Goal: Transaction & Acquisition: Book appointment/travel/reservation

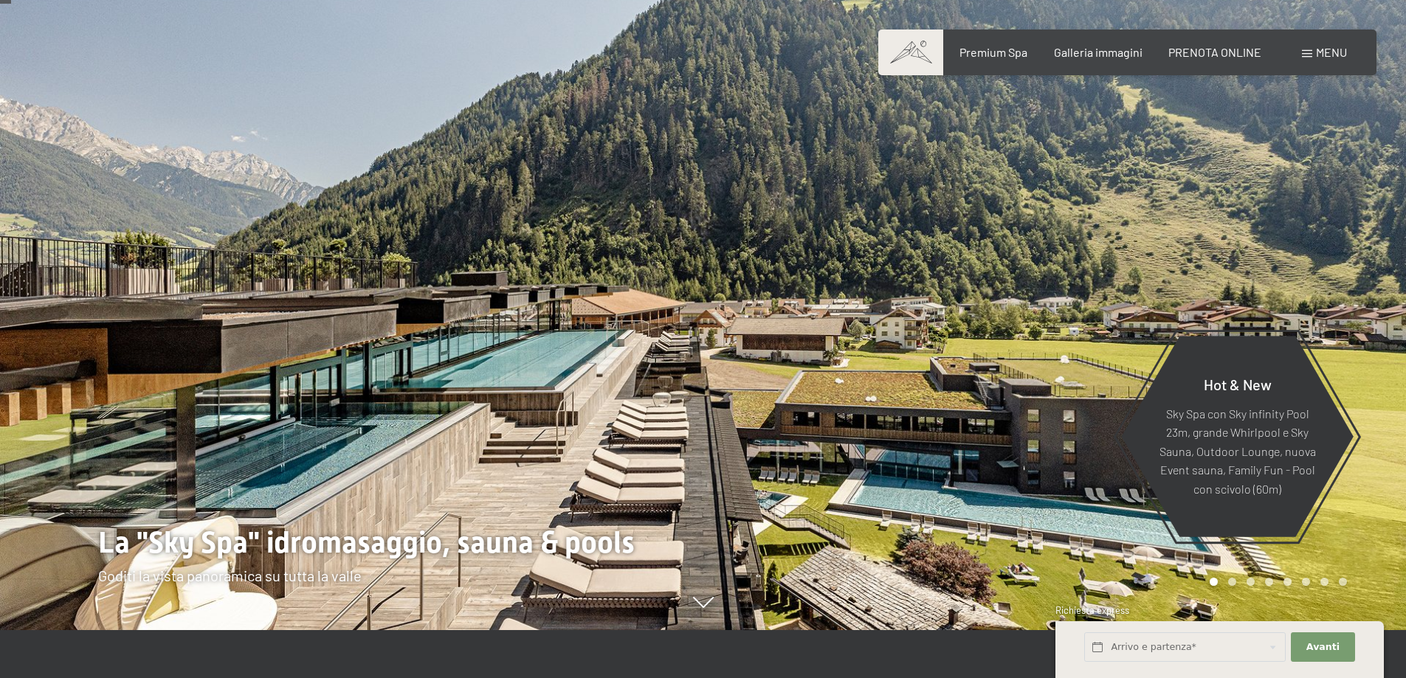
scroll to position [74, 0]
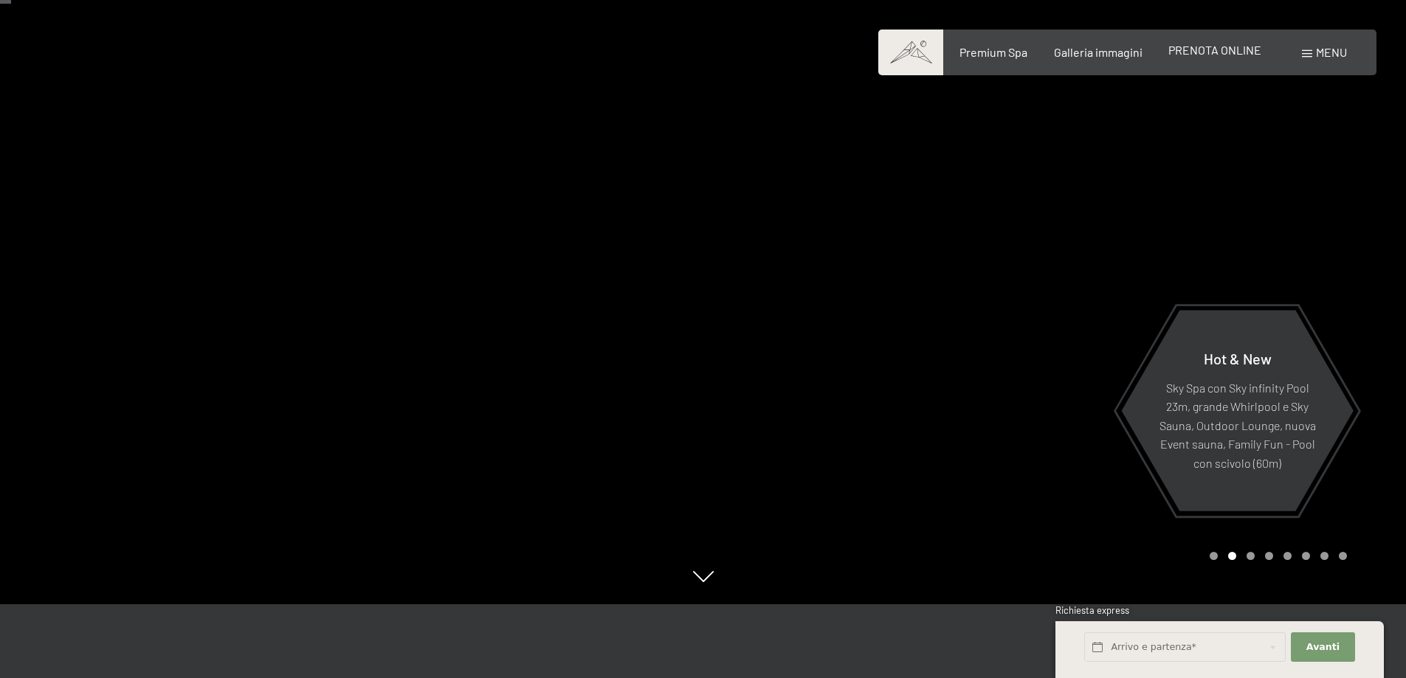
click at [1201, 53] on span "PRENOTA ONLINE" at bounding box center [1214, 50] width 93 height 14
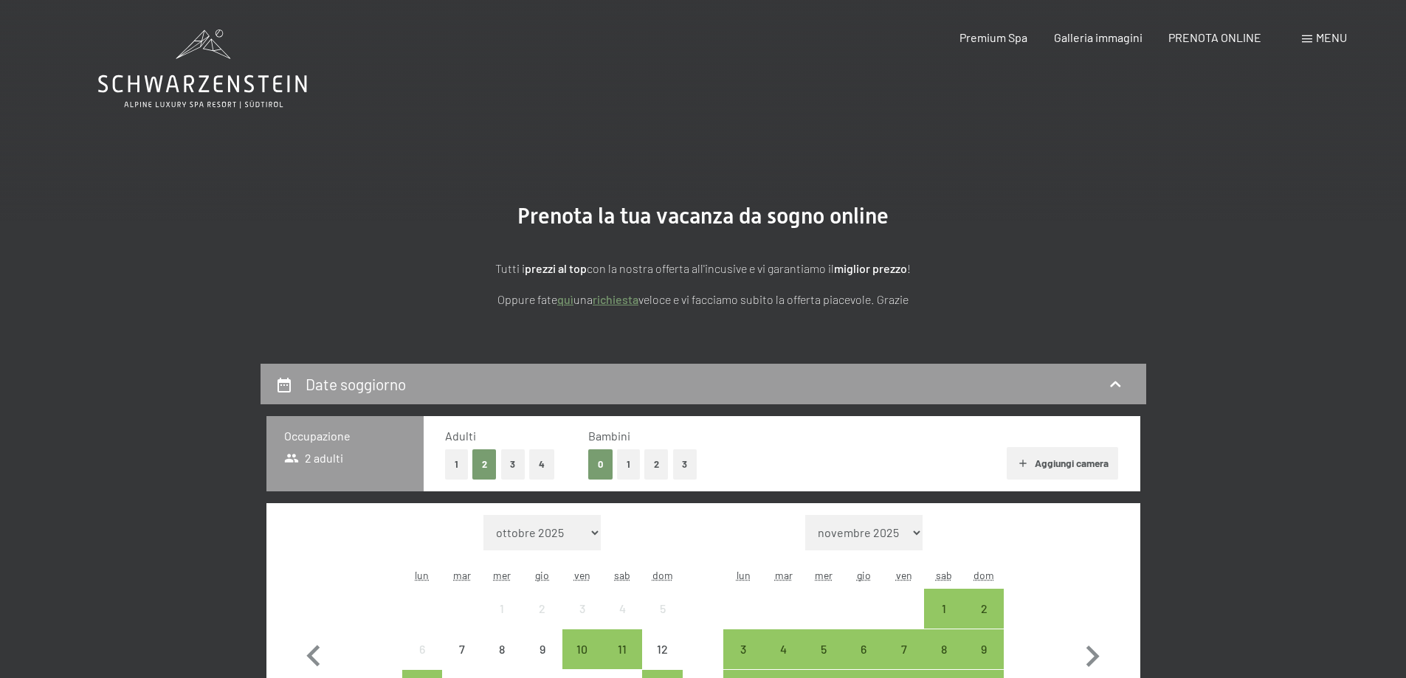
click at [176, 83] on icon at bounding box center [202, 84] width 209 height 18
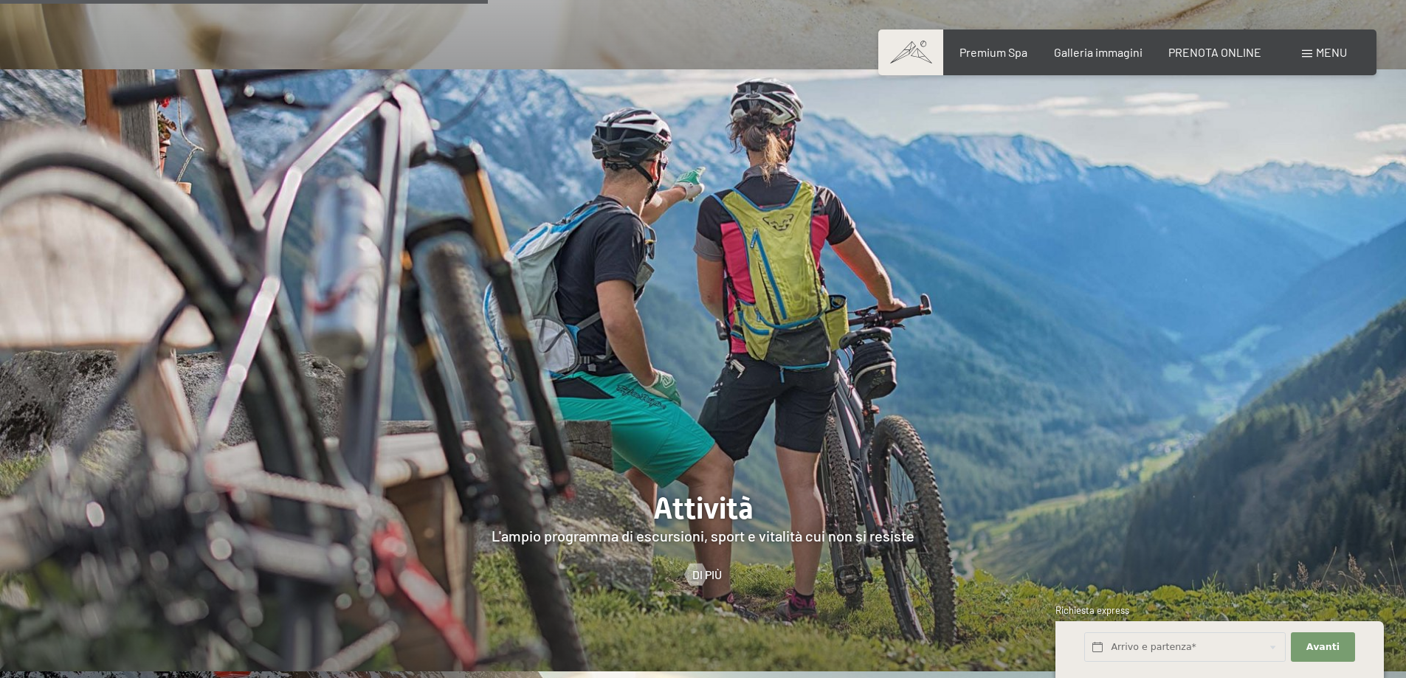
scroll to position [3395, 0]
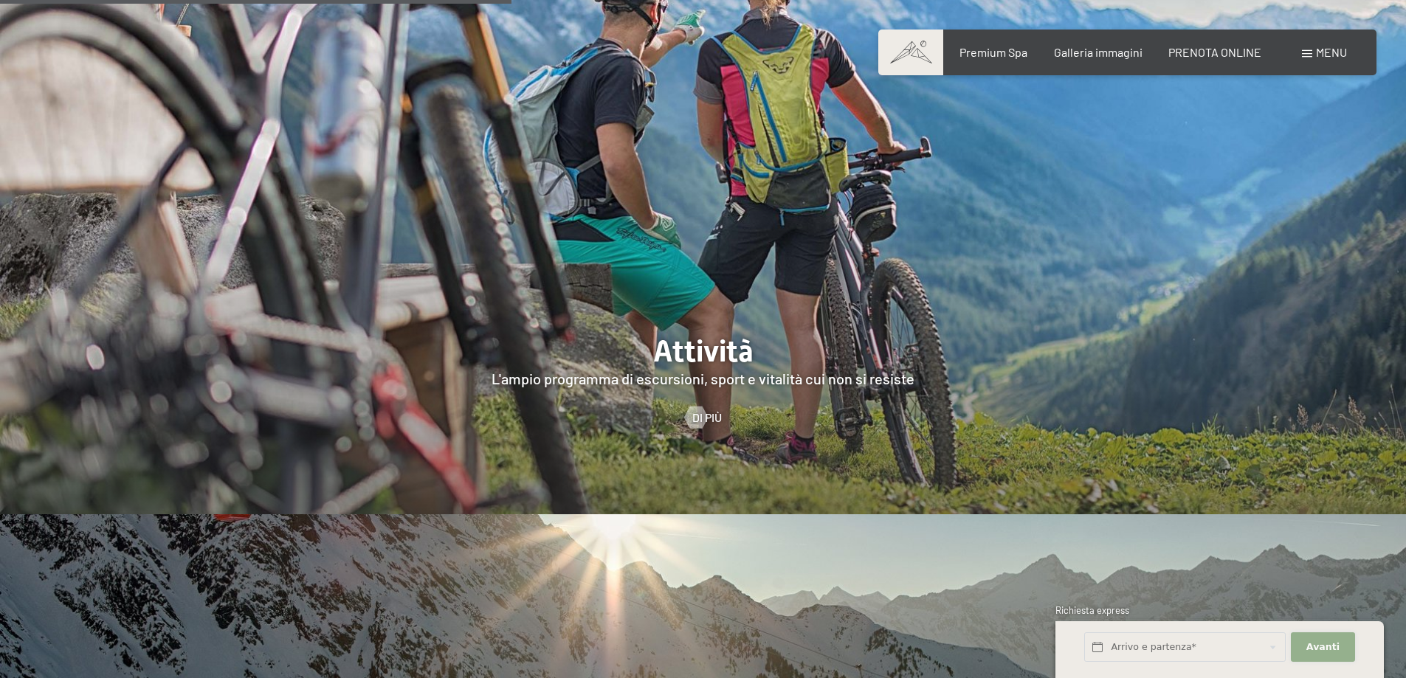
click at [1308, 644] on span "Avanti" at bounding box center [1322, 647] width 33 height 13
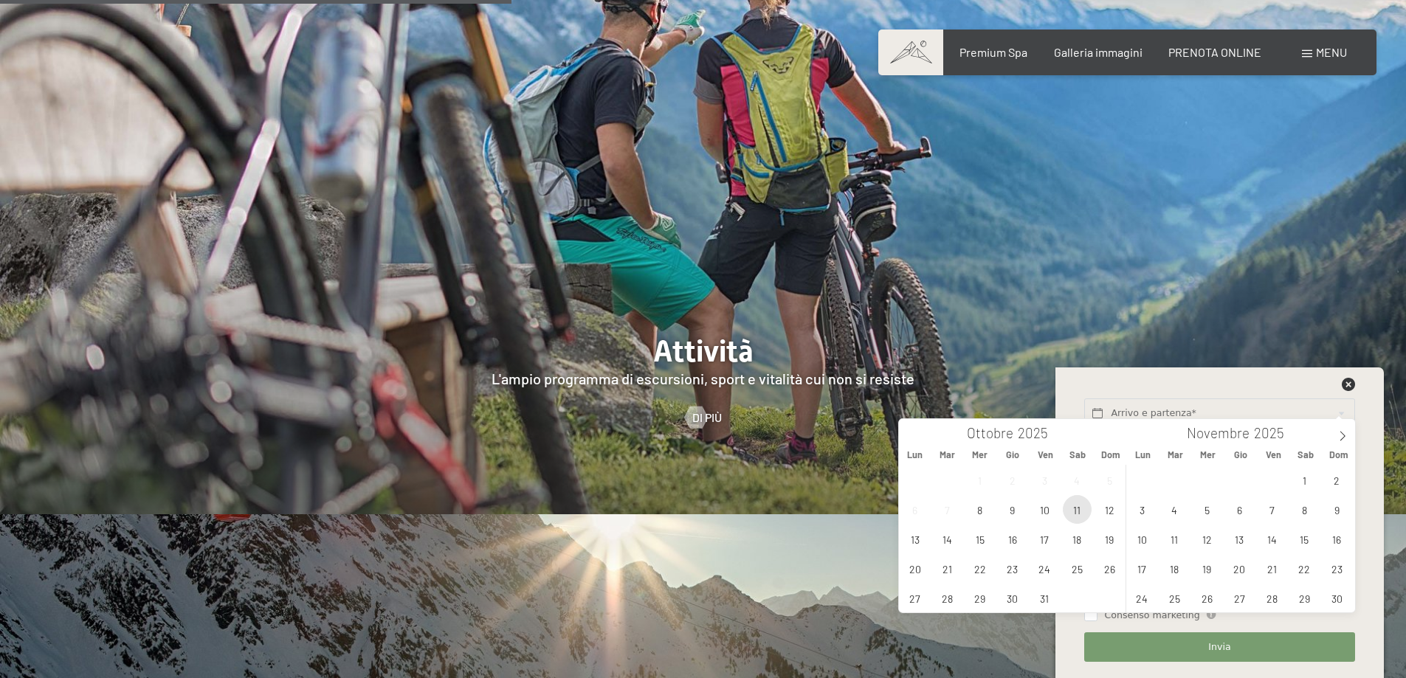
click at [1074, 514] on span "11" at bounding box center [1077, 509] width 29 height 29
click at [1106, 513] on span "12" at bounding box center [1109, 509] width 29 height 29
type input "Sab. 11/10/2025 - Dom. 12/10/2025"
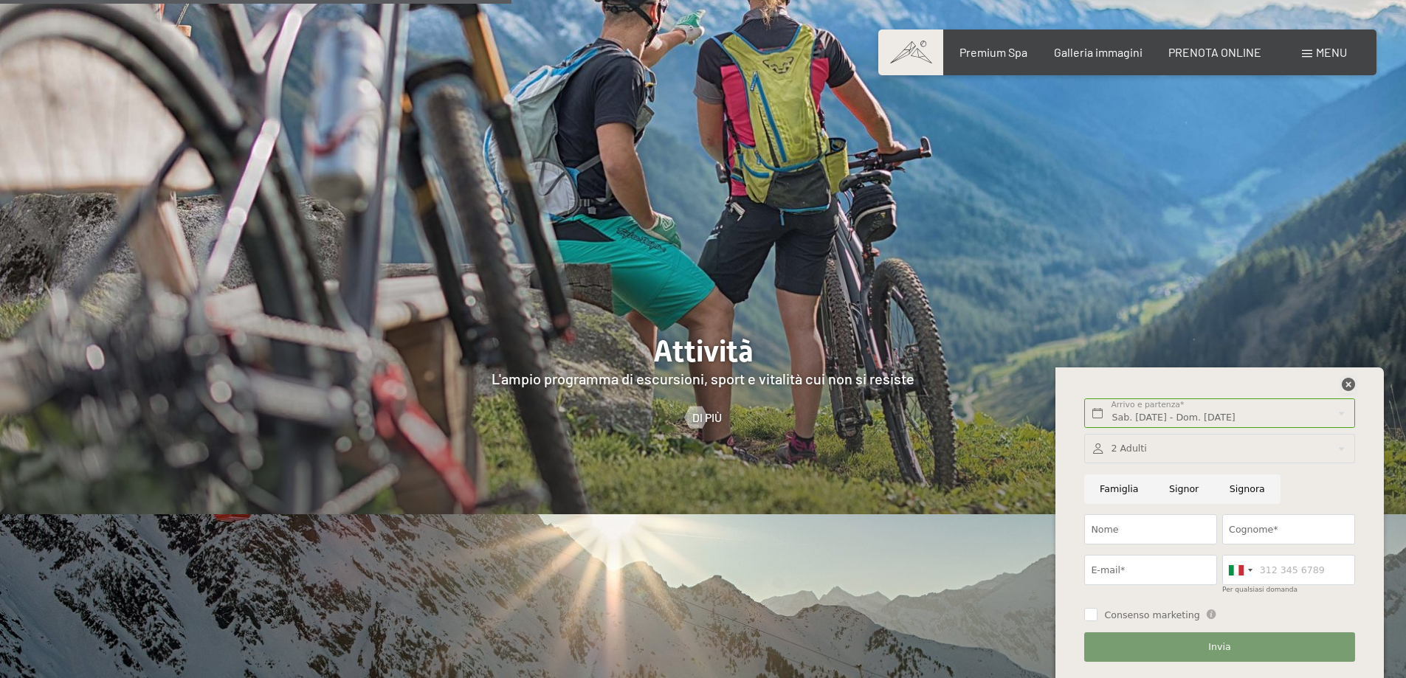
click at [1348, 384] on icon at bounding box center [1348, 384] width 13 height 13
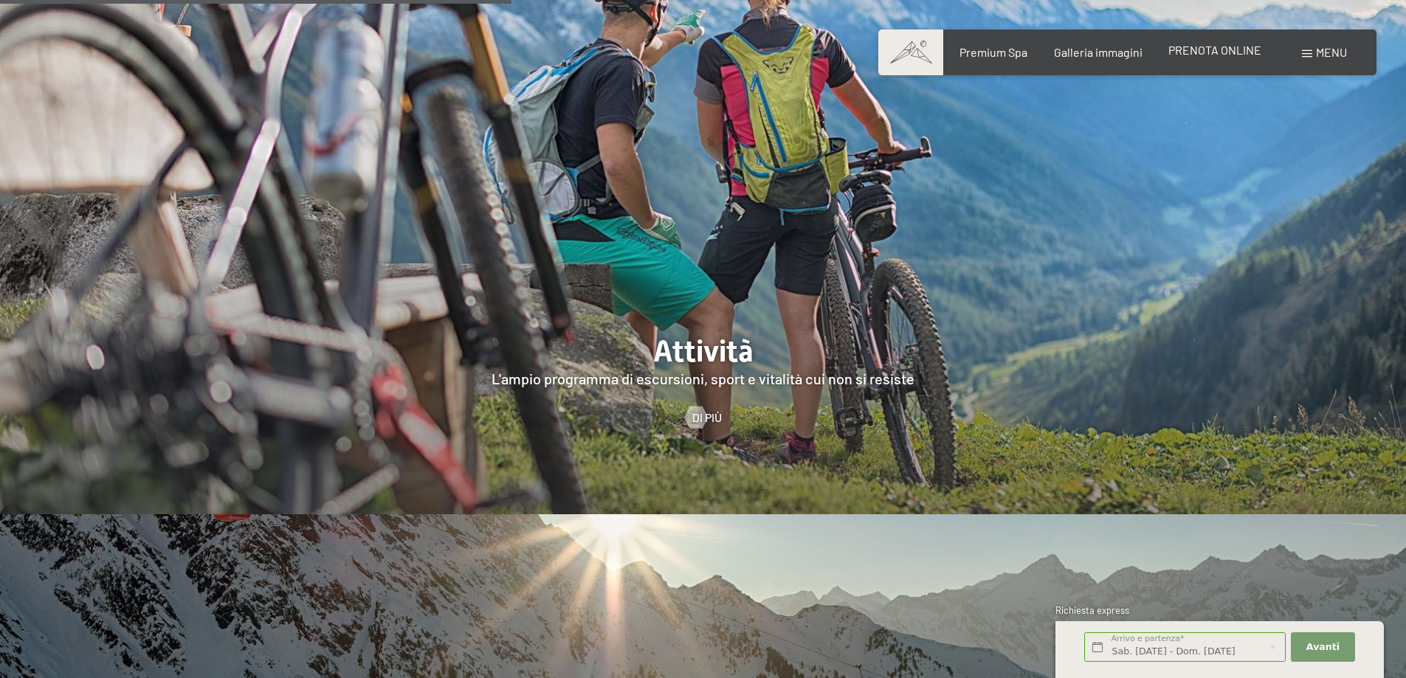
click at [1198, 45] on span "PRENOTA ONLINE" at bounding box center [1214, 50] width 93 height 14
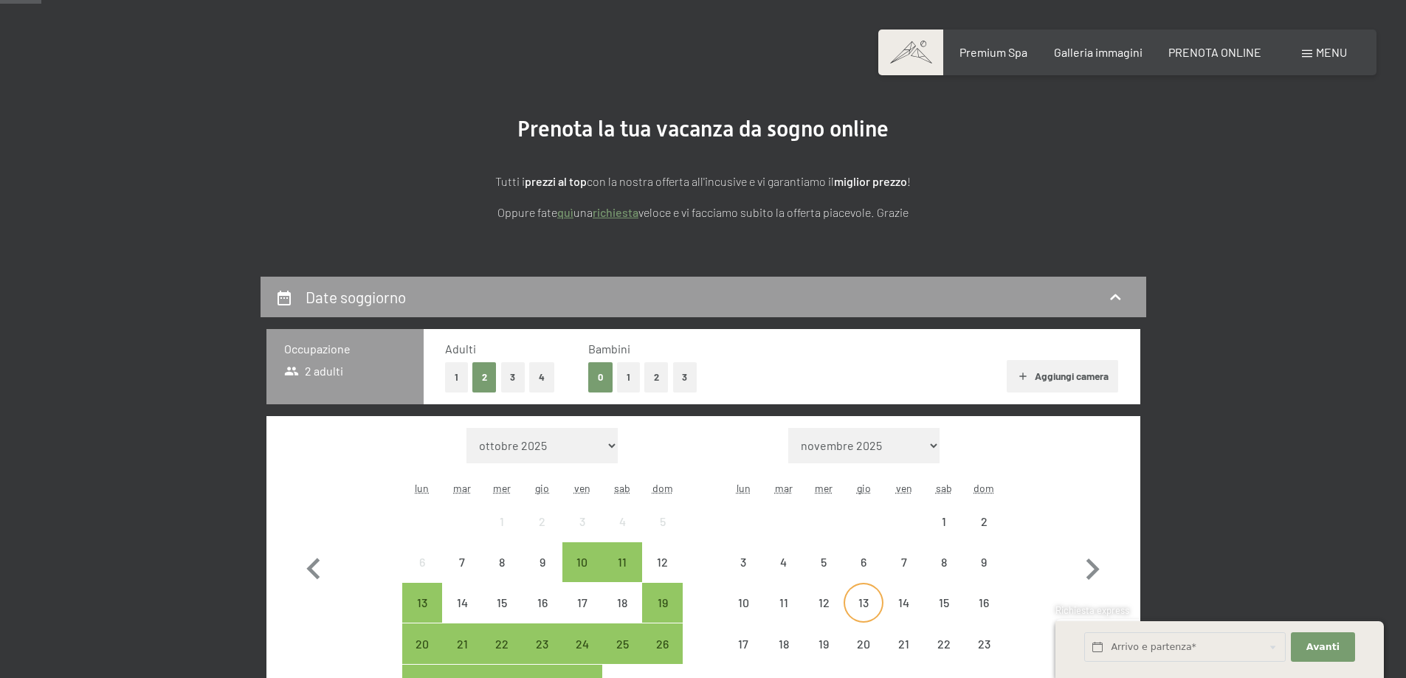
scroll to position [148, 0]
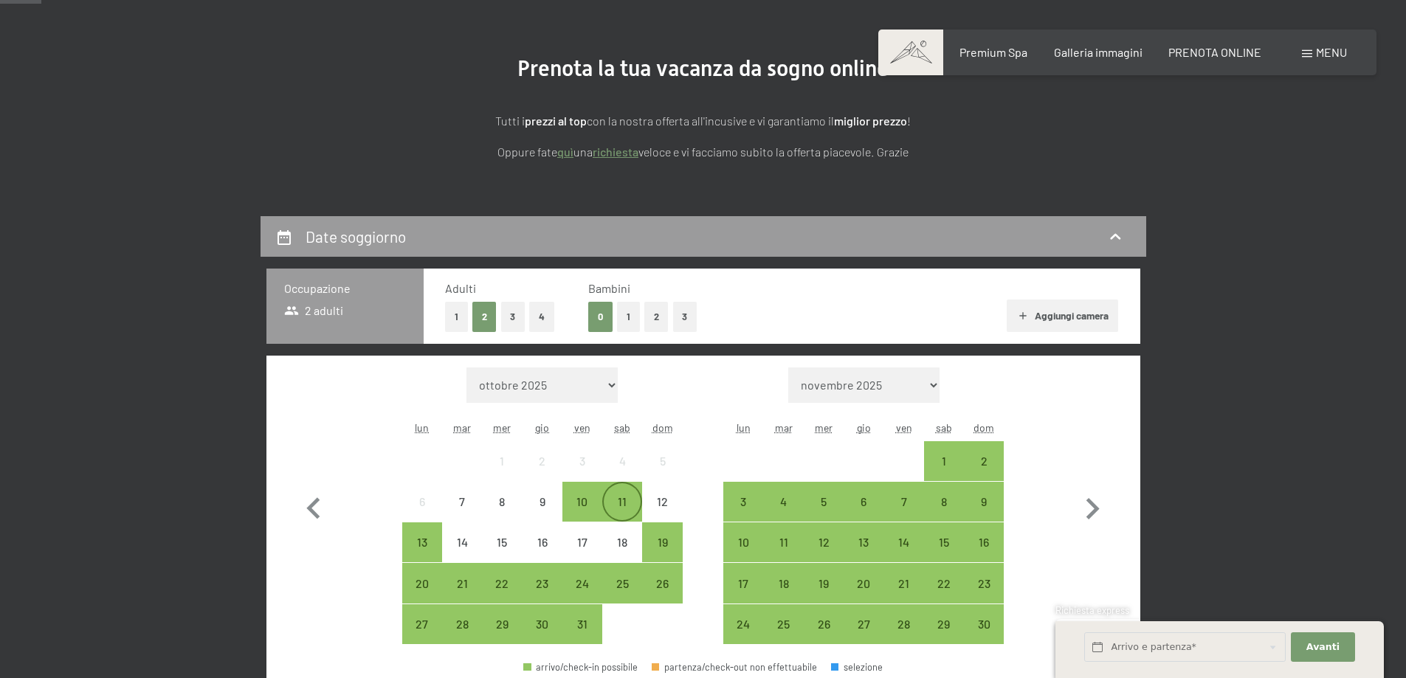
click at [618, 496] on div "11" at bounding box center [622, 514] width 37 height 37
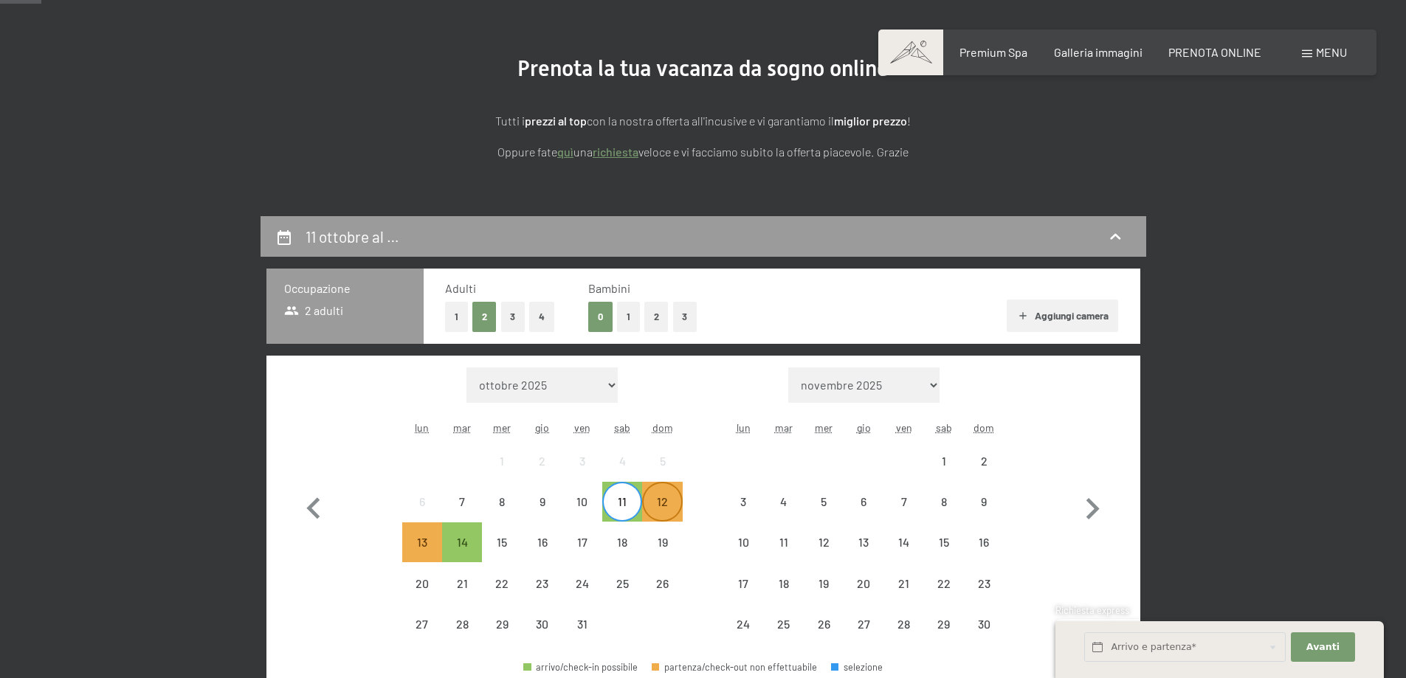
click at [657, 501] on div "12" at bounding box center [662, 514] width 37 height 37
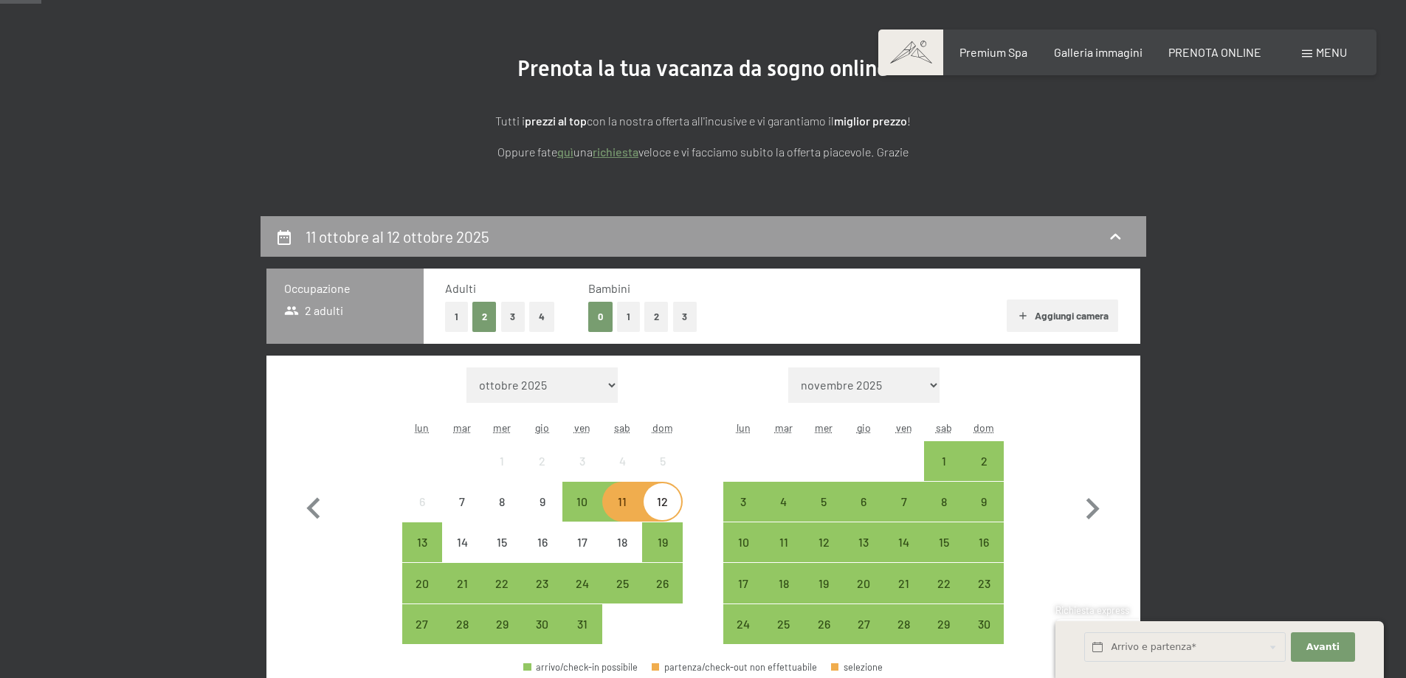
click at [619, 501] on div "11" at bounding box center [622, 514] width 37 height 37
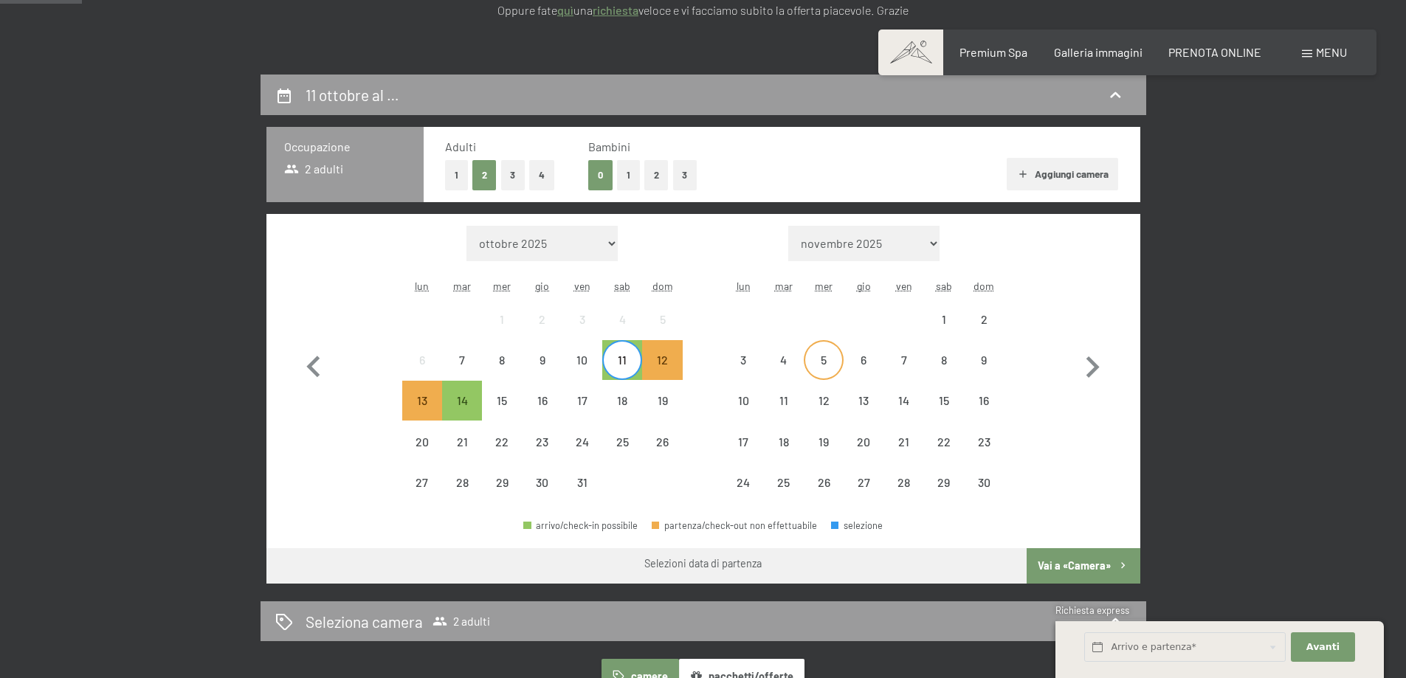
scroll to position [295, 0]
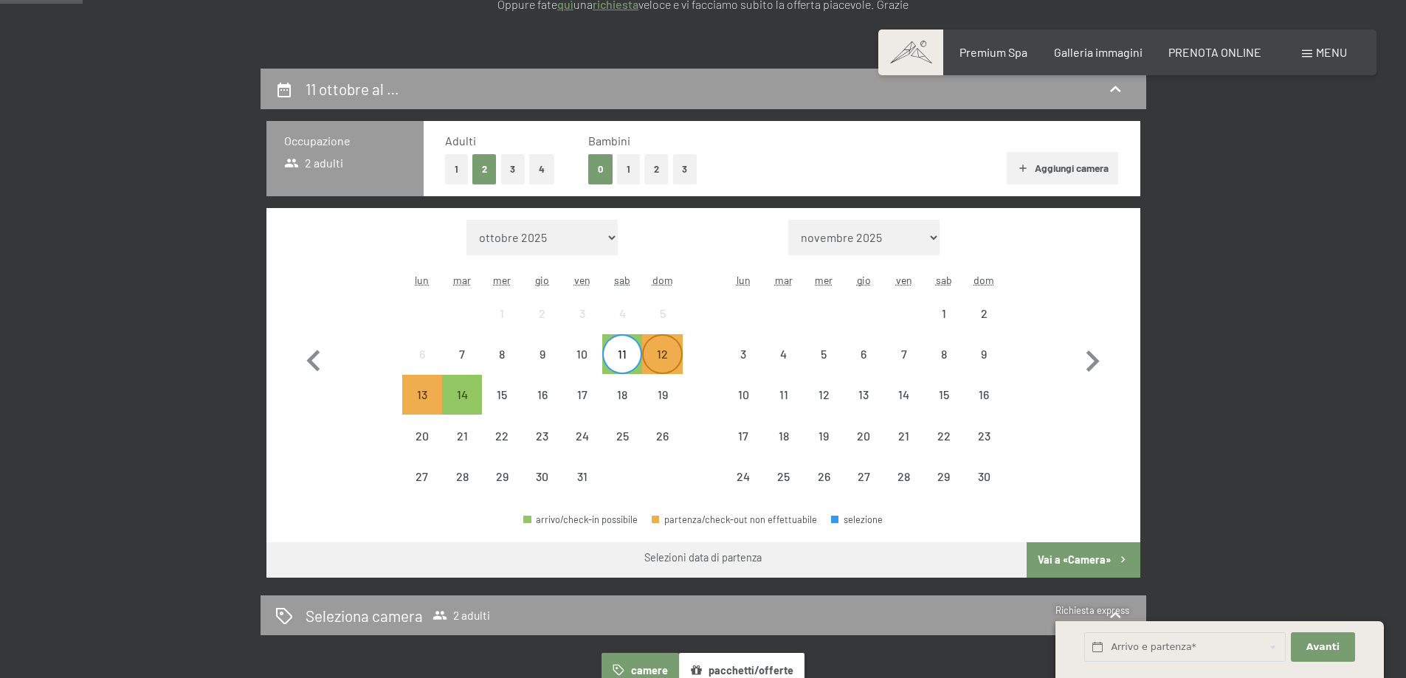
click at [659, 353] on div "12" at bounding box center [662, 366] width 37 height 37
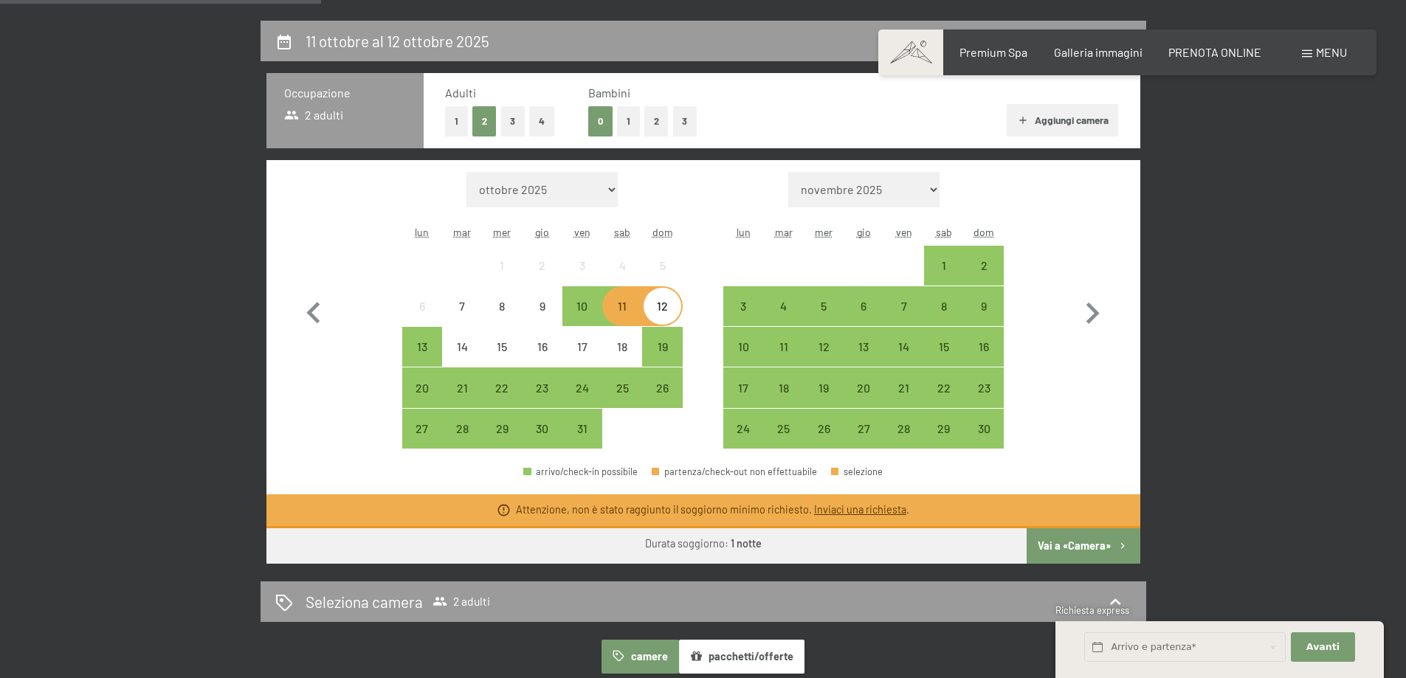
scroll to position [369, 0]
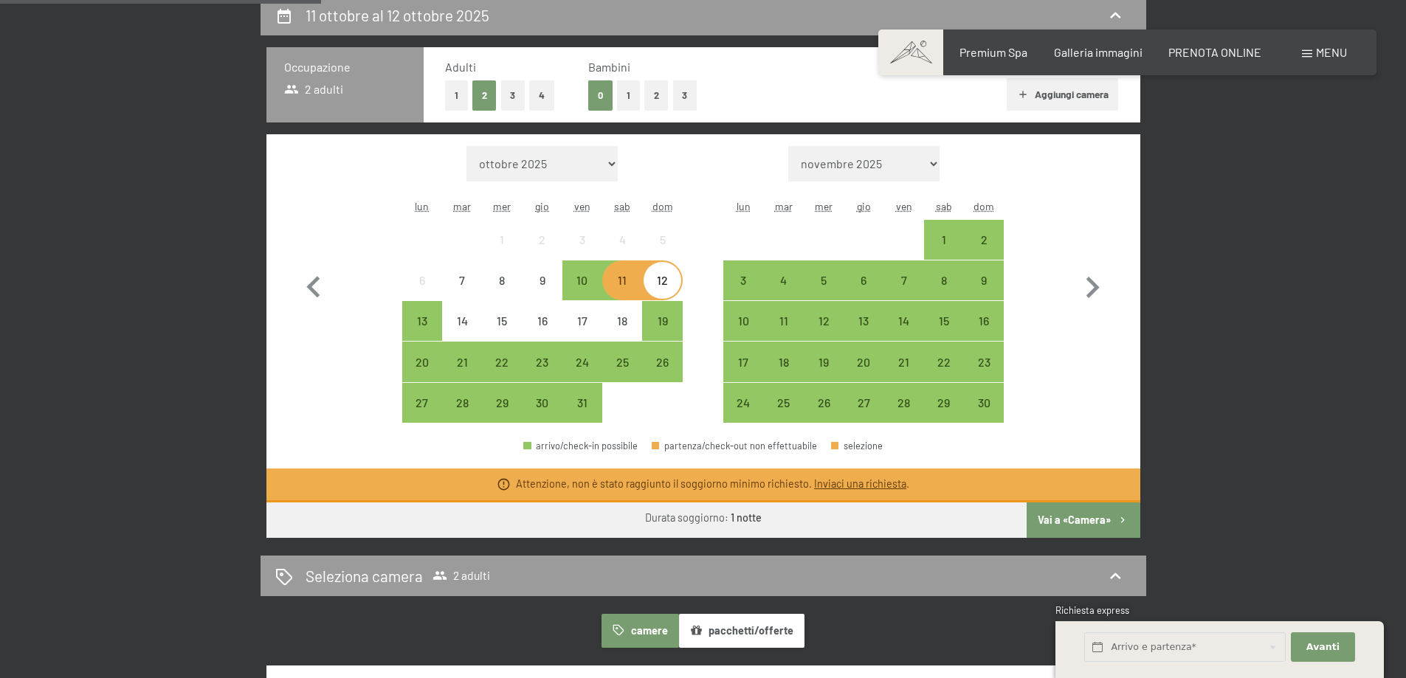
click at [1067, 511] on button "Vai a «Camera»" at bounding box center [1083, 520] width 113 height 35
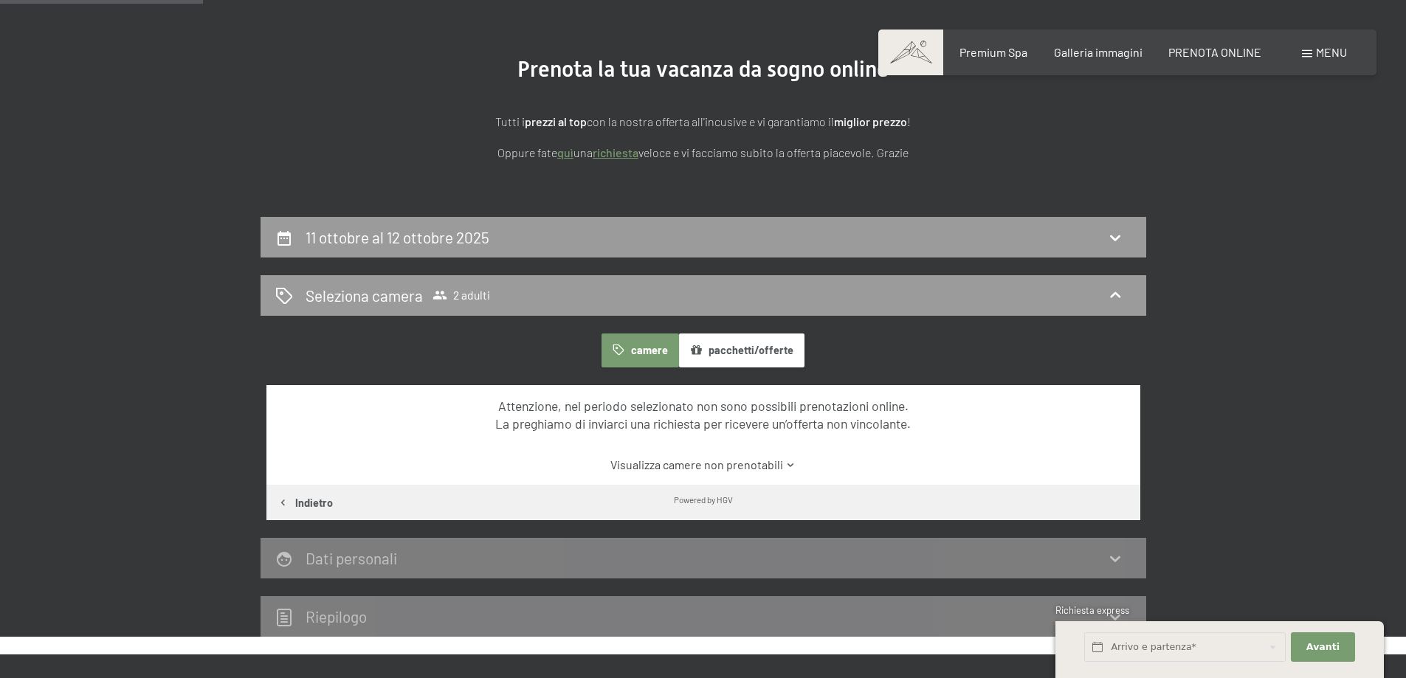
scroll to position [142, 0]
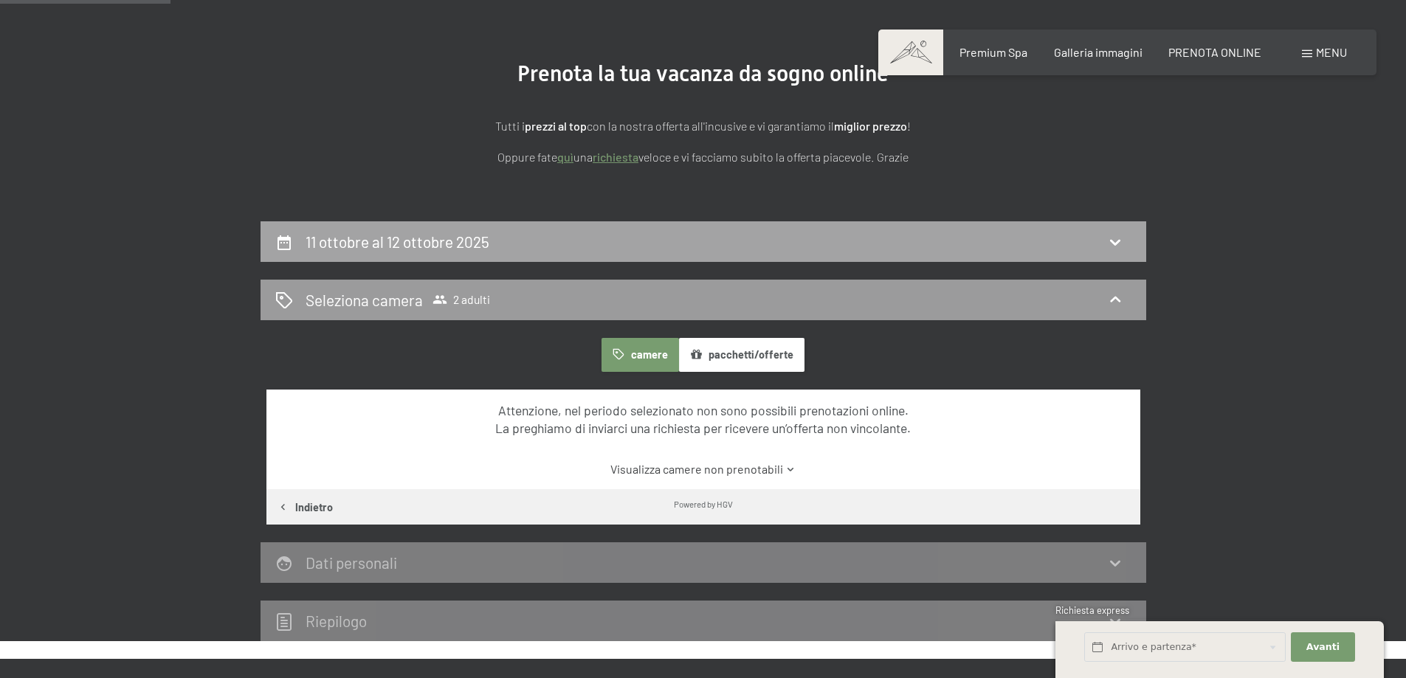
click at [875, 255] on div "11 ottobre al 12 ottobre 2025" at bounding box center [704, 241] width 886 height 41
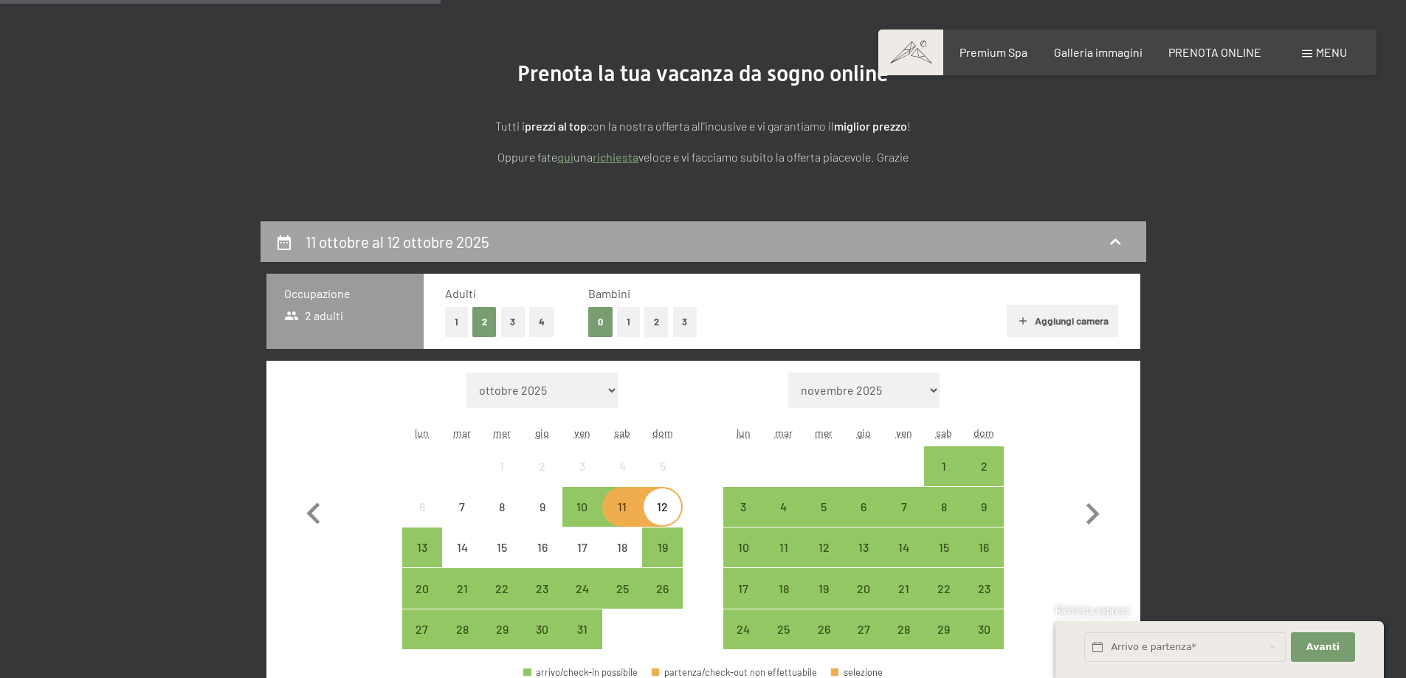
scroll to position [364, 0]
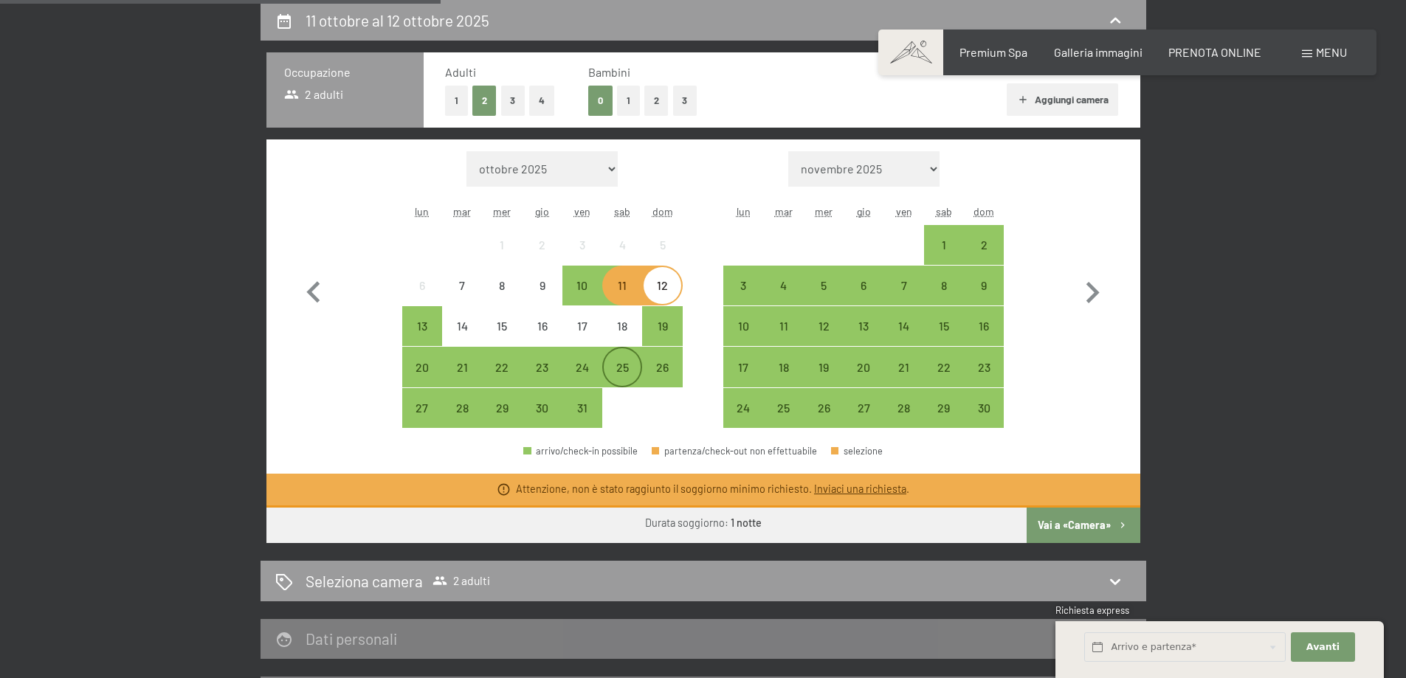
click at [615, 364] on div "25" at bounding box center [622, 380] width 37 height 37
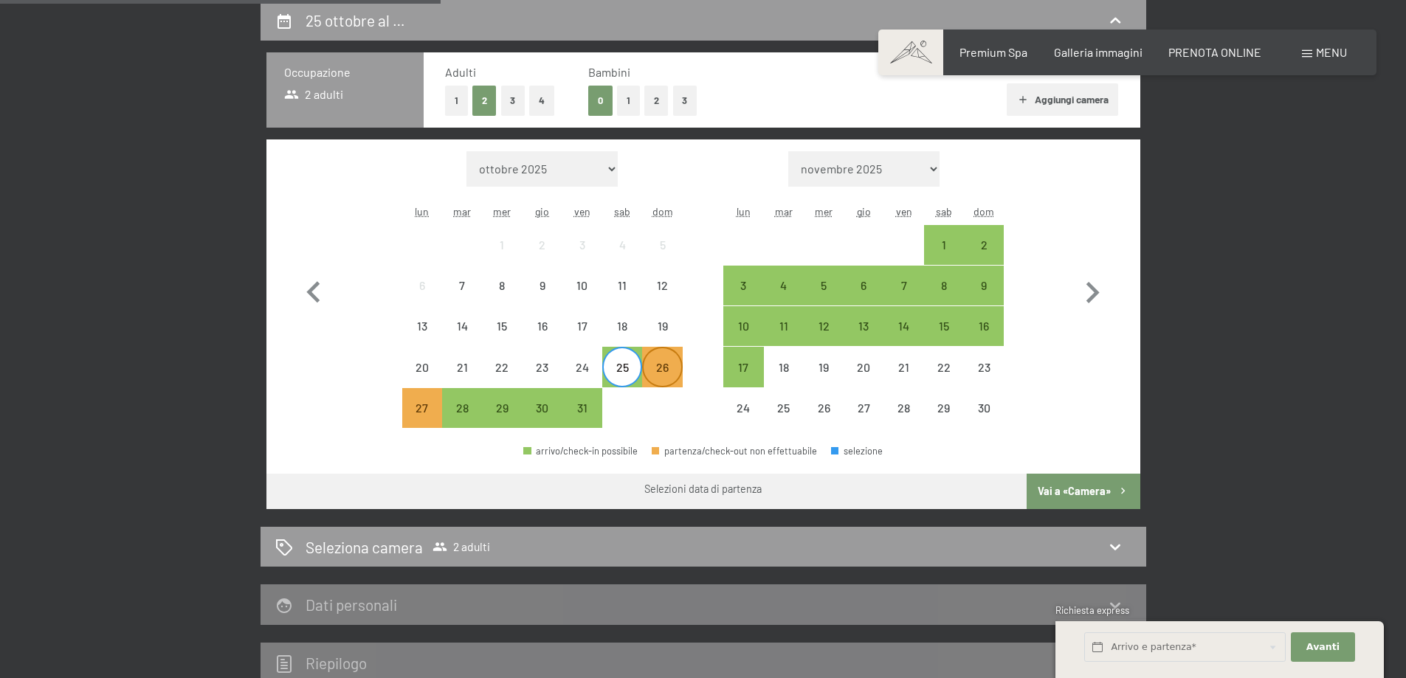
click at [665, 370] on div "26" at bounding box center [662, 380] width 37 height 37
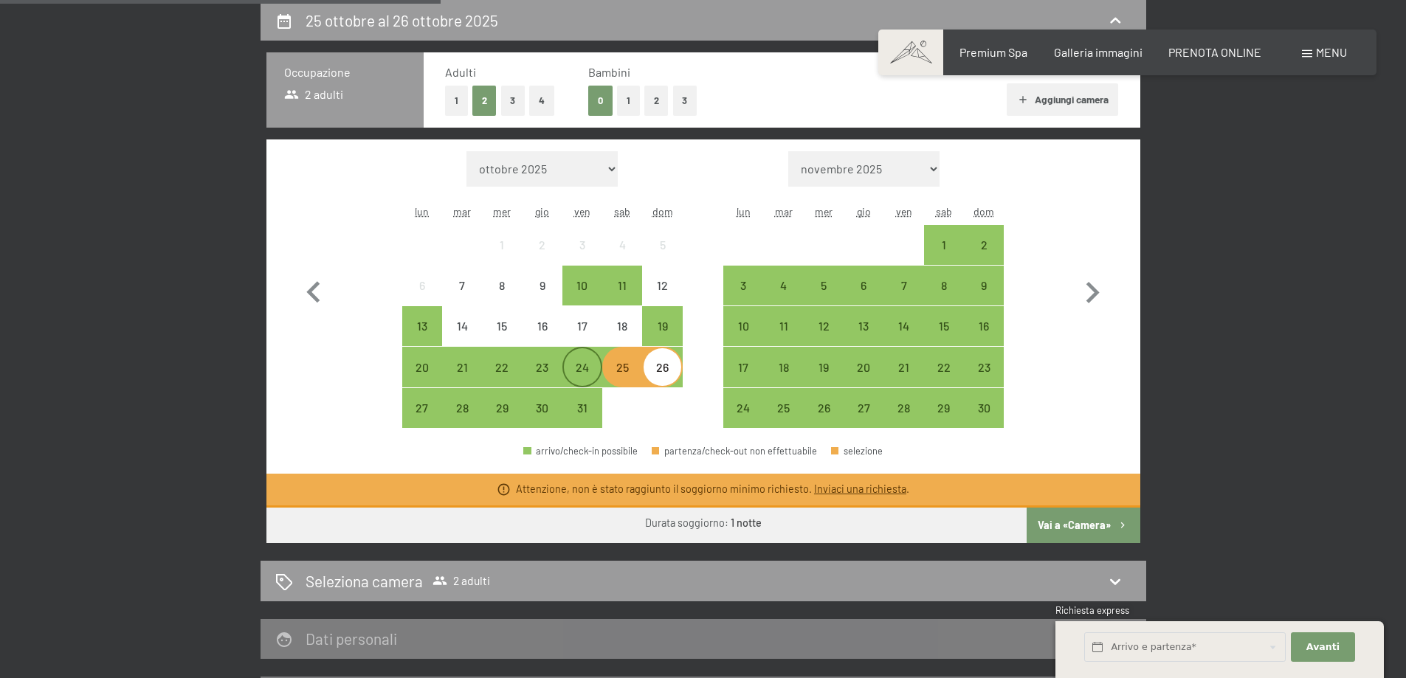
click at [574, 365] on div "24" at bounding box center [582, 380] width 37 height 37
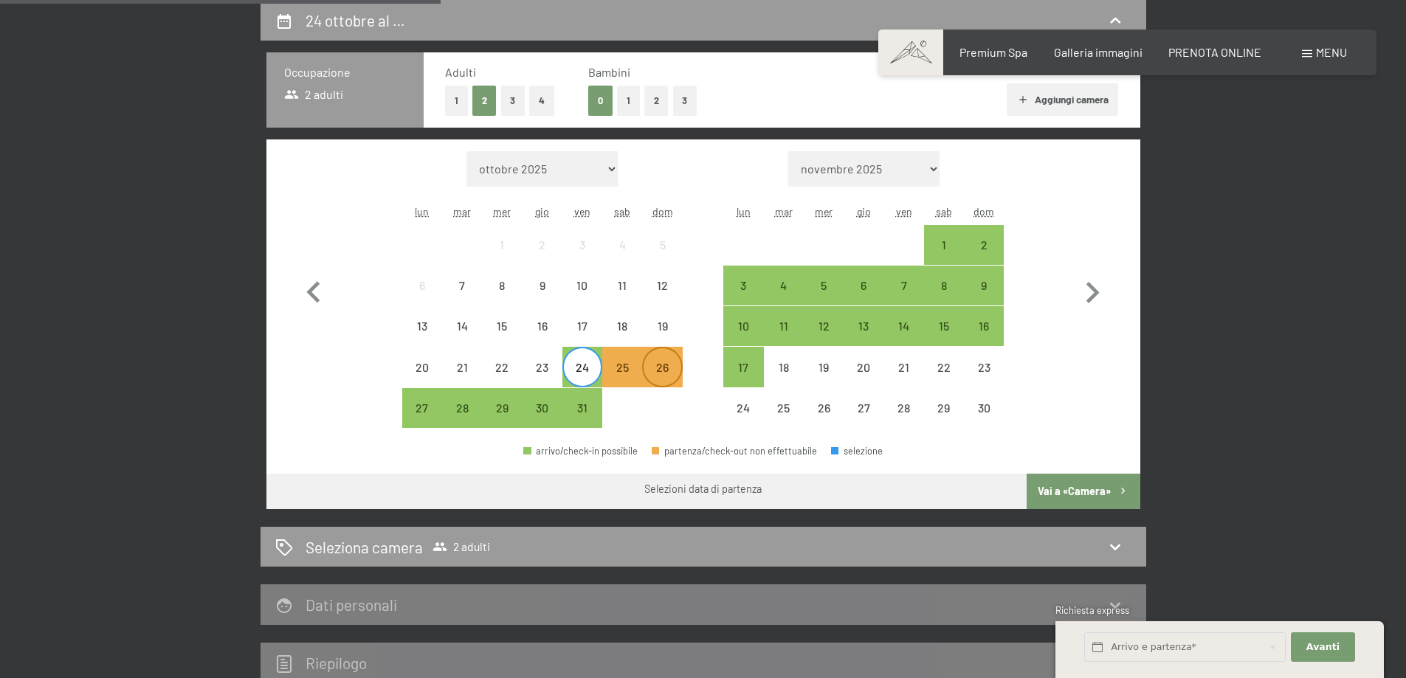
click at [663, 368] on div "26" at bounding box center [662, 380] width 37 height 37
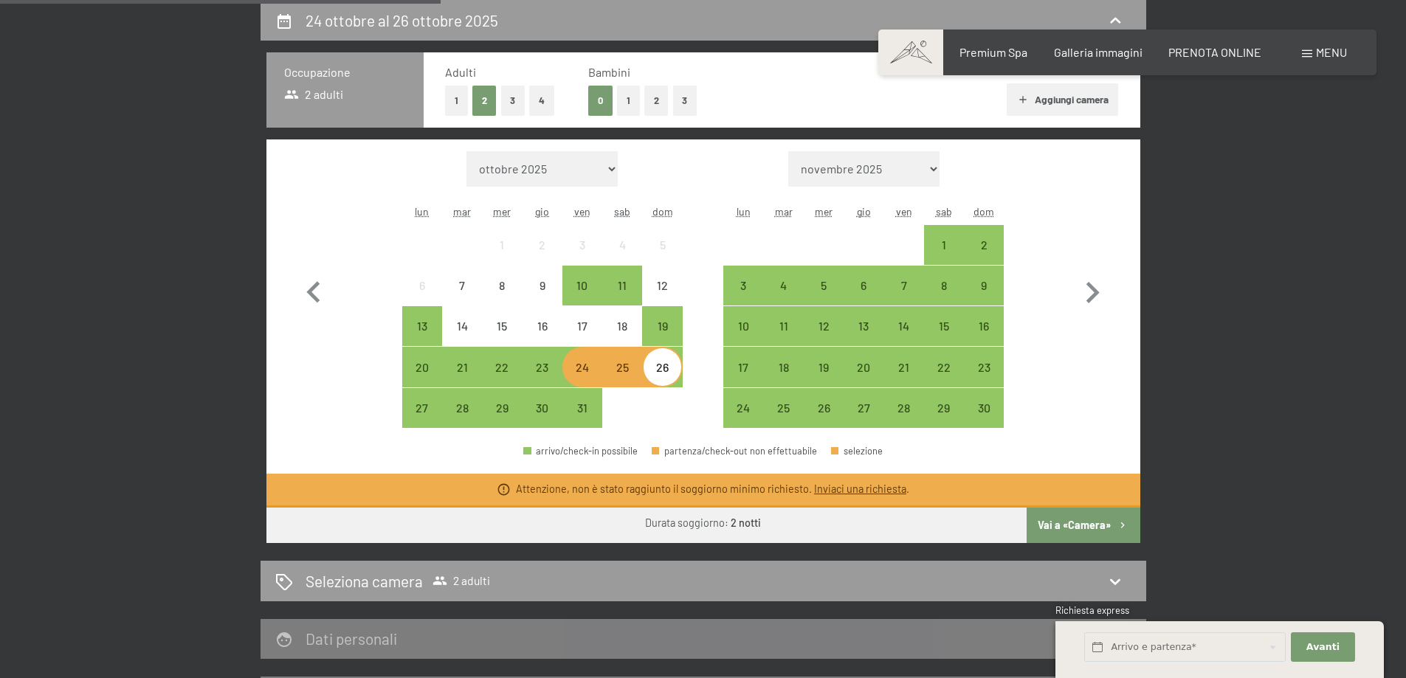
click at [1097, 522] on button "Vai a «Camera»" at bounding box center [1083, 525] width 113 height 35
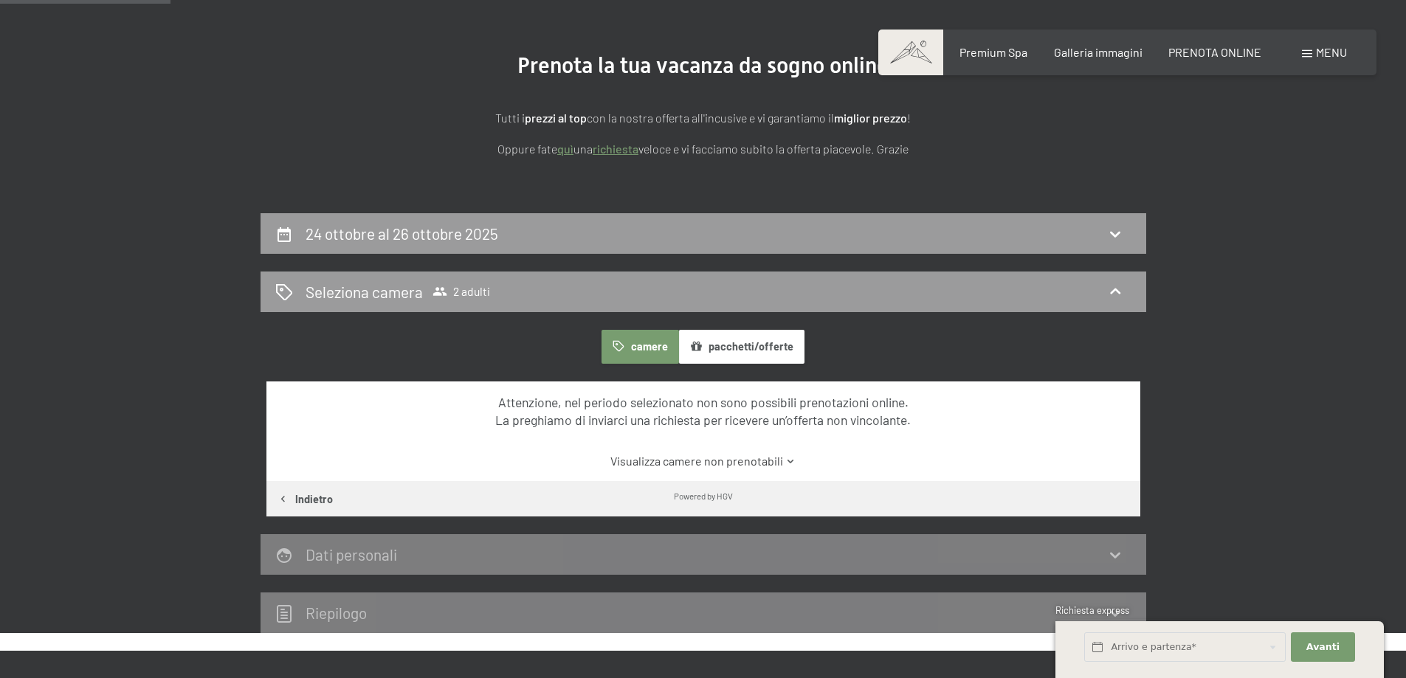
scroll to position [142, 0]
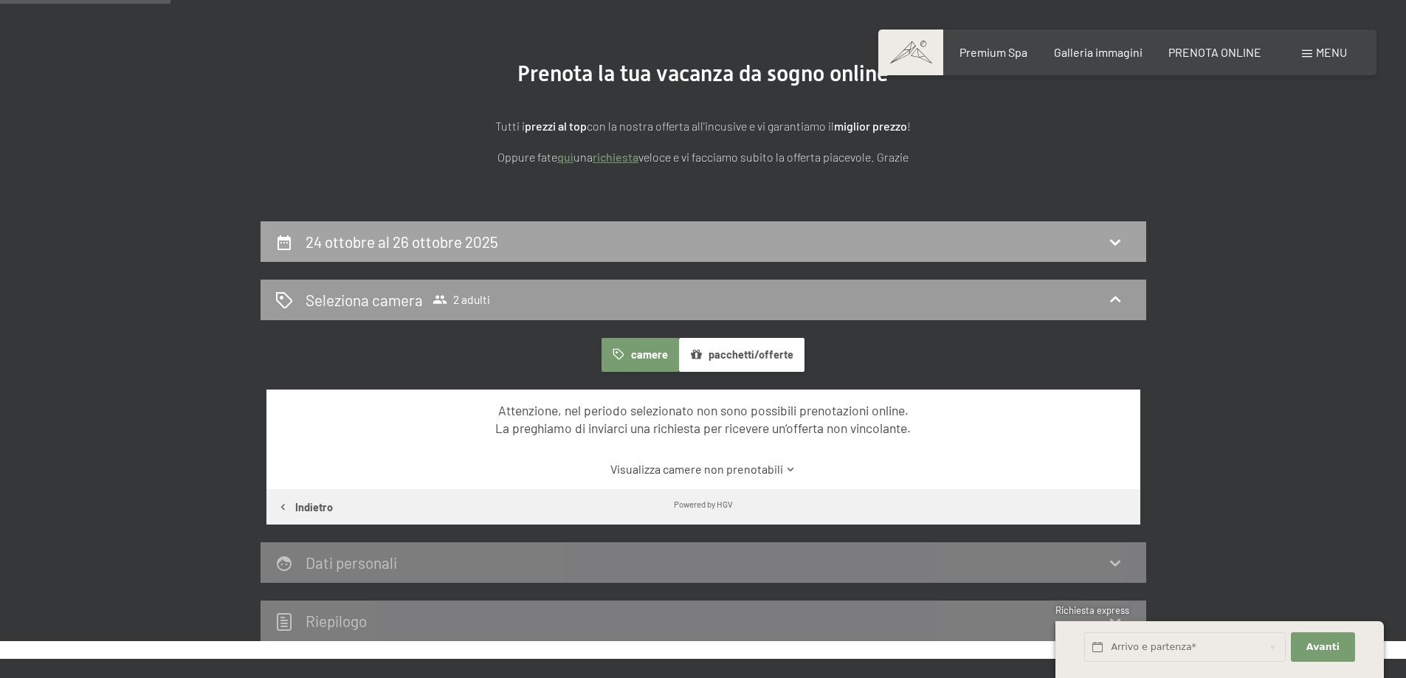
click at [1123, 238] on icon at bounding box center [1115, 242] width 18 height 18
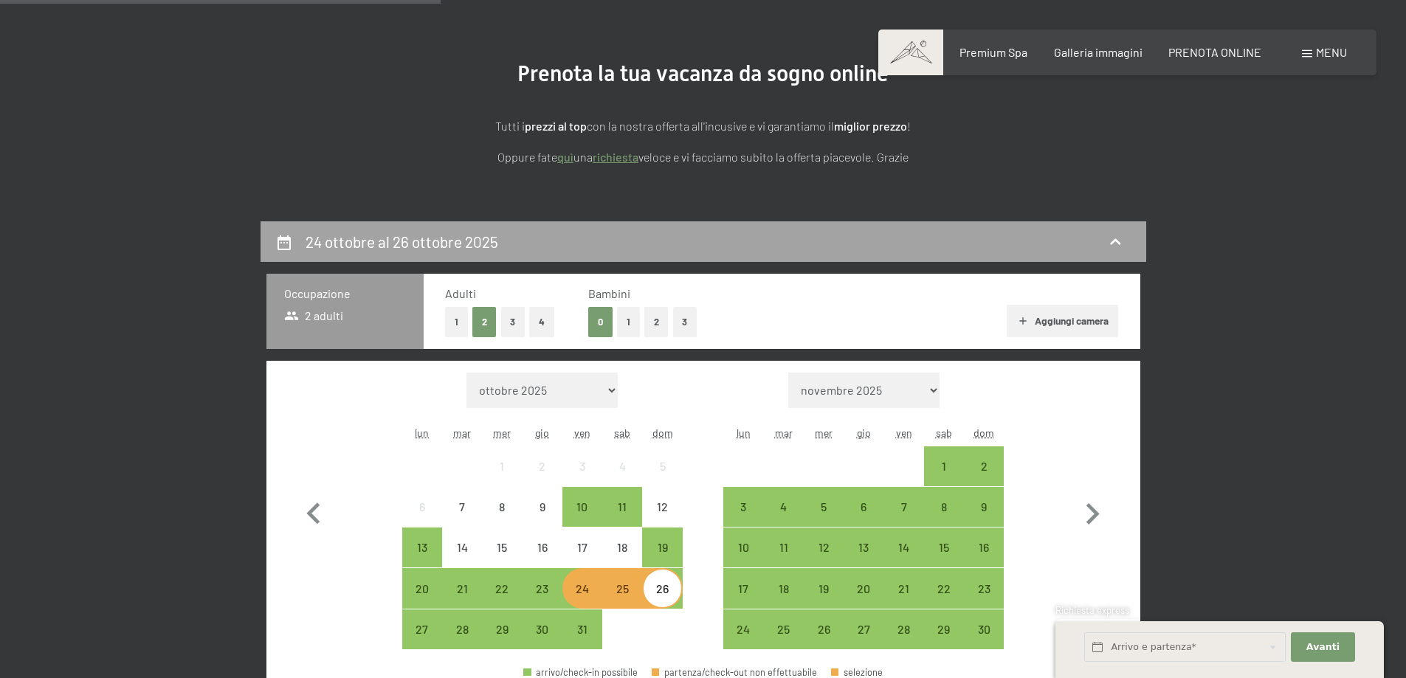
scroll to position [364, 0]
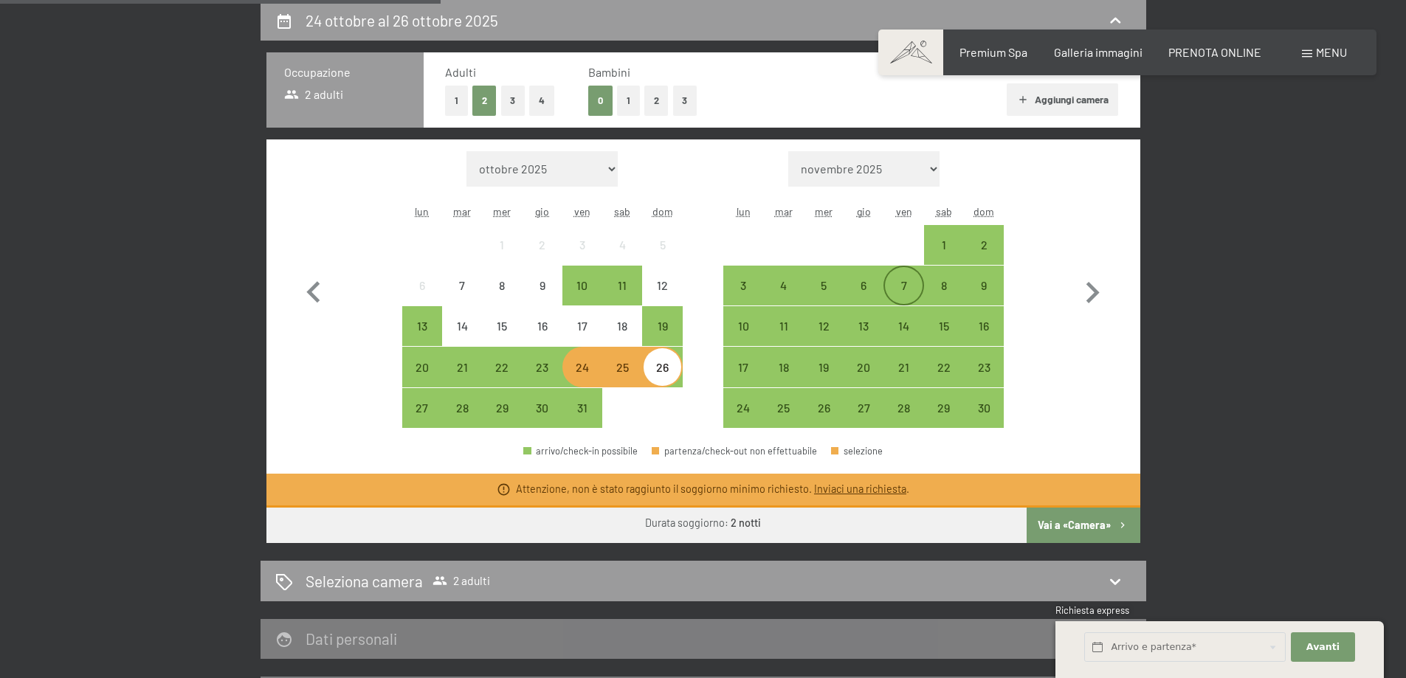
click at [898, 289] on div "7" at bounding box center [903, 298] width 37 height 37
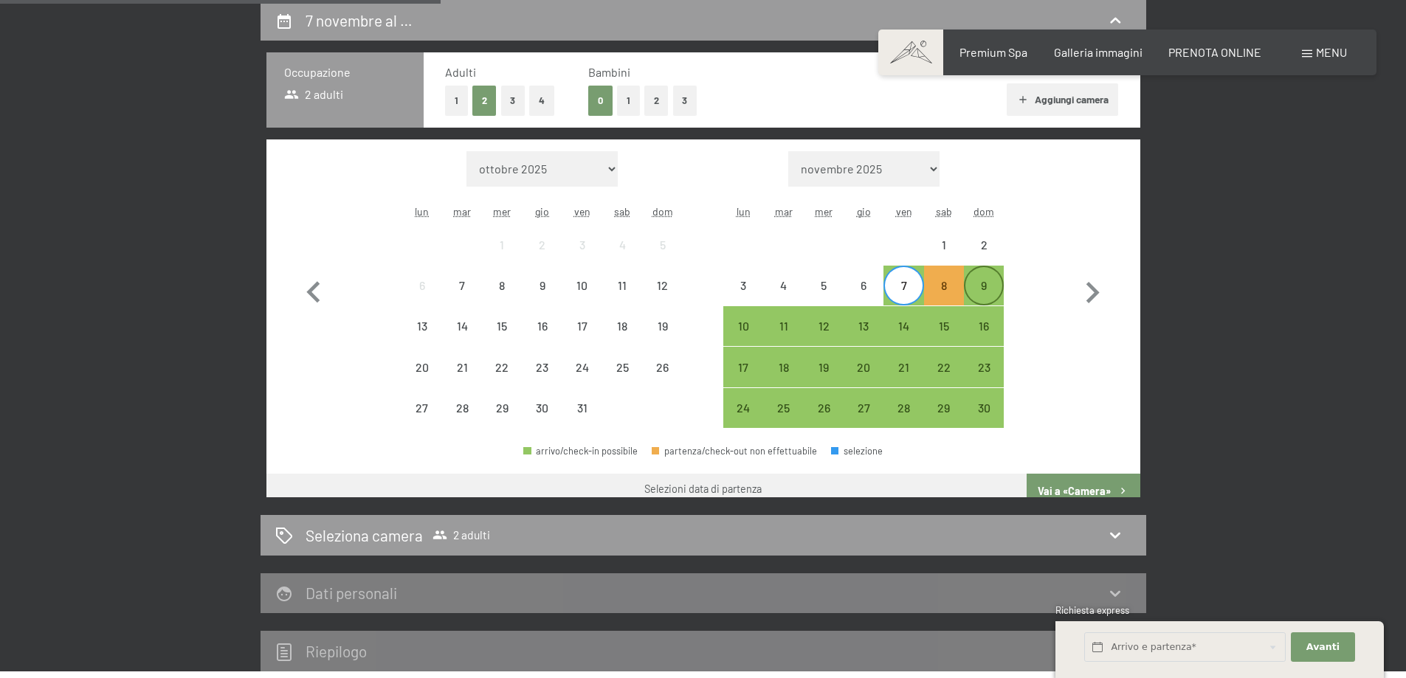
click at [996, 293] on div "9" at bounding box center [983, 298] width 37 height 37
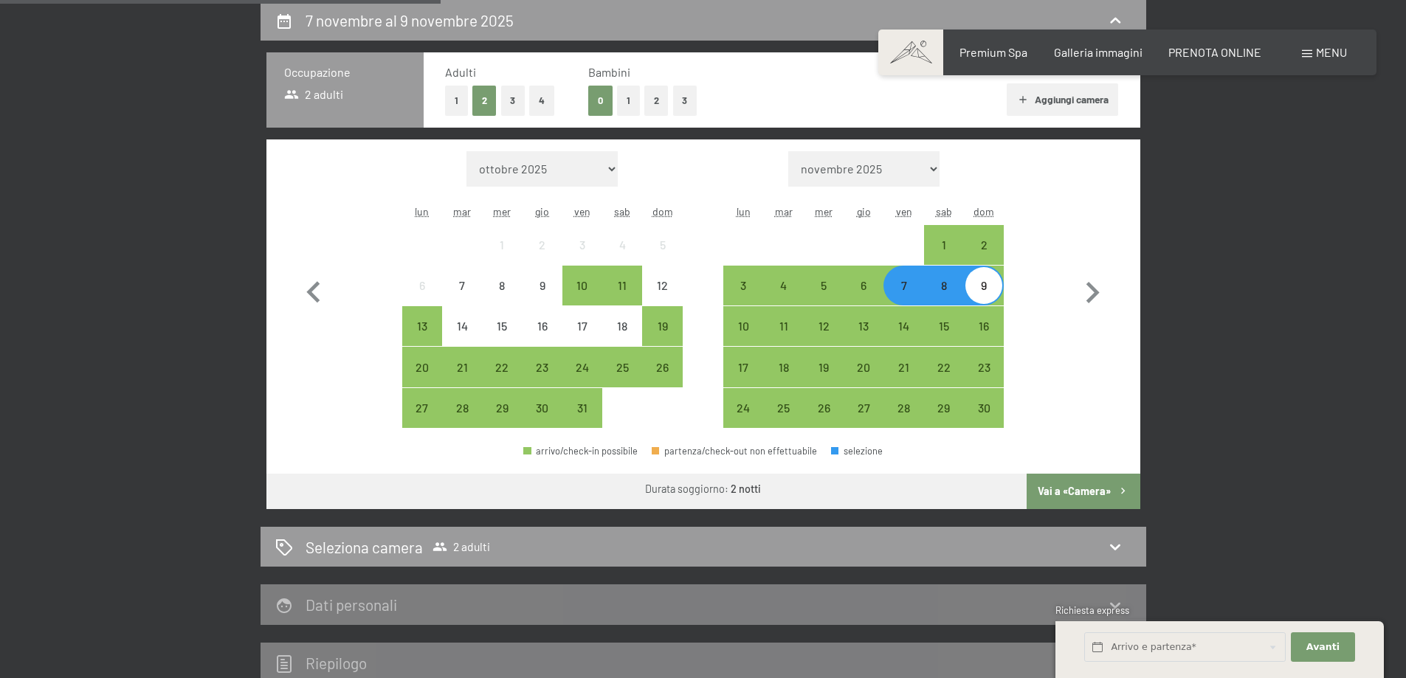
click at [1080, 494] on button "Vai a «Camera»" at bounding box center [1083, 491] width 113 height 35
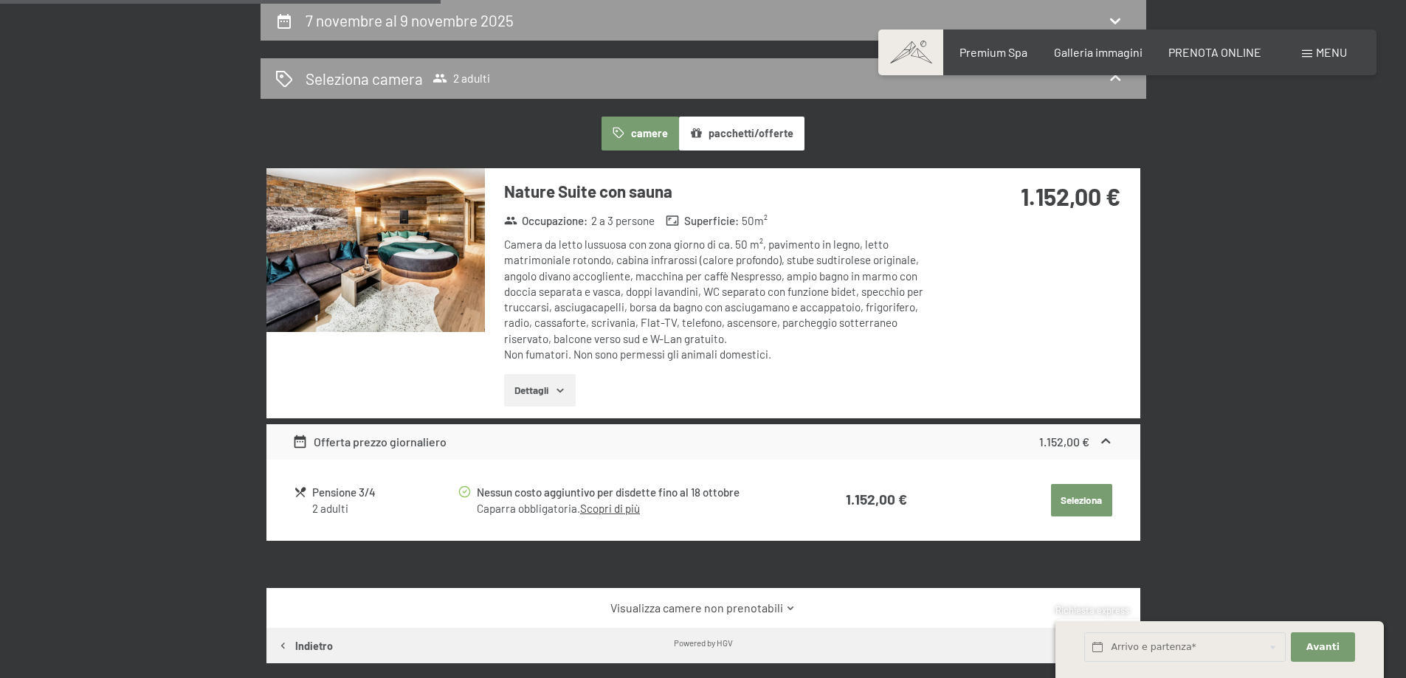
click at [418, 246] on img at bounding box center [375, 250] width 218 height 164
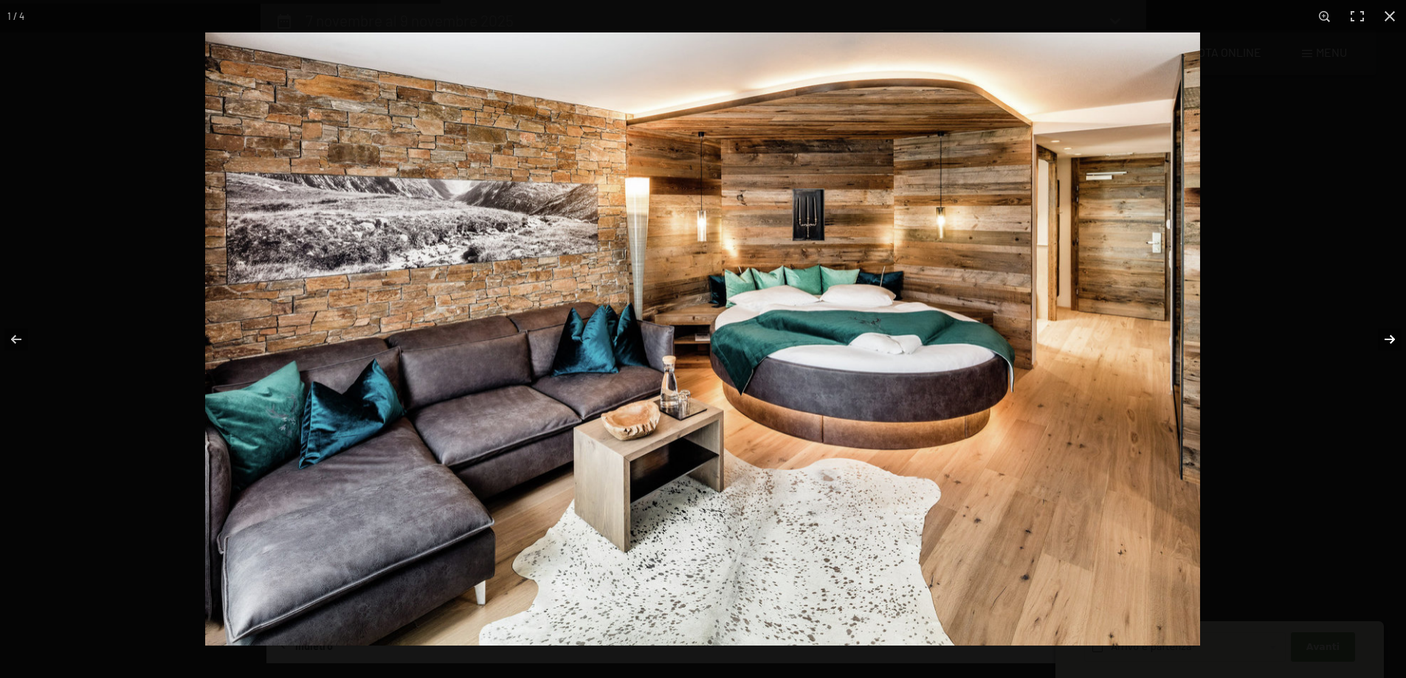
click at [1389, 333] on button "button" at bounding box center [1380, 340] width 52 height 74
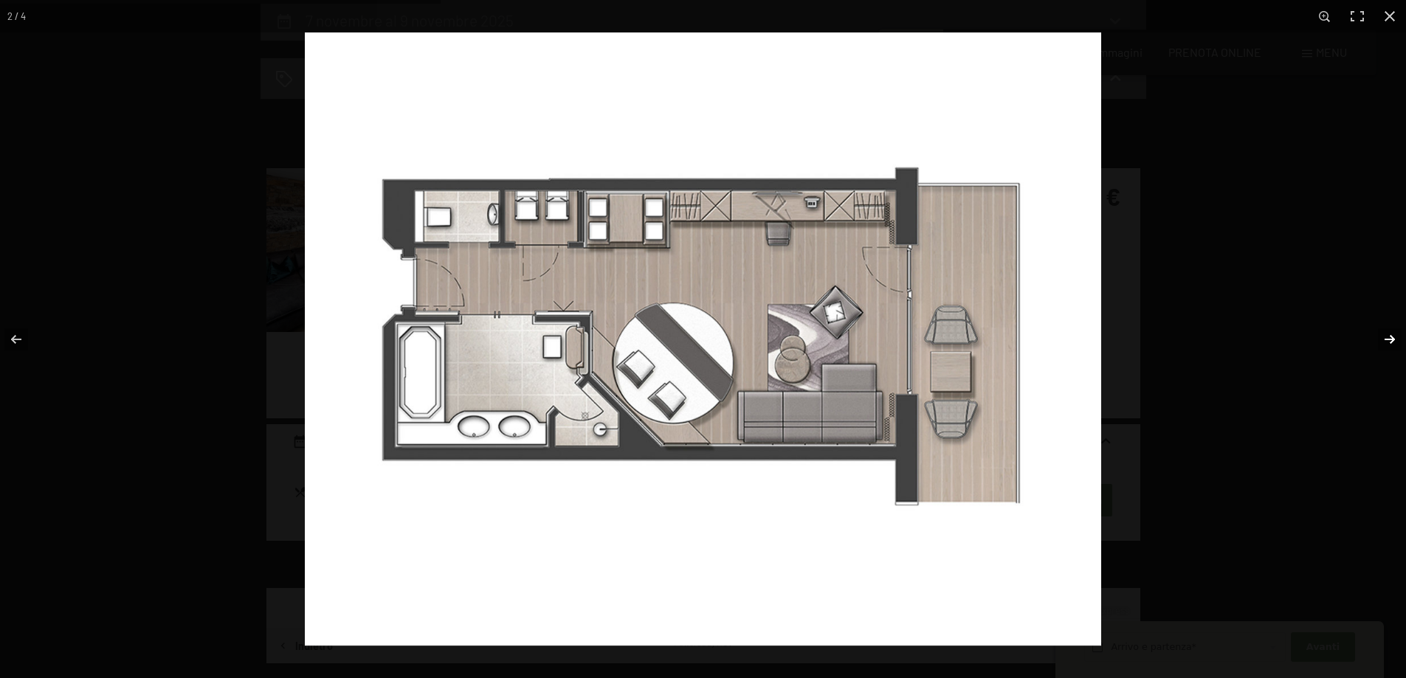
click at [1389, 333] on button "button" at bounding box center [1380, 340] width 52 height 74
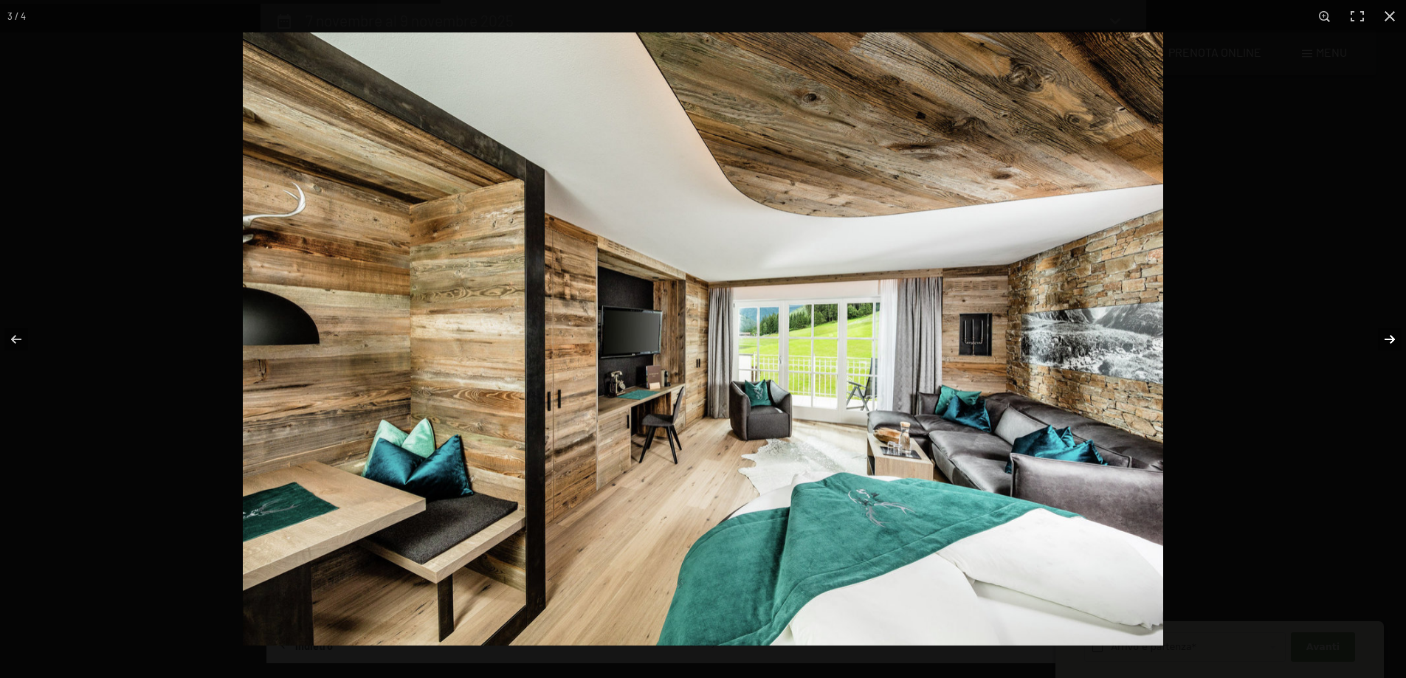
click at [1389, 333] on button "button" at bounding box center [1380, 340] width 52 height 74
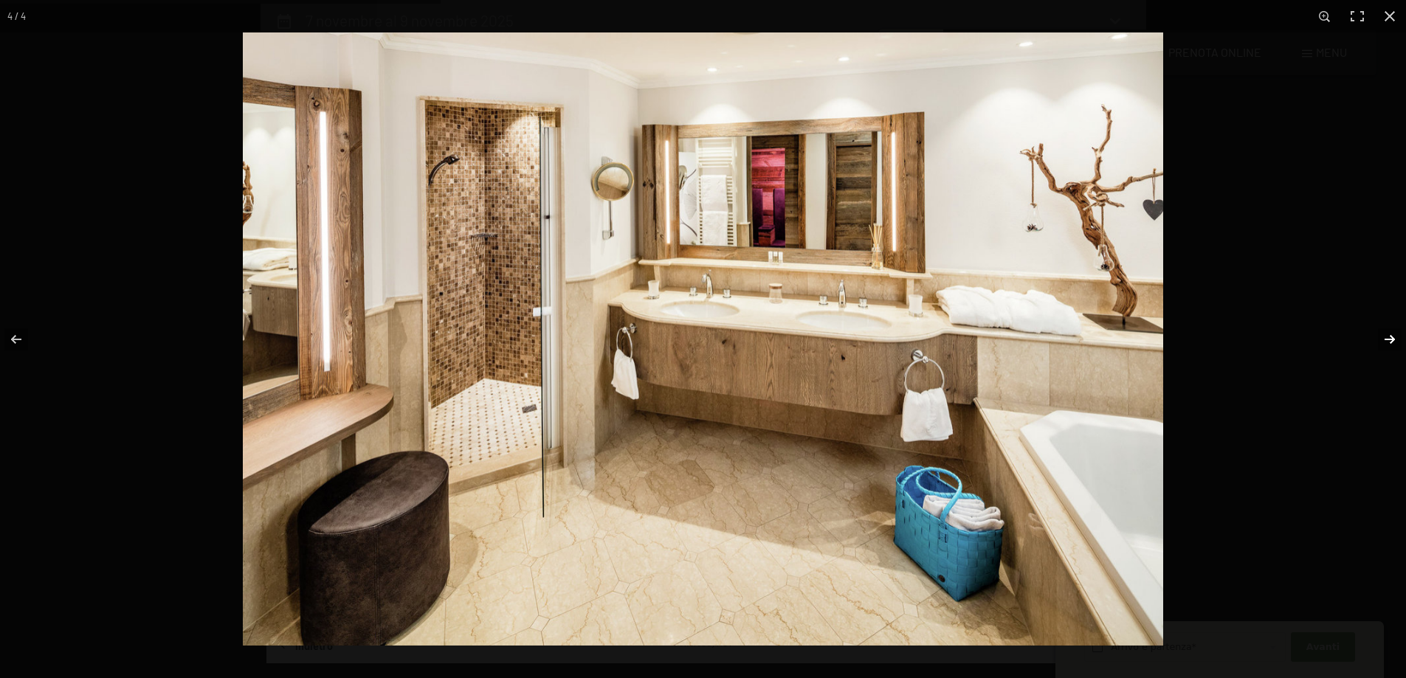
click at [1389, 333] on button "button" at bounding box center [1380, 340] width 52 height 74
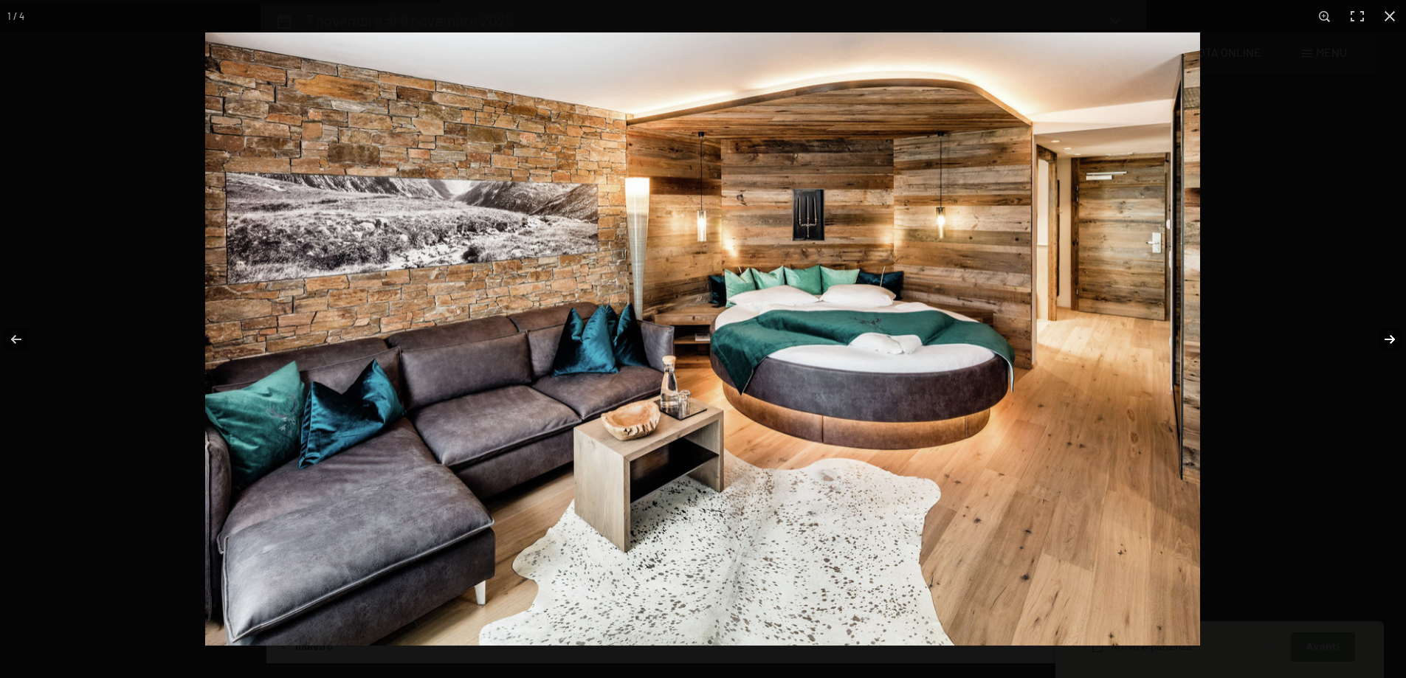
click at [1389, 333] on button "button" at bounding box center [1380, 340] width 52 height 74
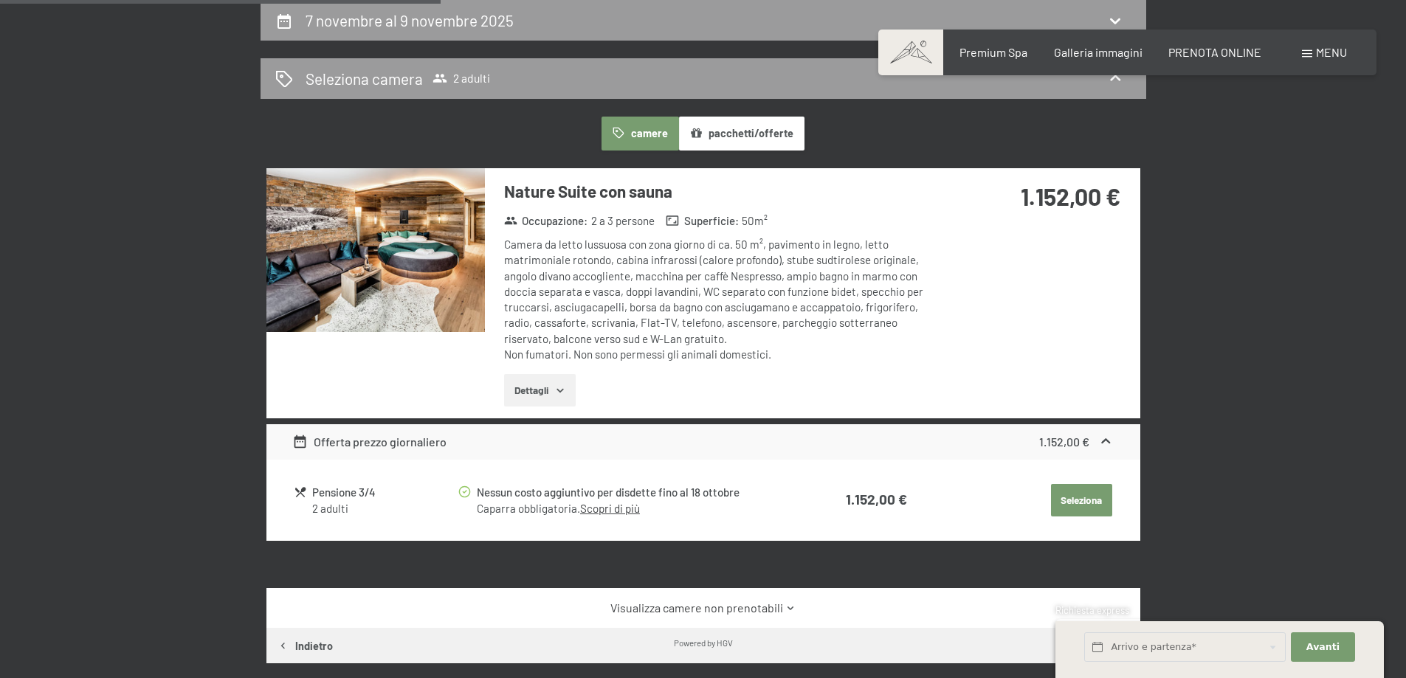
click at [0, 0] on button "button" at bounding box center [0, 0] width 0 height 0
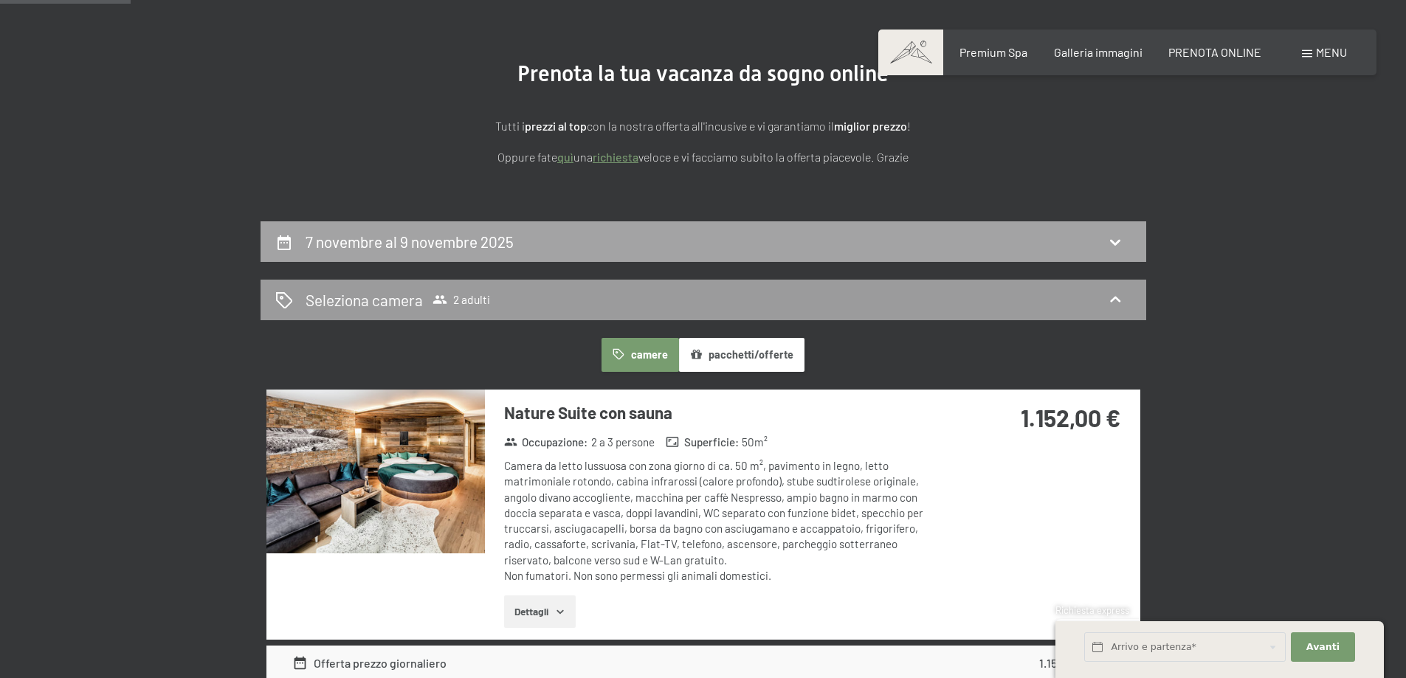
click at [1115, 241] on icon at bounding box center [1115, 242] width 18 height 18
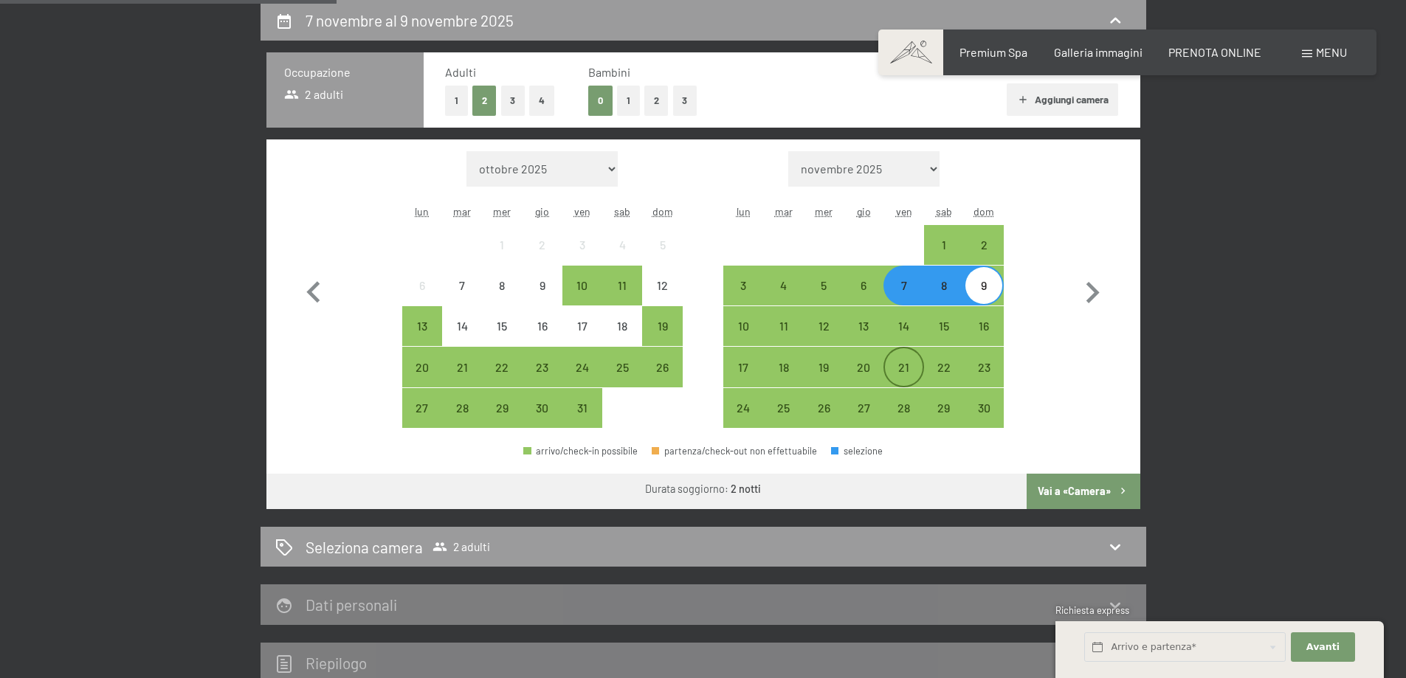
click at [902, 362] on div "21" at bounding box center [903, 380] width 37 height 37
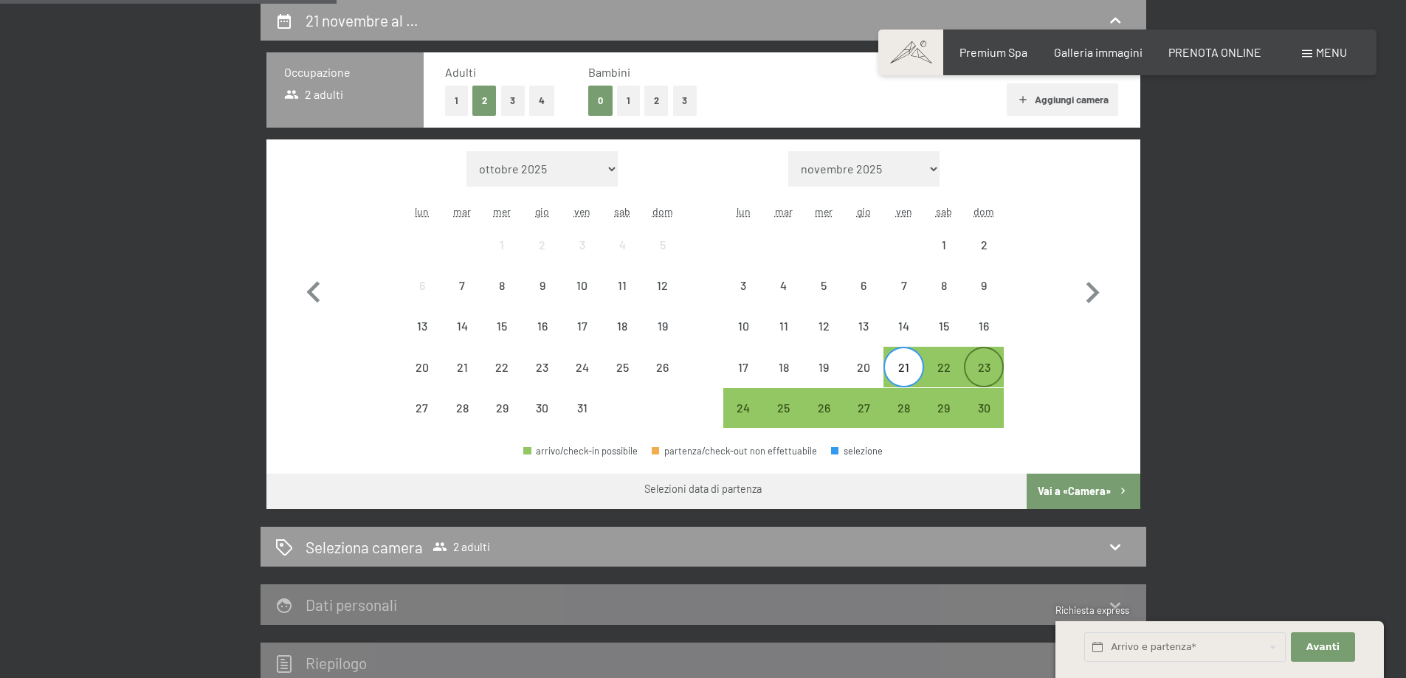
click at [996, 365] on div "23" at bounding box center [983, 380] width 37 height 37
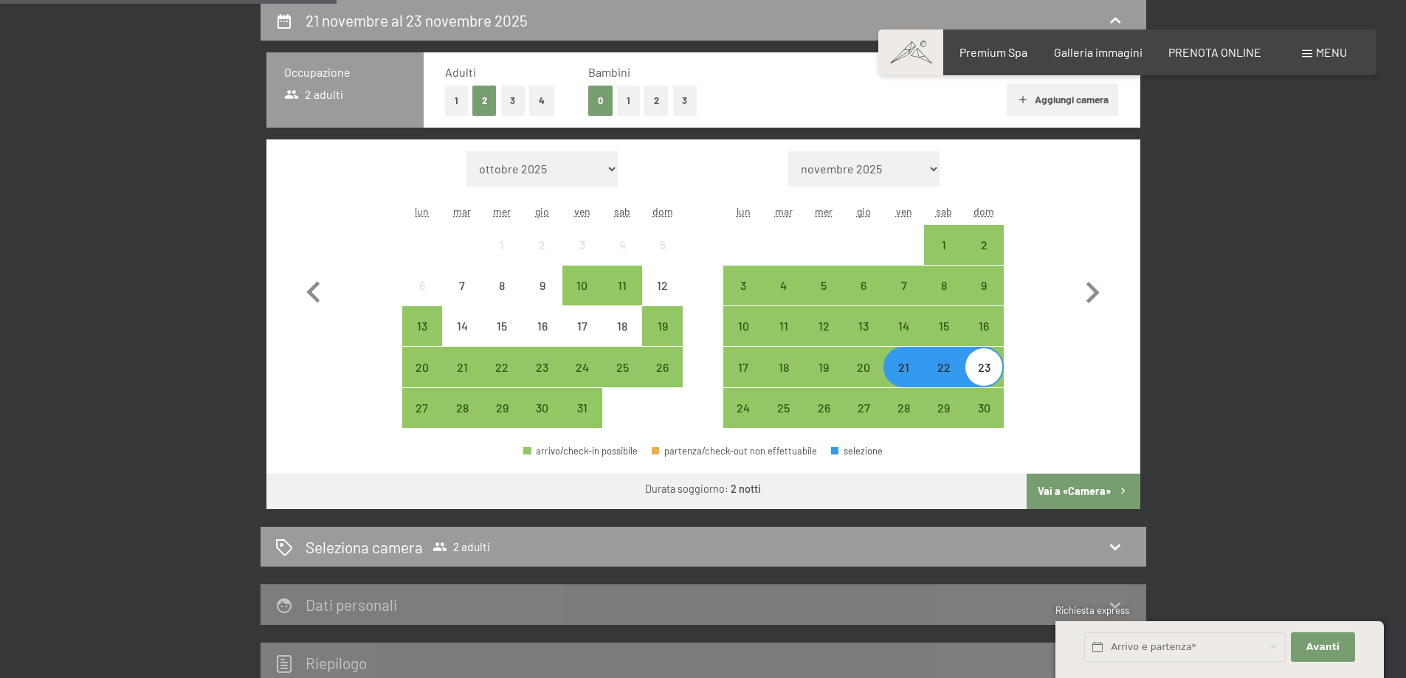
click at [1063, 488] on button "Vai a «Camera»" at bounding box center [1083, 491] width 113 height 35
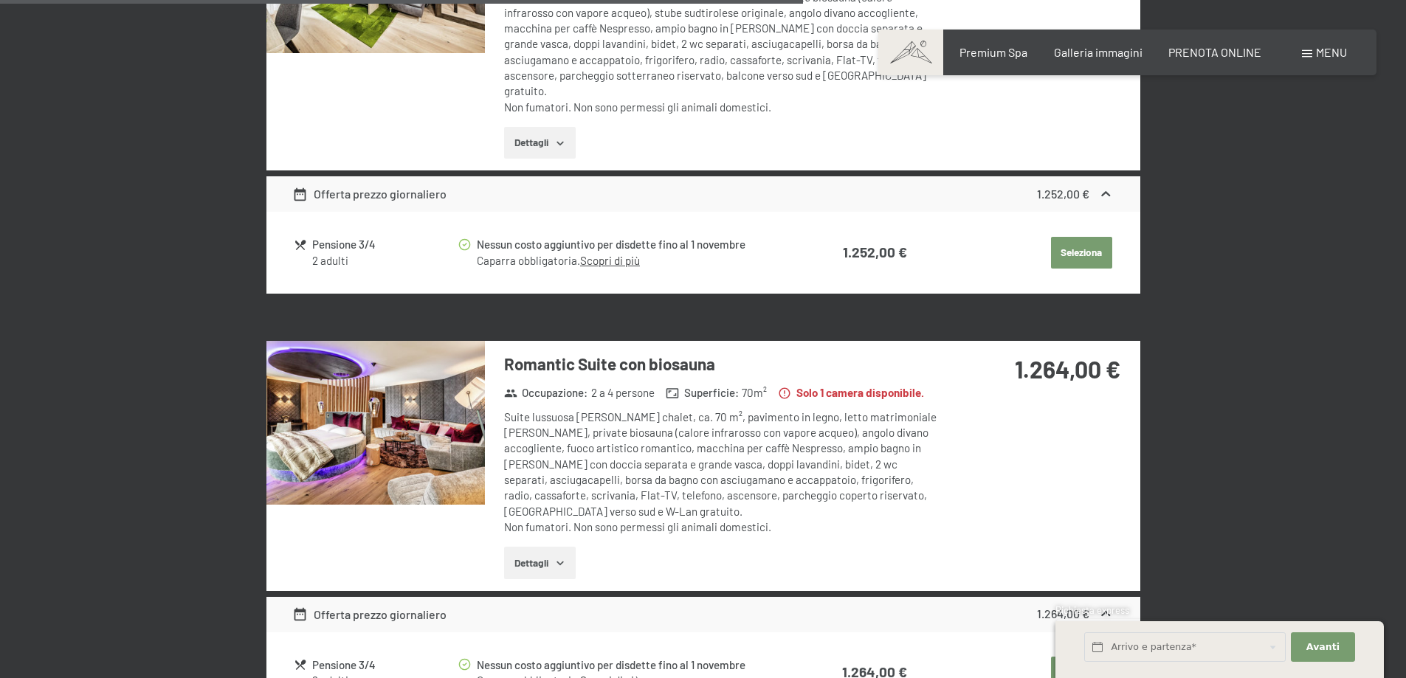
scroll to position [2283, 0]
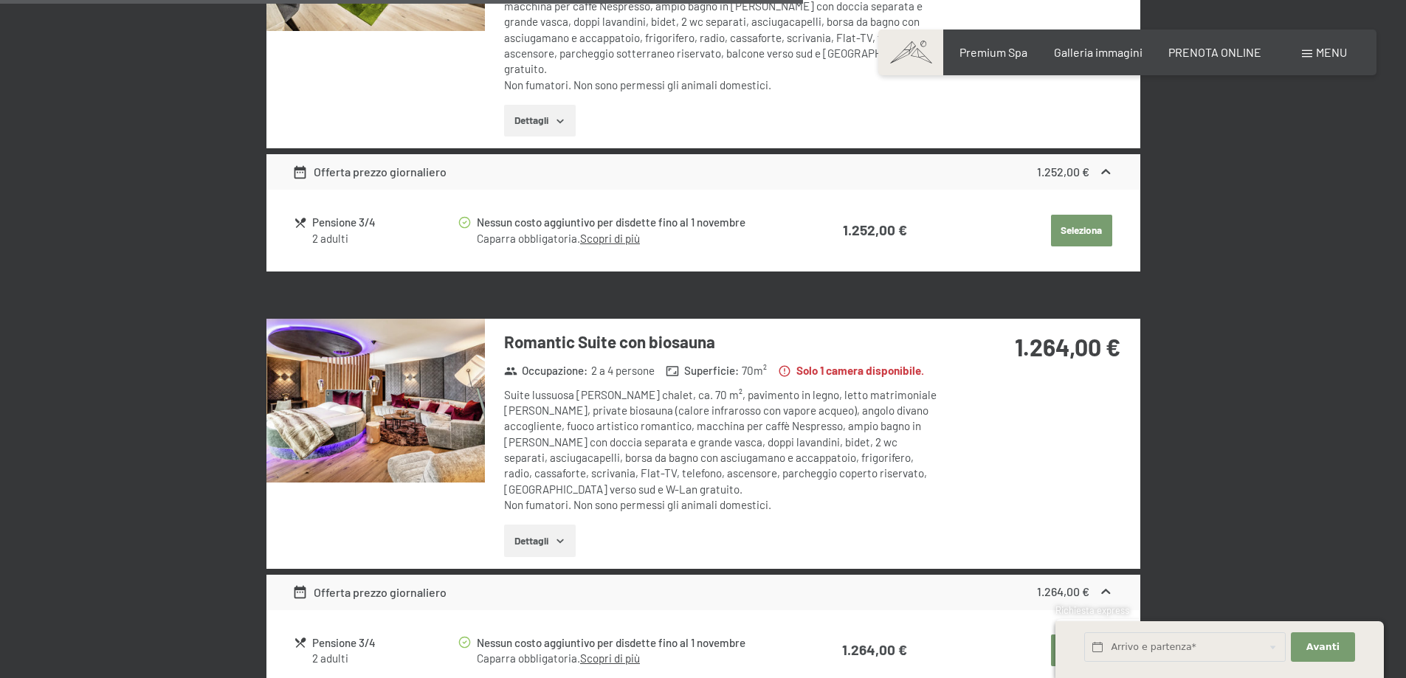
click at [377, 401] on img at bounding box center [375, 401] width 218 height 164
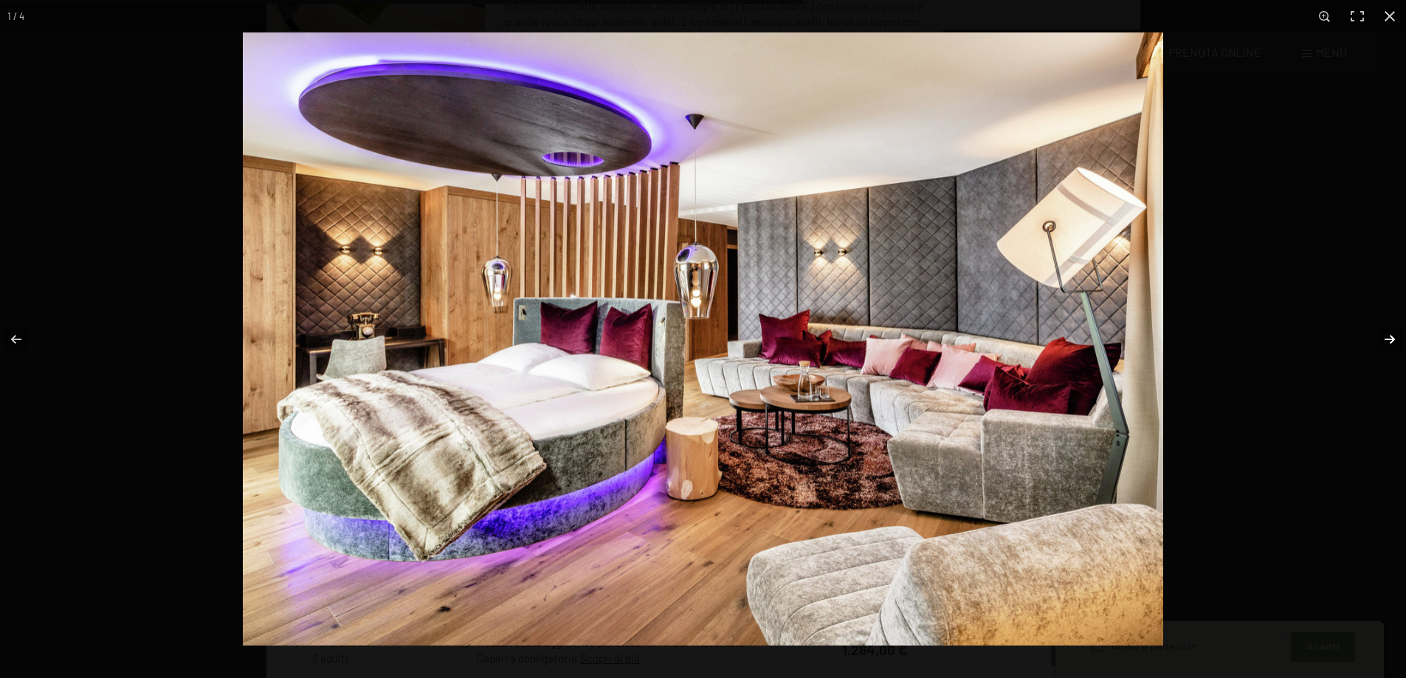
click at [1388, 339] on button "button" at bounding box center [1380, 340] width 52 height 74
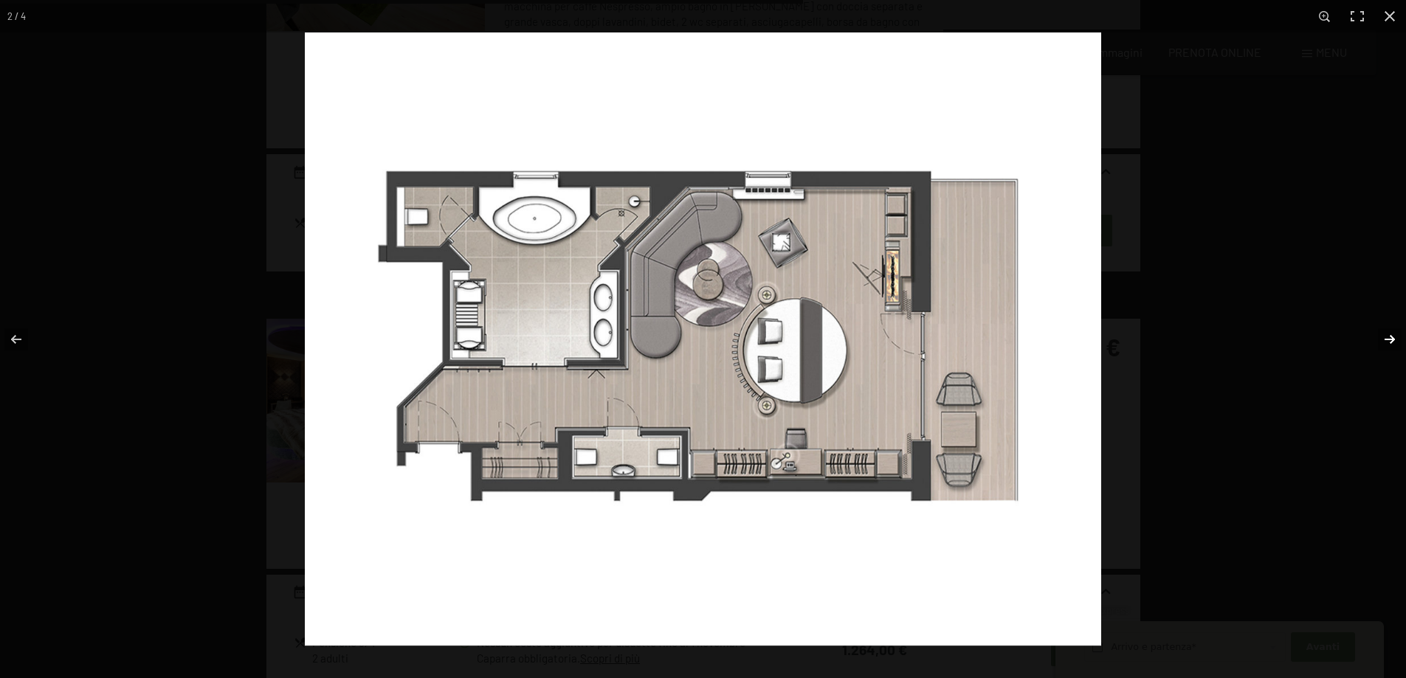
click at [1388, 339] on button "button" at bounding box center [1380, 340] width 52 height 74
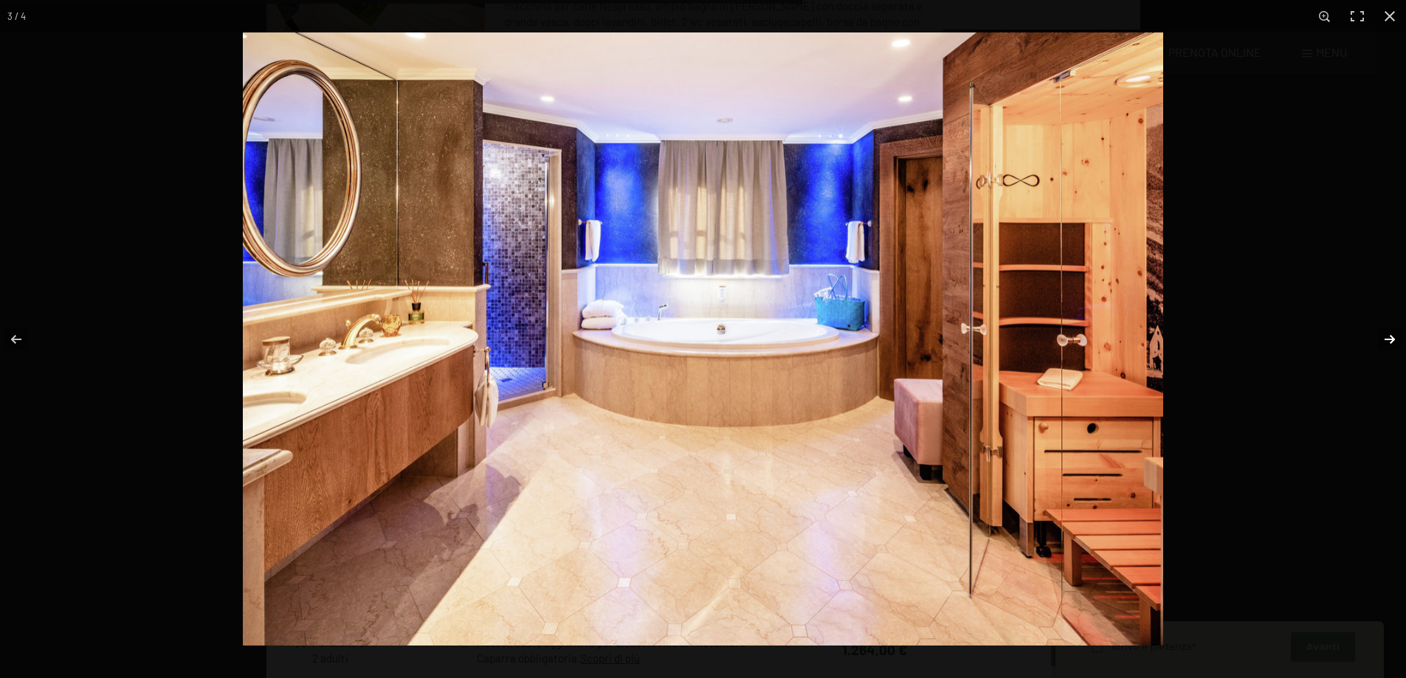
click at [1388, 339] on button "button" at bounding box center [1380, 340] width 52 height 74
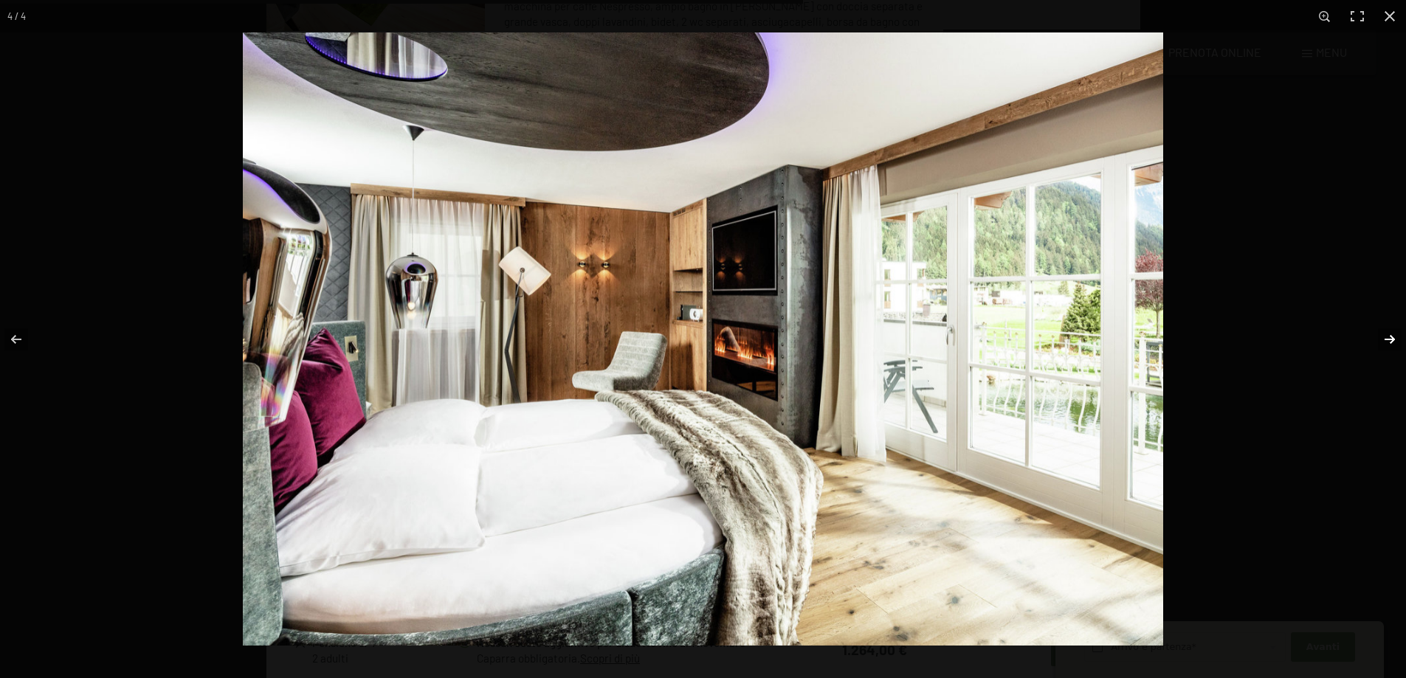
click at [1388, 339] on button "button" at bounding box center [1380, 340] width 52 height 74
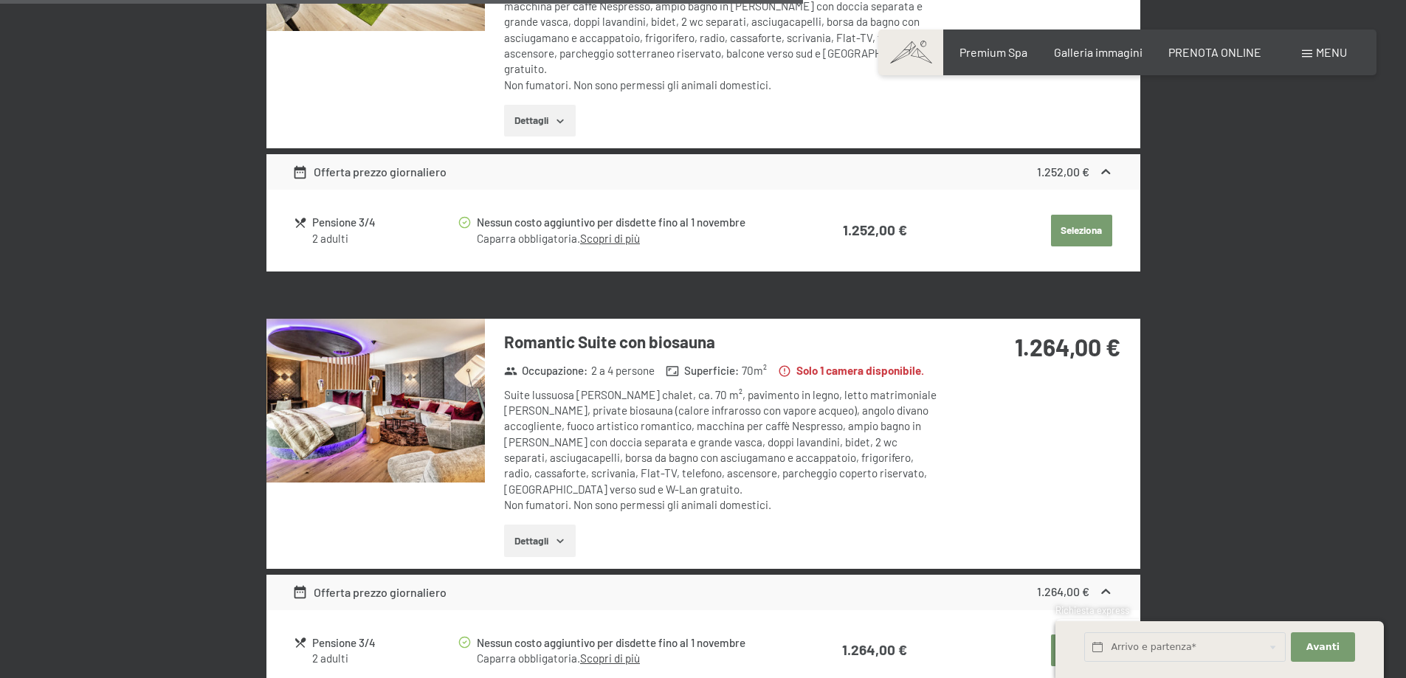
click at [0, 0] on button "button" at bounding box center [0, 0] width 0 height 0
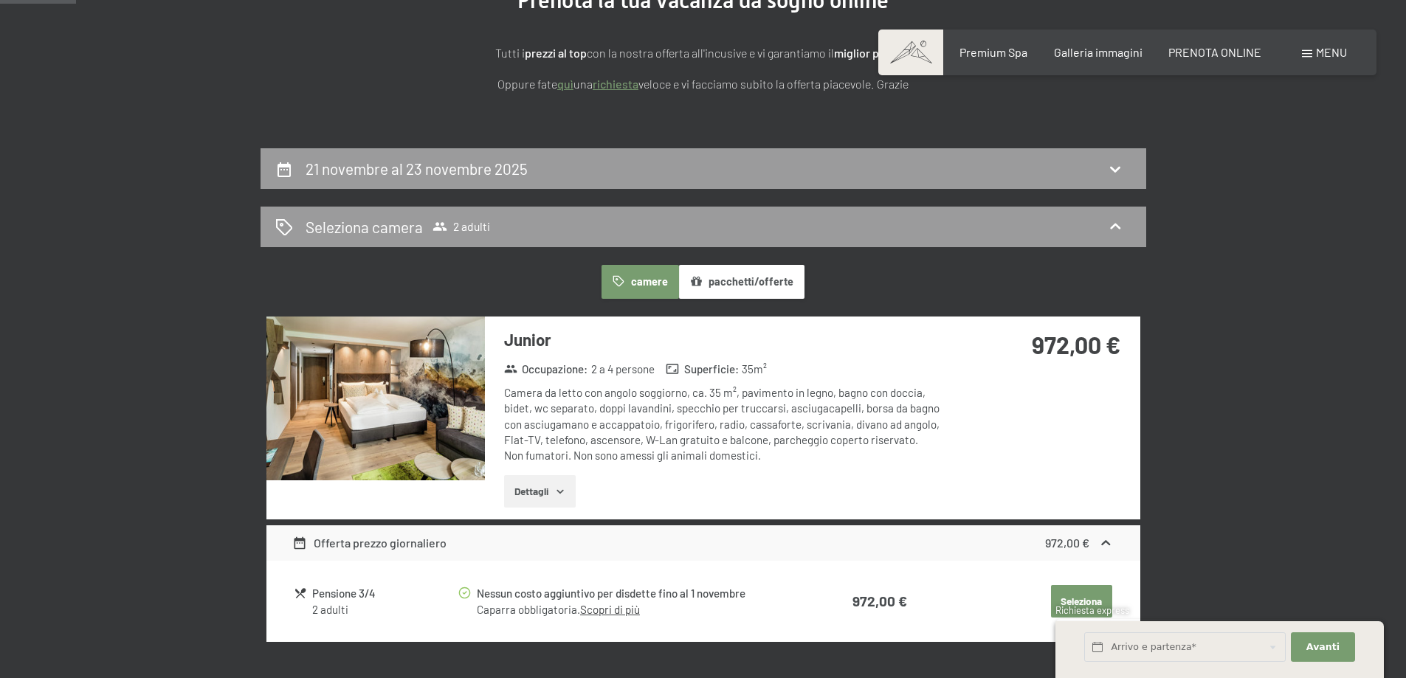
scroll to position [0, 0]
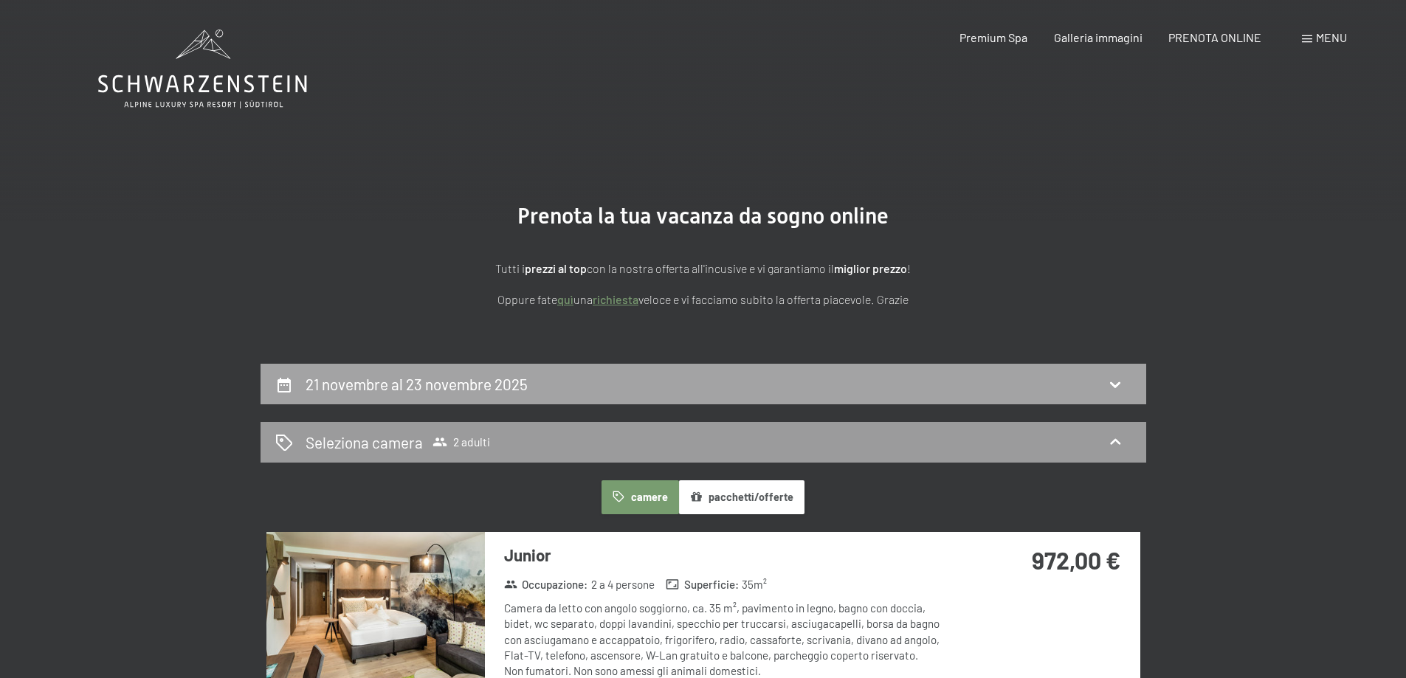
click at [1105, 380] on div "21 novembre al 23 novembre 2025" at bounding box center [703, 383] width 856 height 21
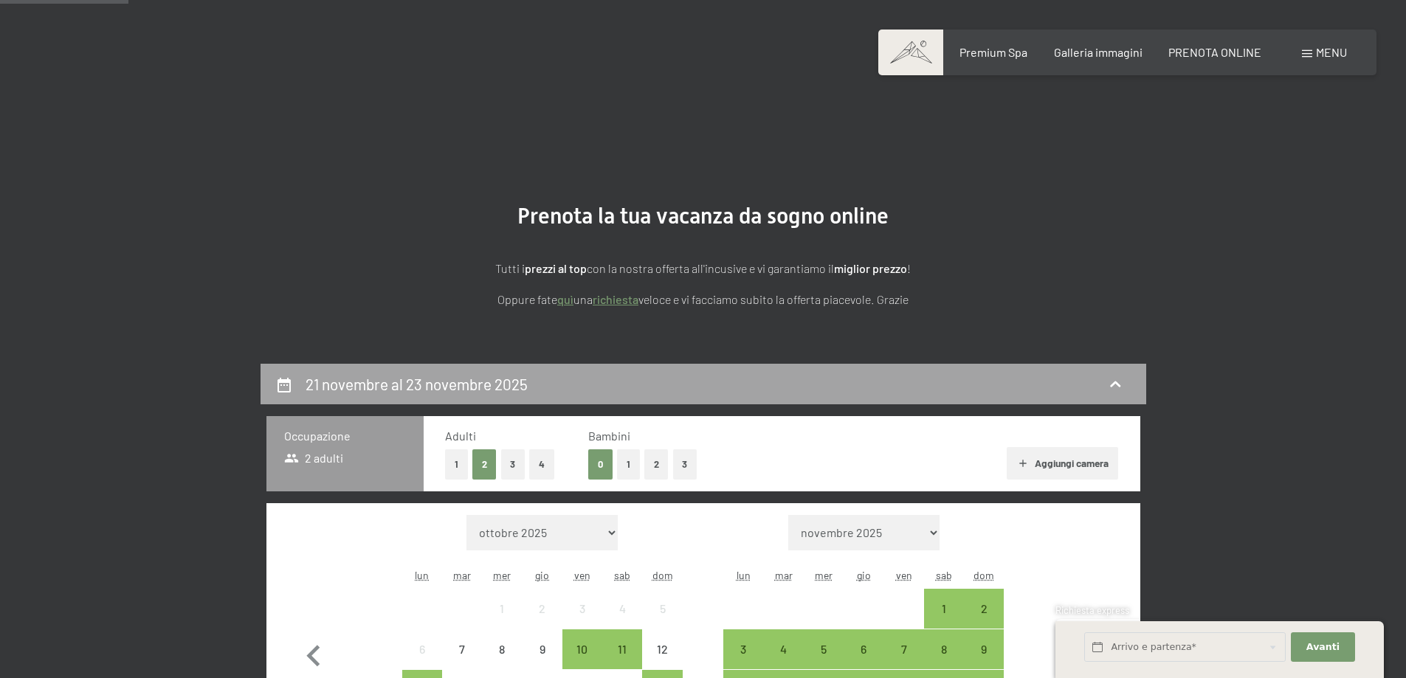
scroll to position [364, 0]
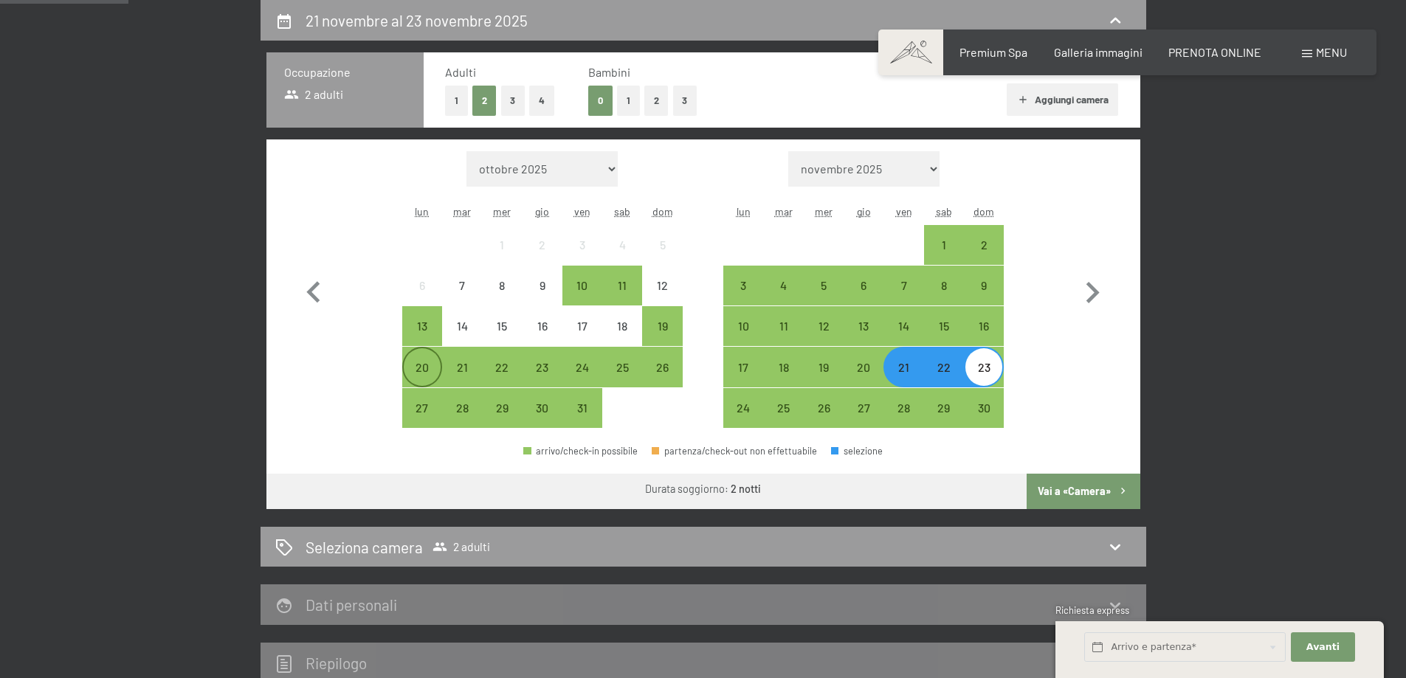
click at [415, 365] on div "20" at bounding box center [422, 380] width 37 height 37
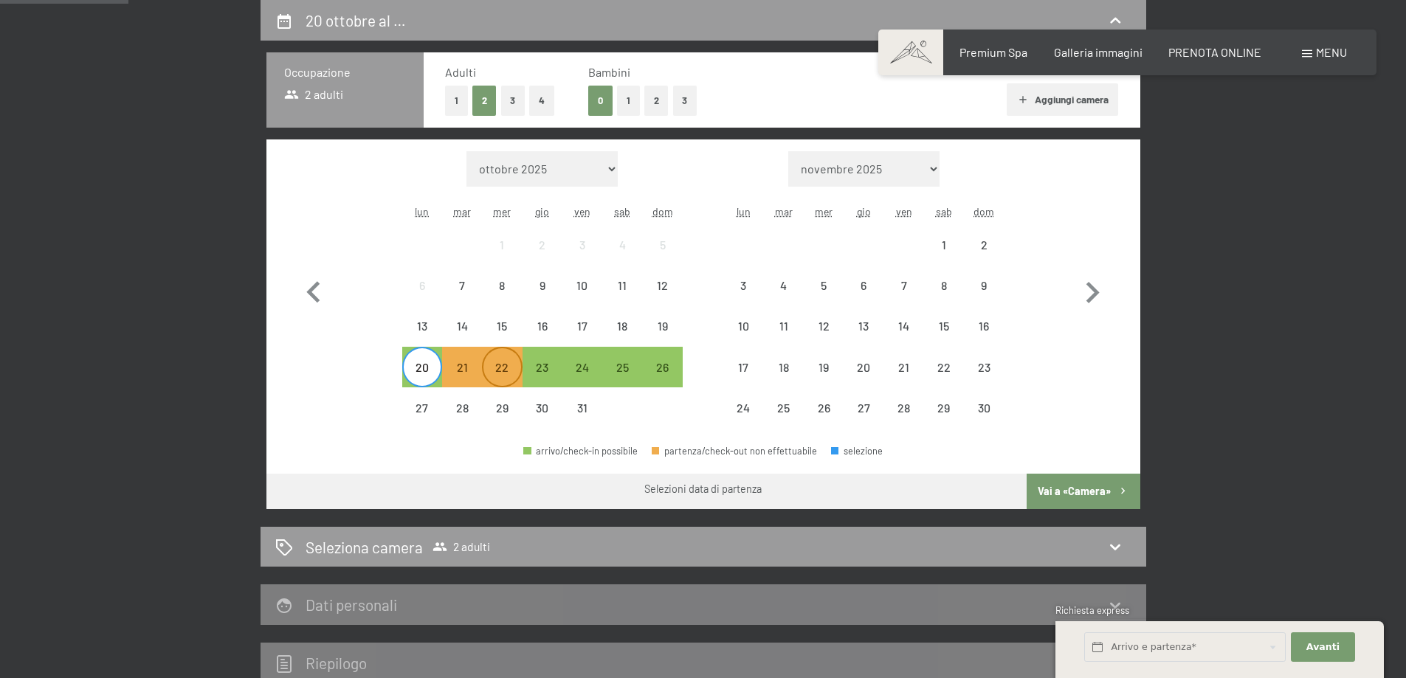
click at [493, 369] on div "22" at bounding box center [501, 380] width 37 height 37
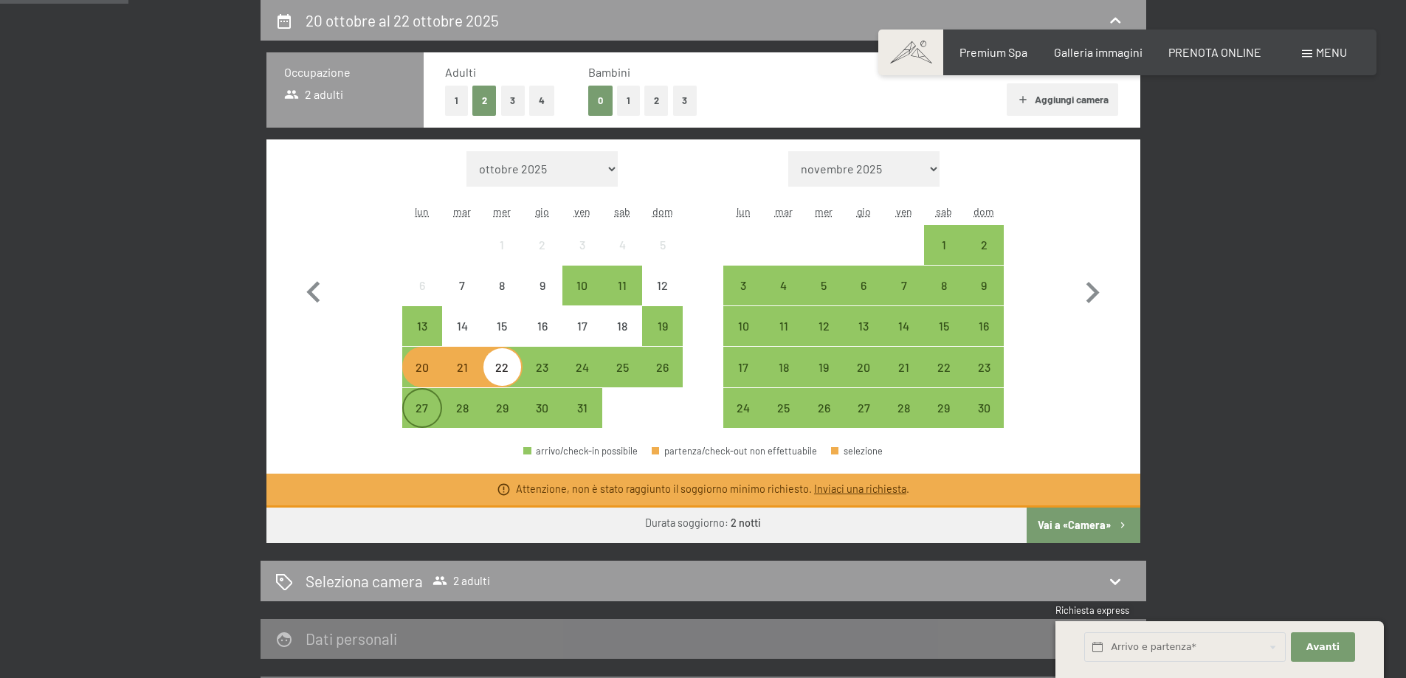
click at [422, 399] on div "27" at bounding box center [422, 408] width 37 height 37
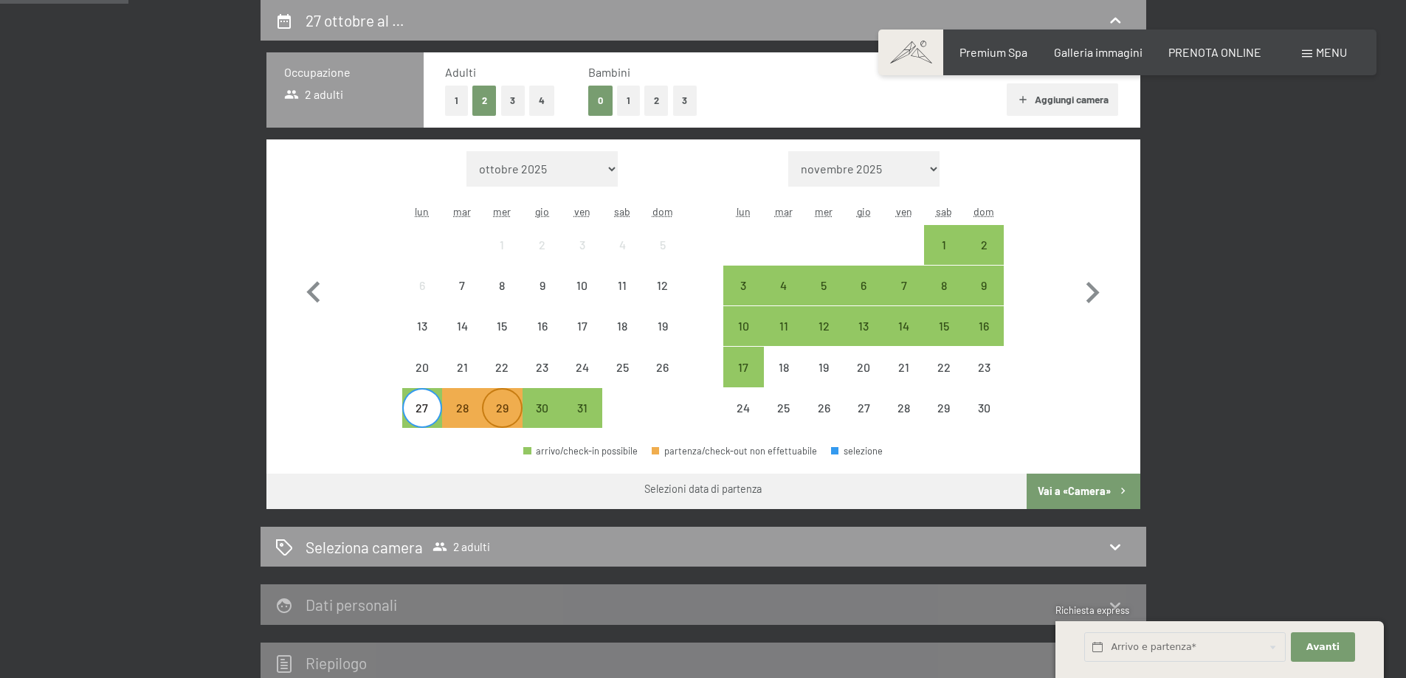
click at [492, 409] on div "29" at bounding box center [501, 420] width 37 height 37
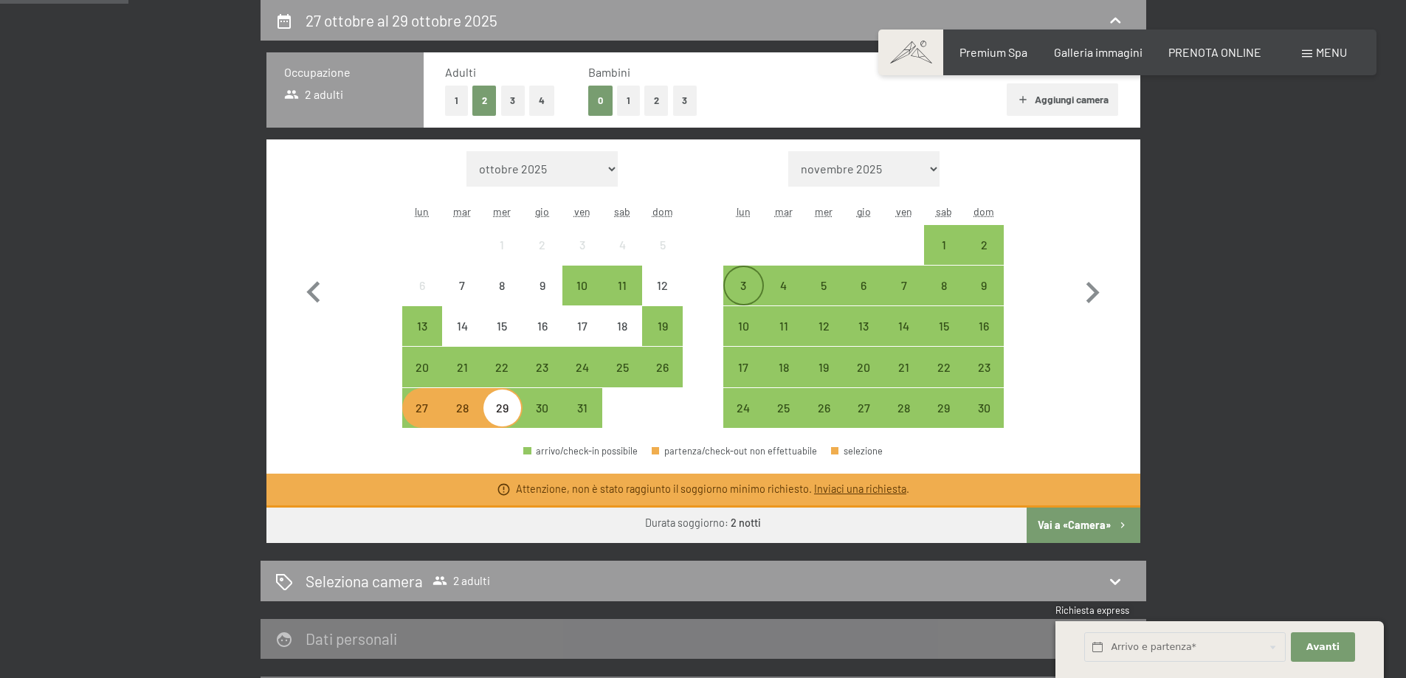
click at [749, 286] on div "3" at bounding box center [743, 298] width 37 height 37
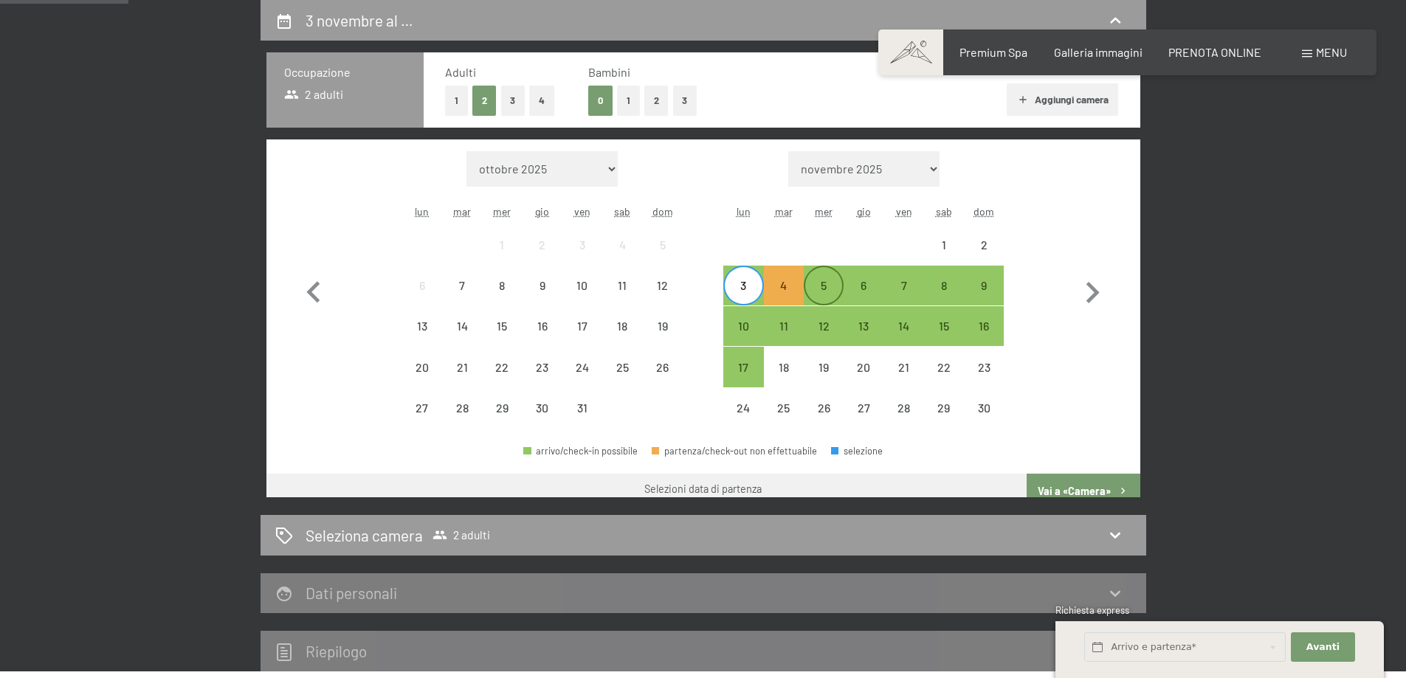
click at [832, 286] on div "5" at bounding box center [823, 298] width 37 height 37
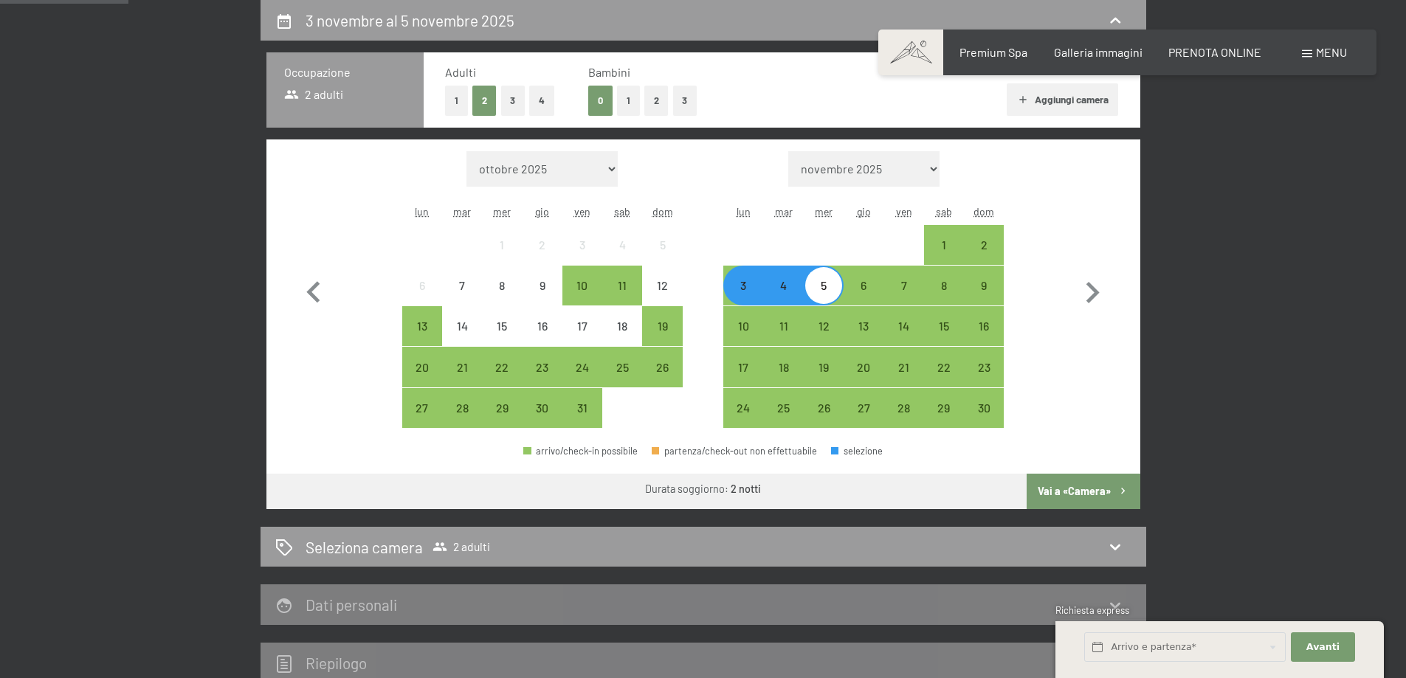
click at [1083, 481] on button "Vai a «Camera»" at bounding box center [1083, 491] width 113 height 35
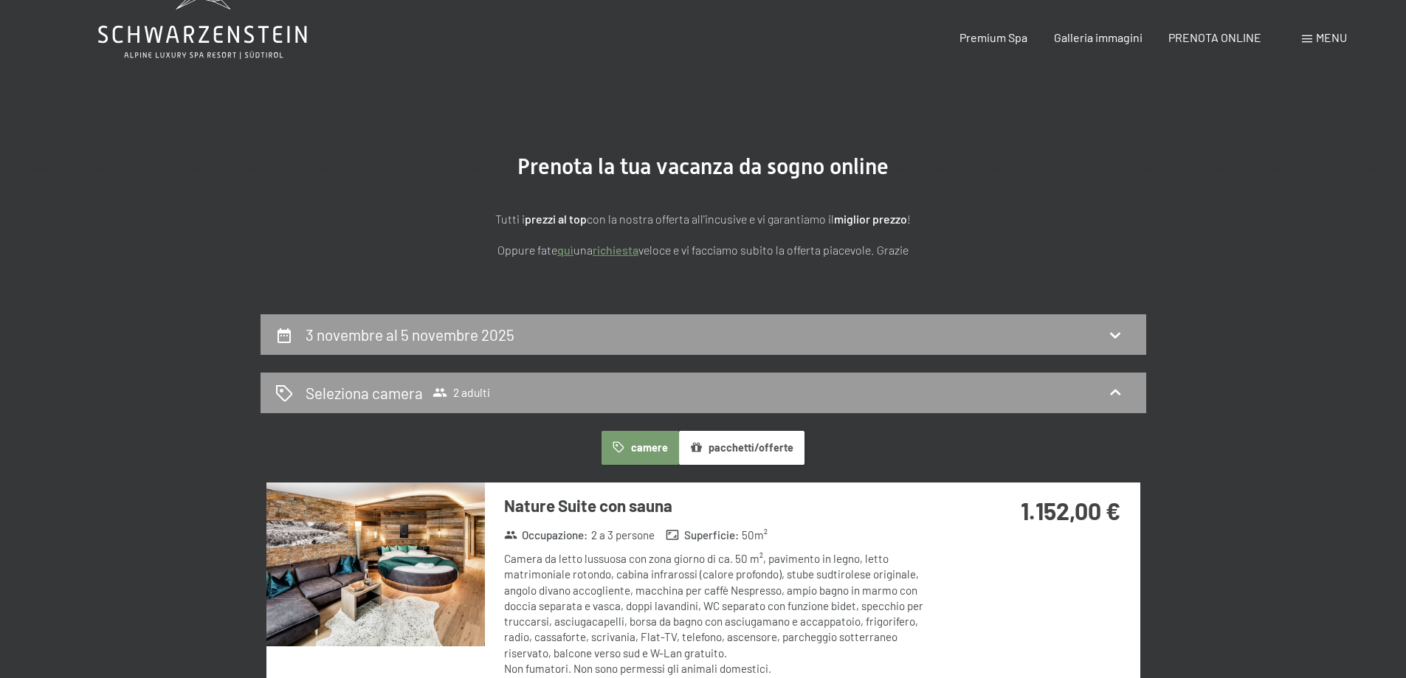
scroll to position [0, 0]
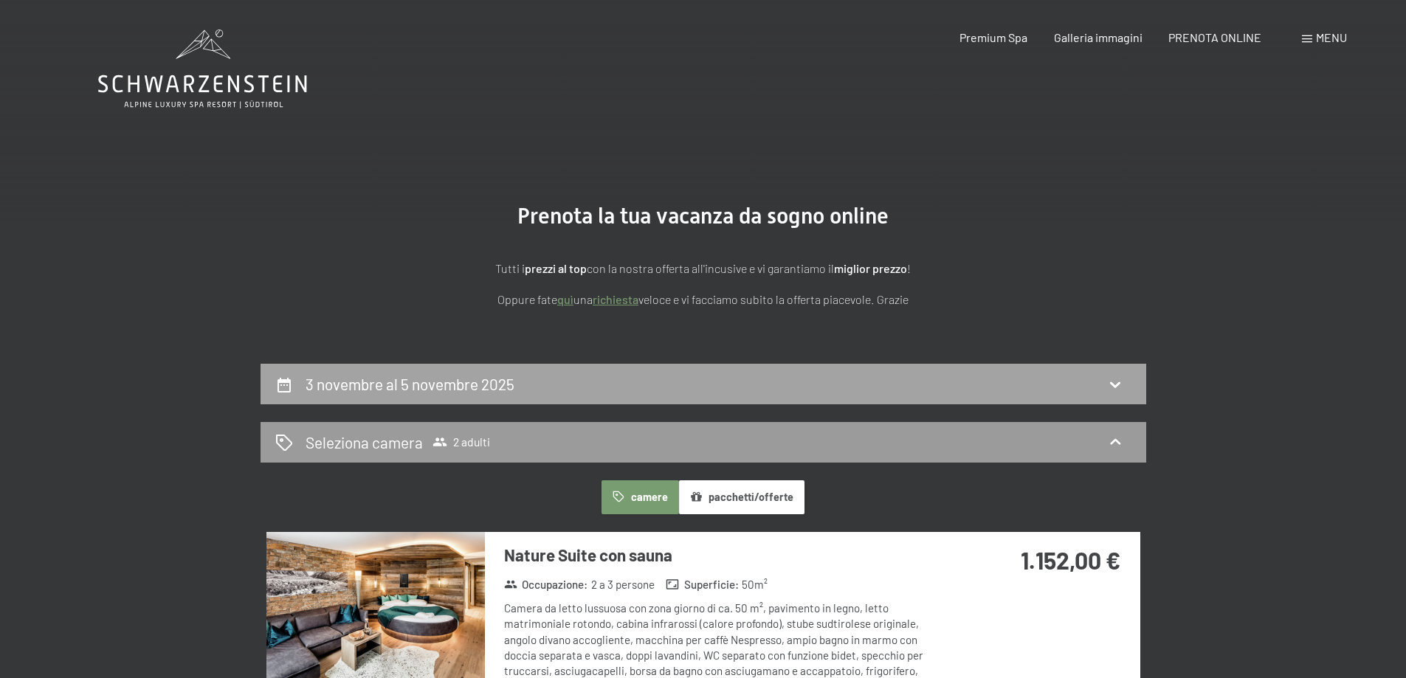
click at [784, 386] on div "3 novembre al 5 novembre 2025" at bounding box center [703, 383] width 856 height 21
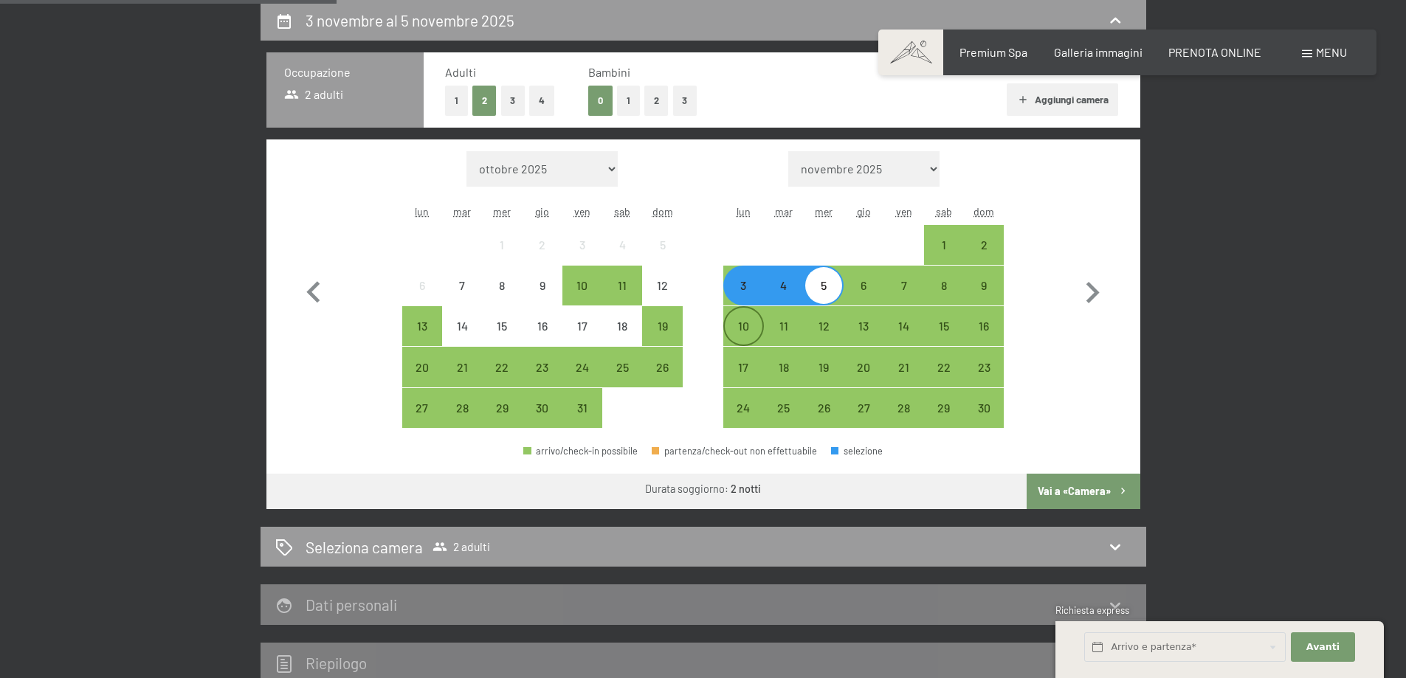
click at [742, 326] on div "10" at bounding box center [743, 338] width 37 height 37
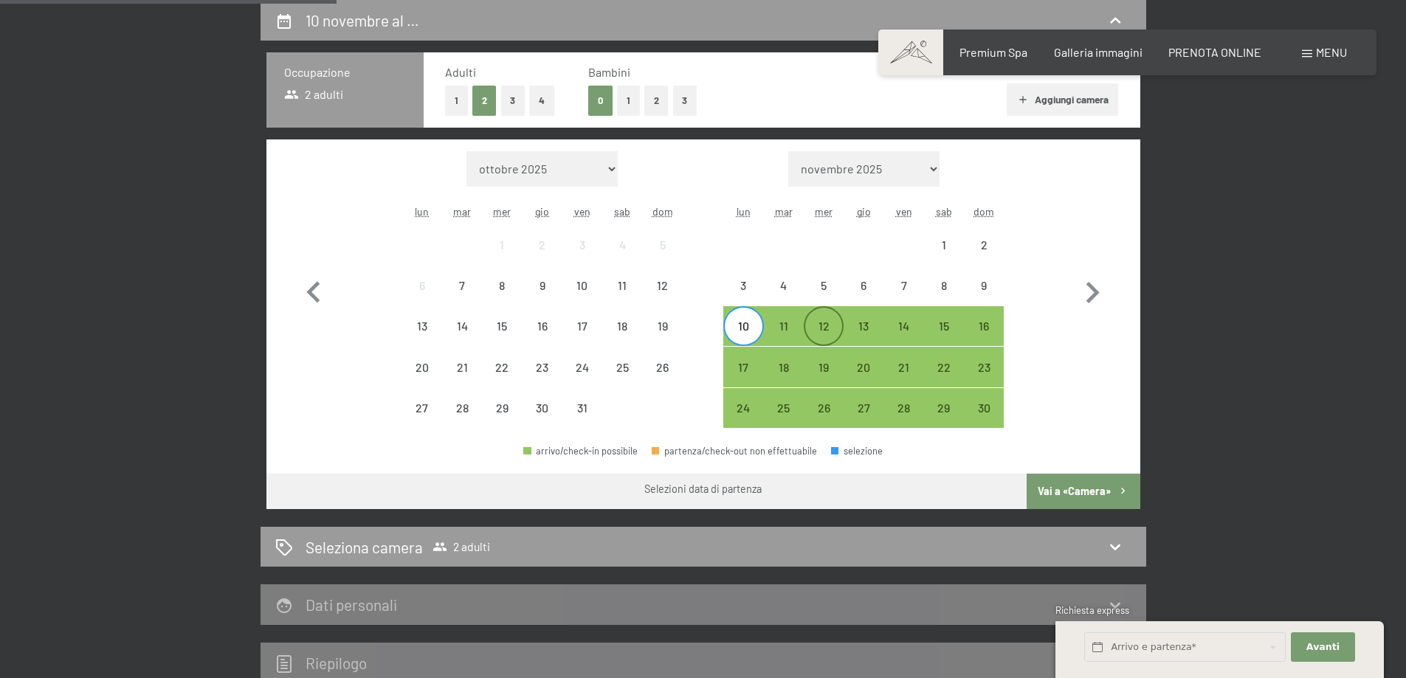
click at [813, 327] on div "12" at bounding box center [823, 338] width 37 height 37
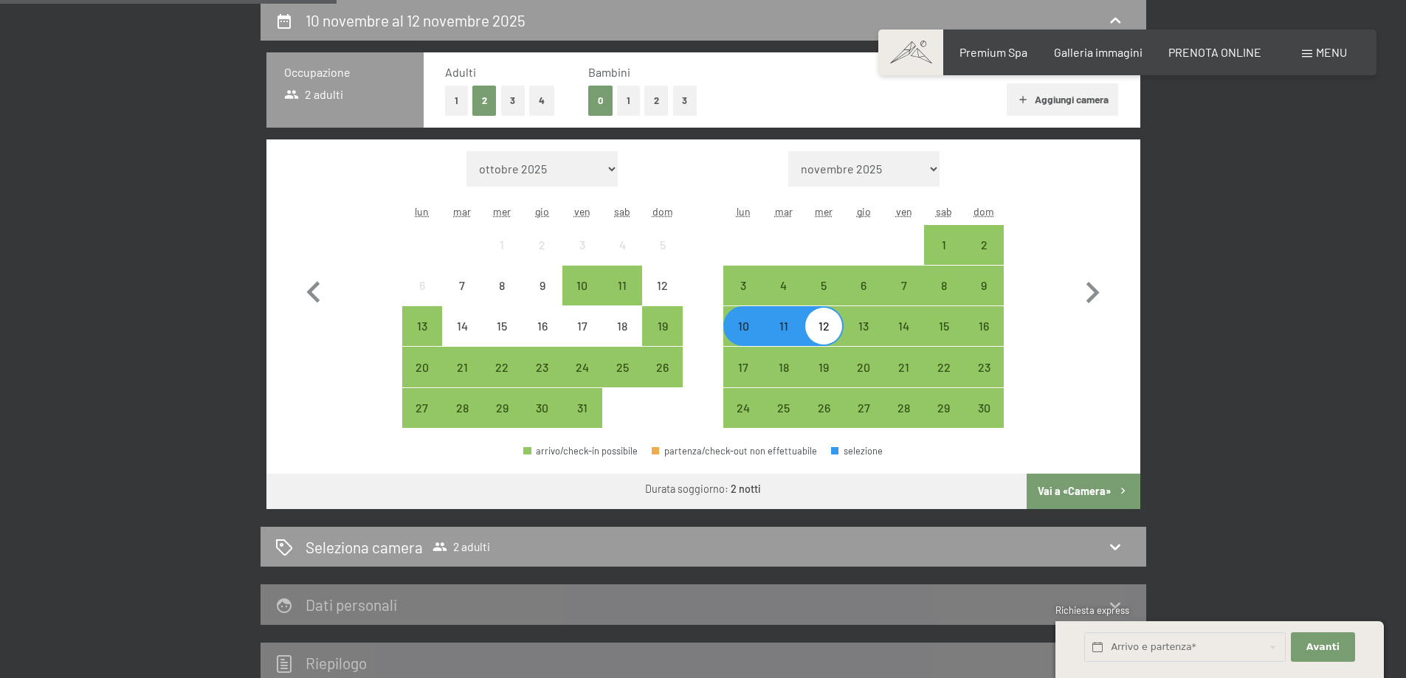
click at [1096, 491] on button "Vai a «Camera»" at bounding box center [1083, 491] width 113 height 35
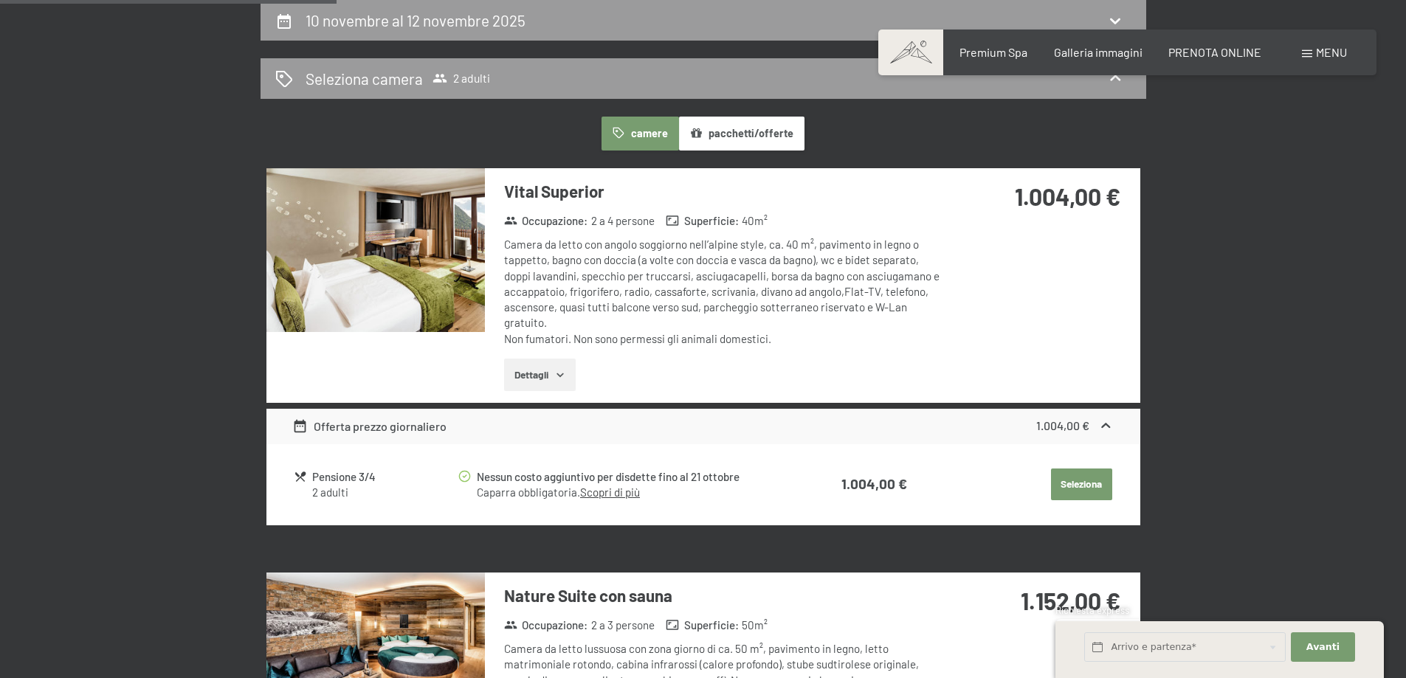
click at [412, 226] on img at bounding box center [375, 250] width 218 height 164
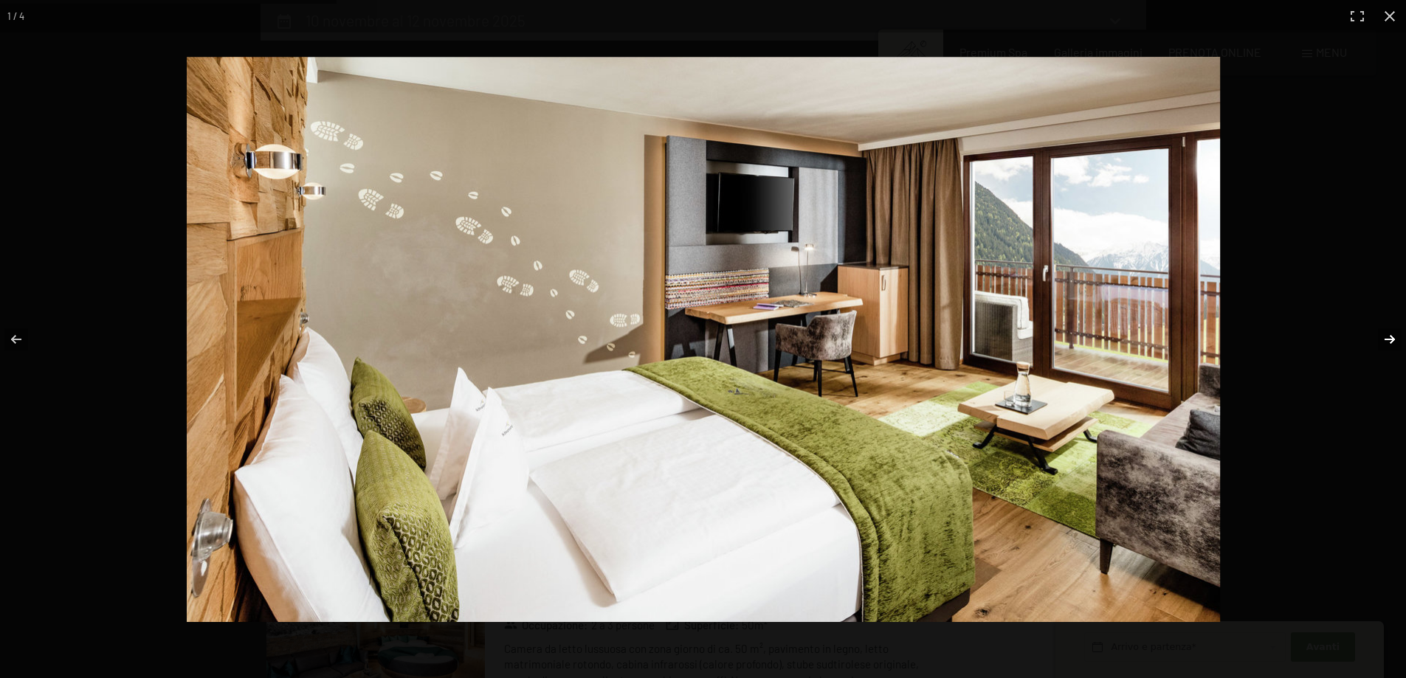
click at [1379, 332] on button "button" at bounding box center [1380, 340] width 52 height 74
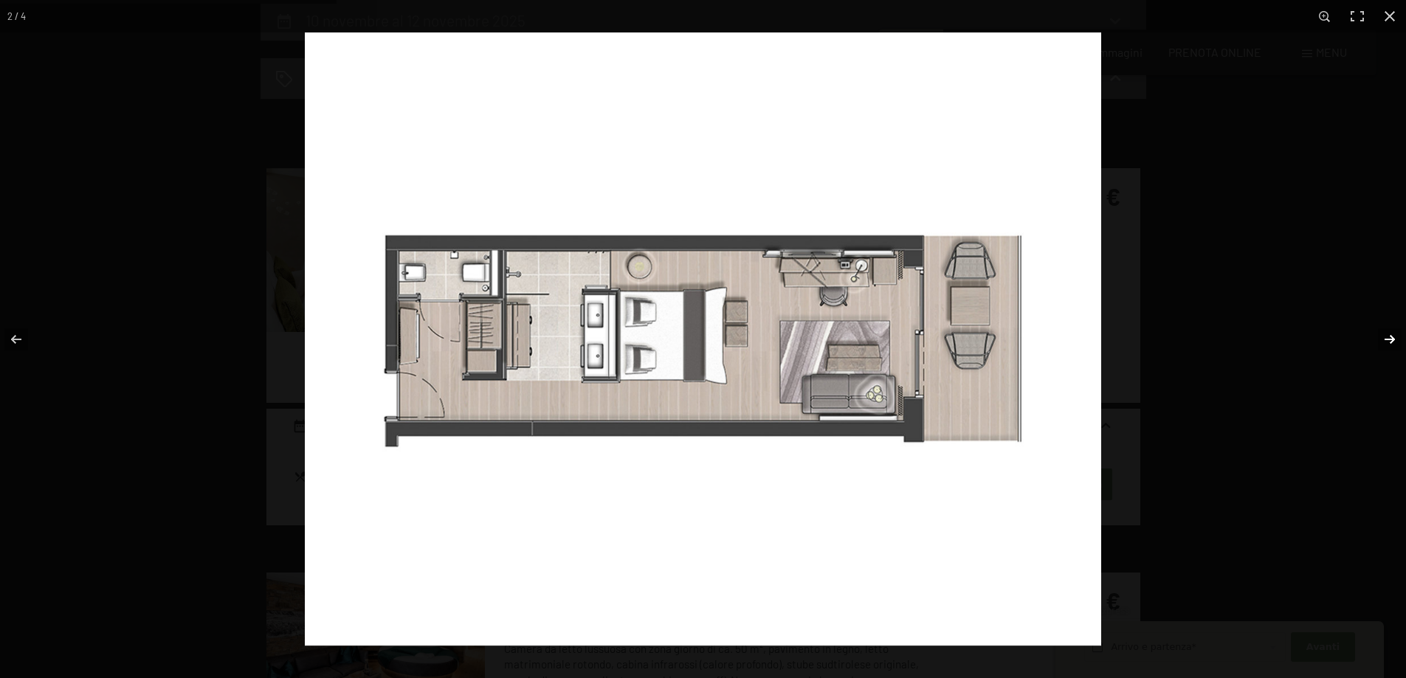
click at [1379, 332] on button "button" at bounding box center [1380, 340] width 52 height 74
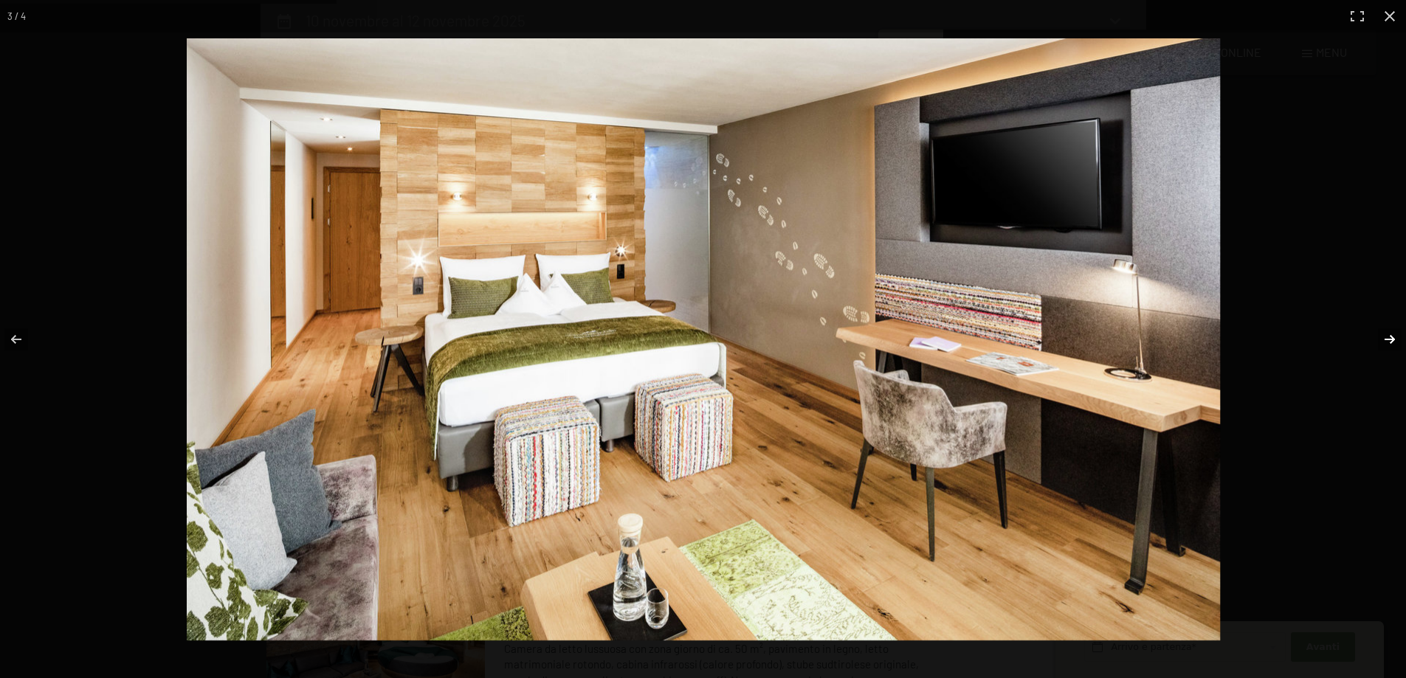
click at [1379, 332] on button "button" at bounding box center [1380, 340] width 52 height 74
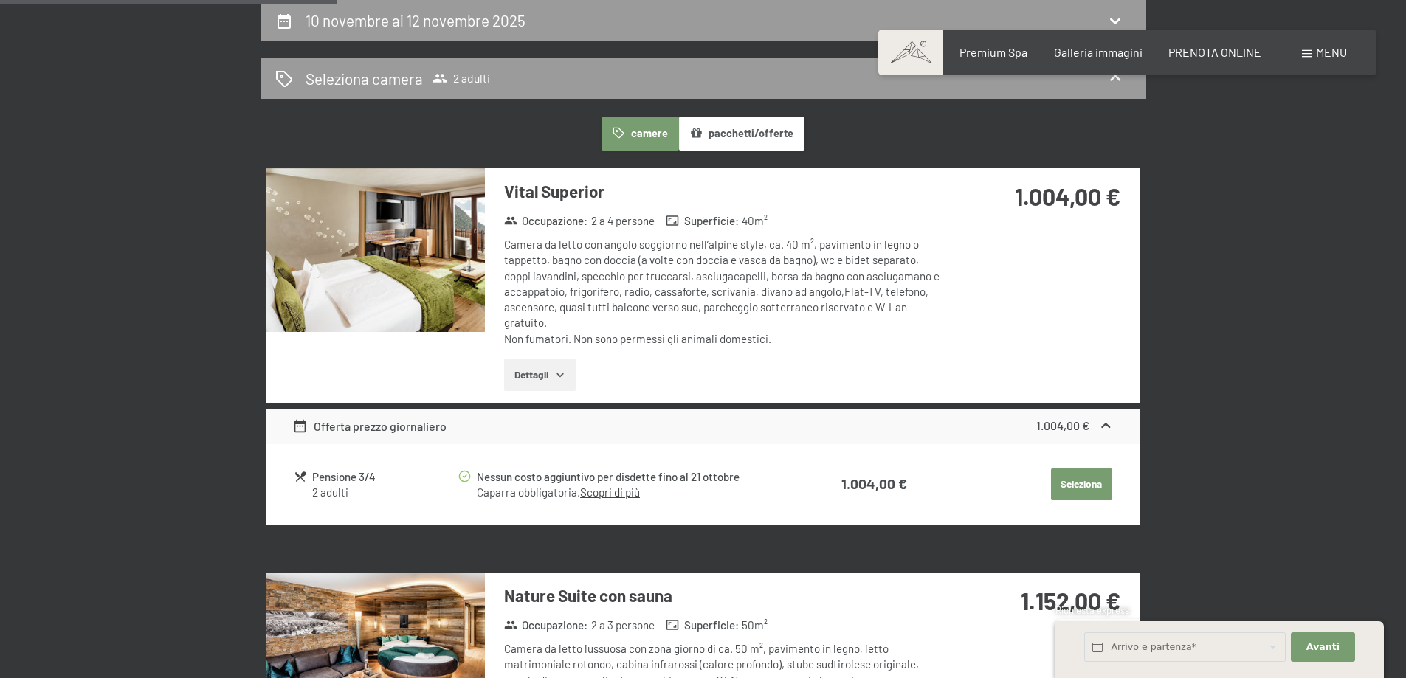
click at [0, 0] on button "button" at bounding box center [0, 0] width 0 height 0
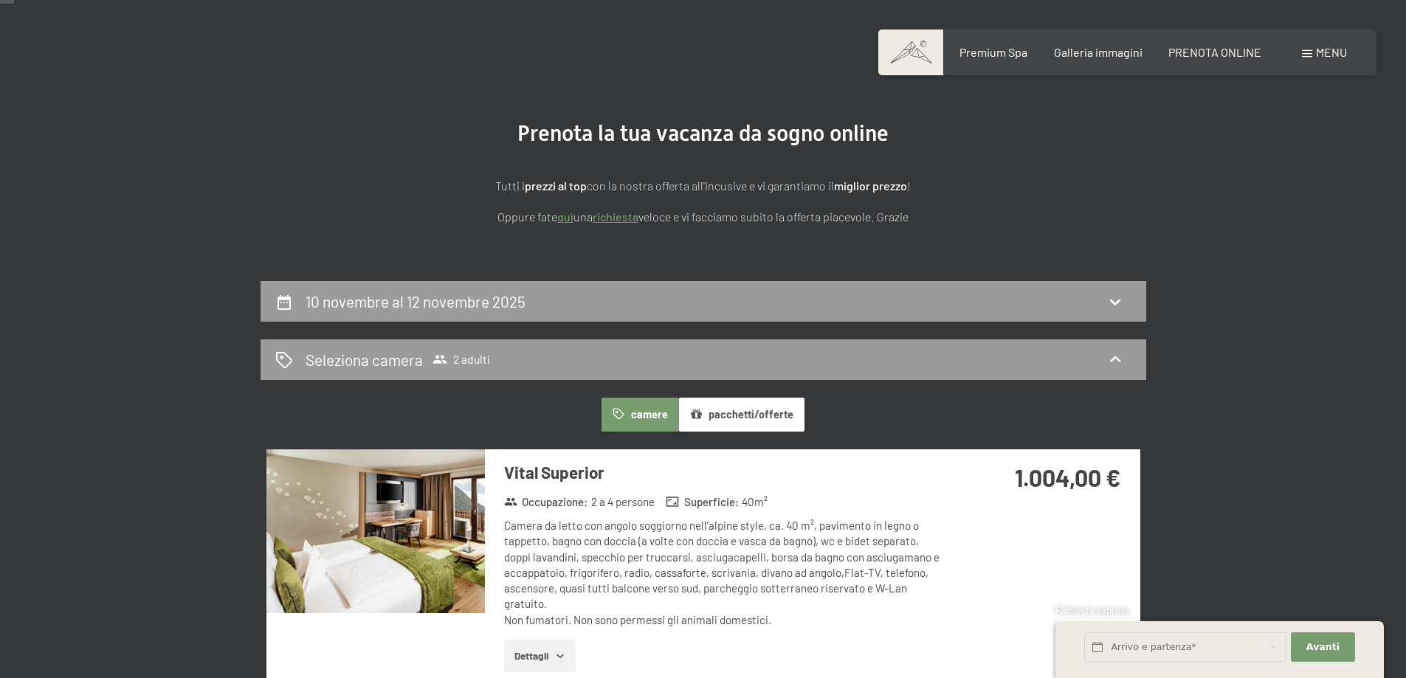
scroll to position [0, 0]
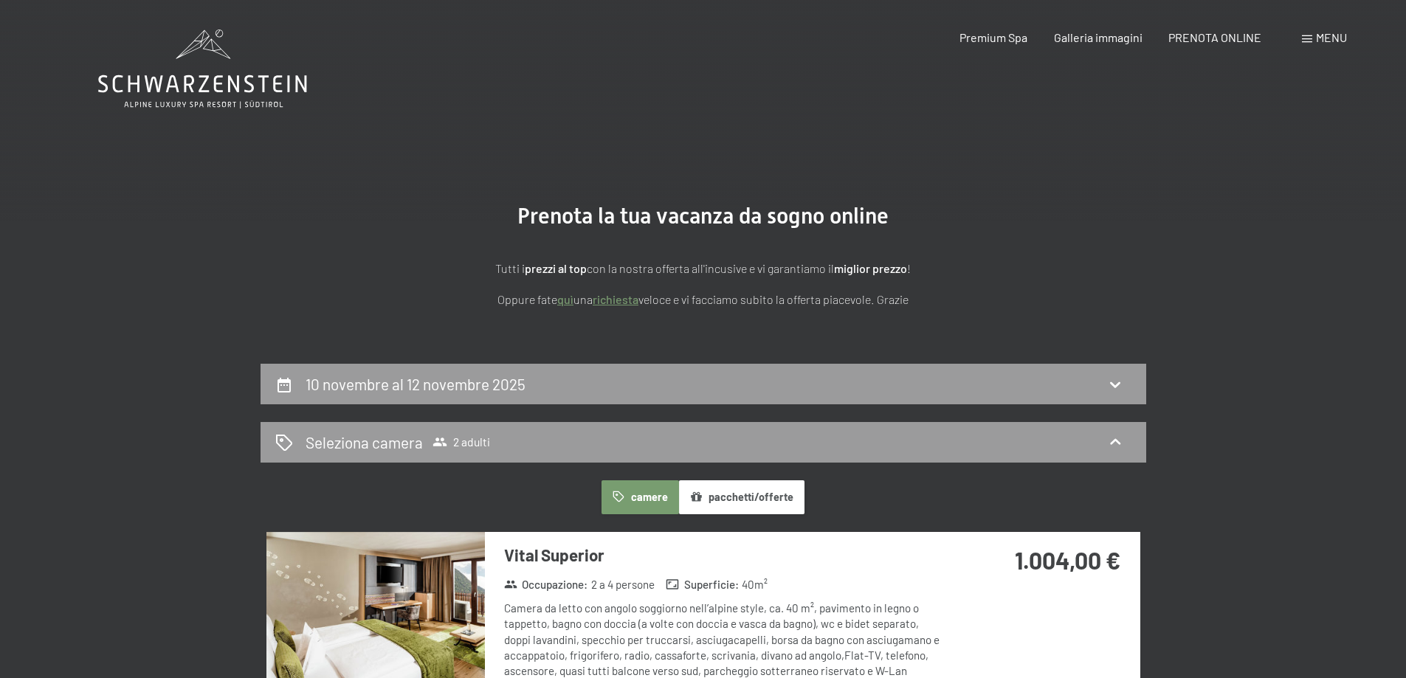
click at [1116, 377] on icon at bounding box center [1115, 385] width 18 height 18
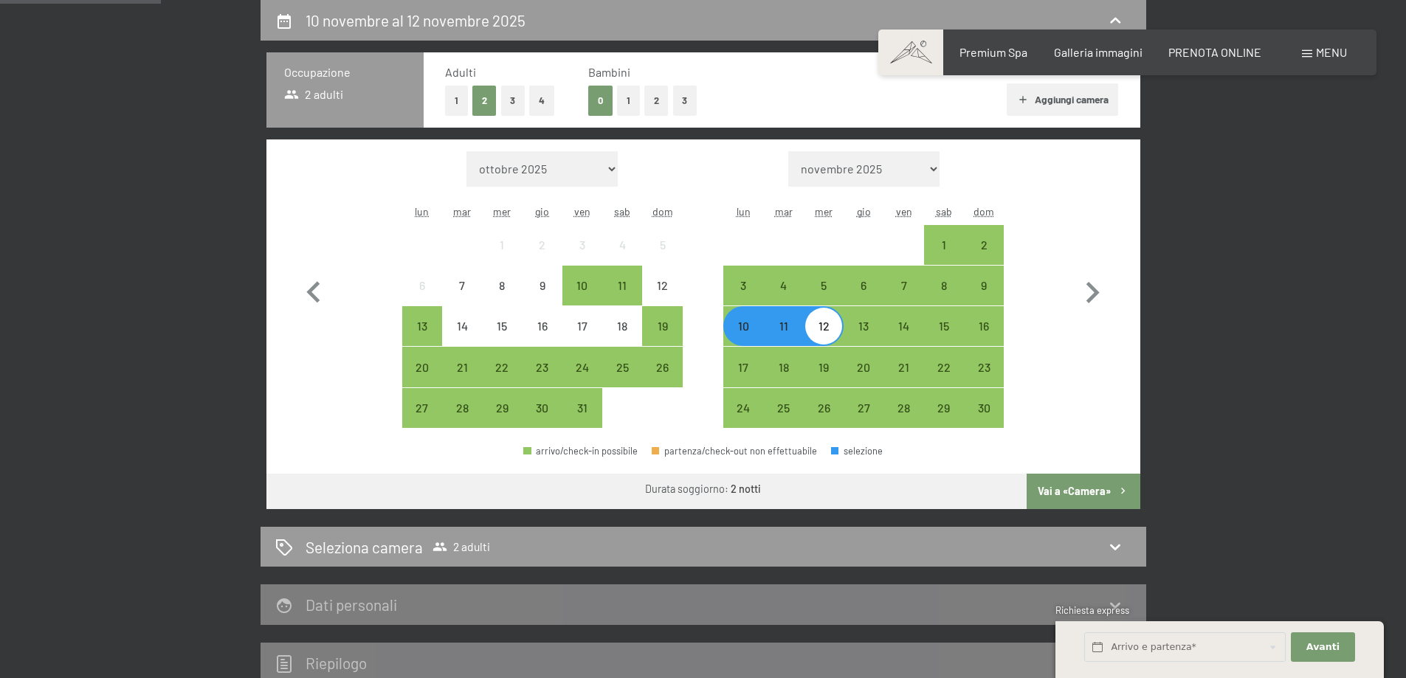
click at [917, 170] on select "novembre 2025 dicembre 2025 gennaio 2026 febbraio 2026 marzo 2026 aprile 2026 m…" at bounding box center [863, 168] width 151 height 35
select select "2026-01-01"
select select "2026-02-01"
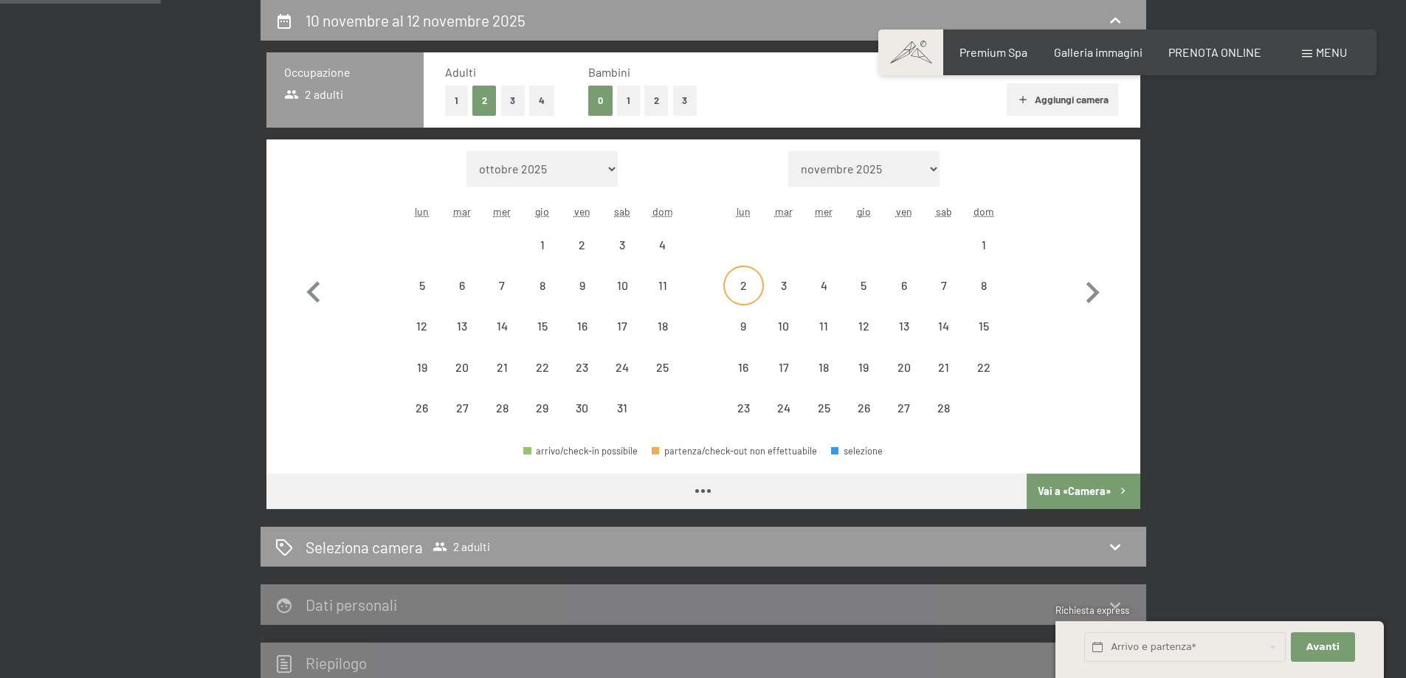
select select "2026-01-01"
select select "2026-02-01"
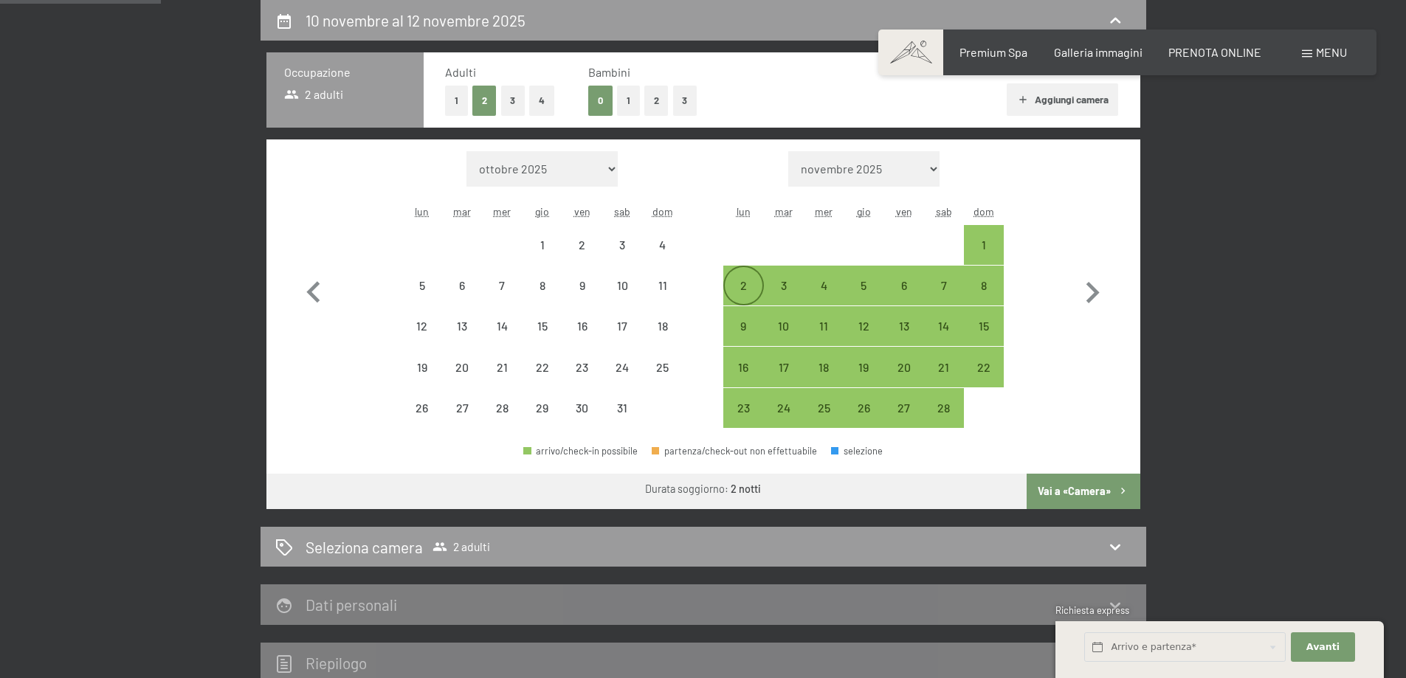
select select "2026-01-01"
select select "2026-02-01"
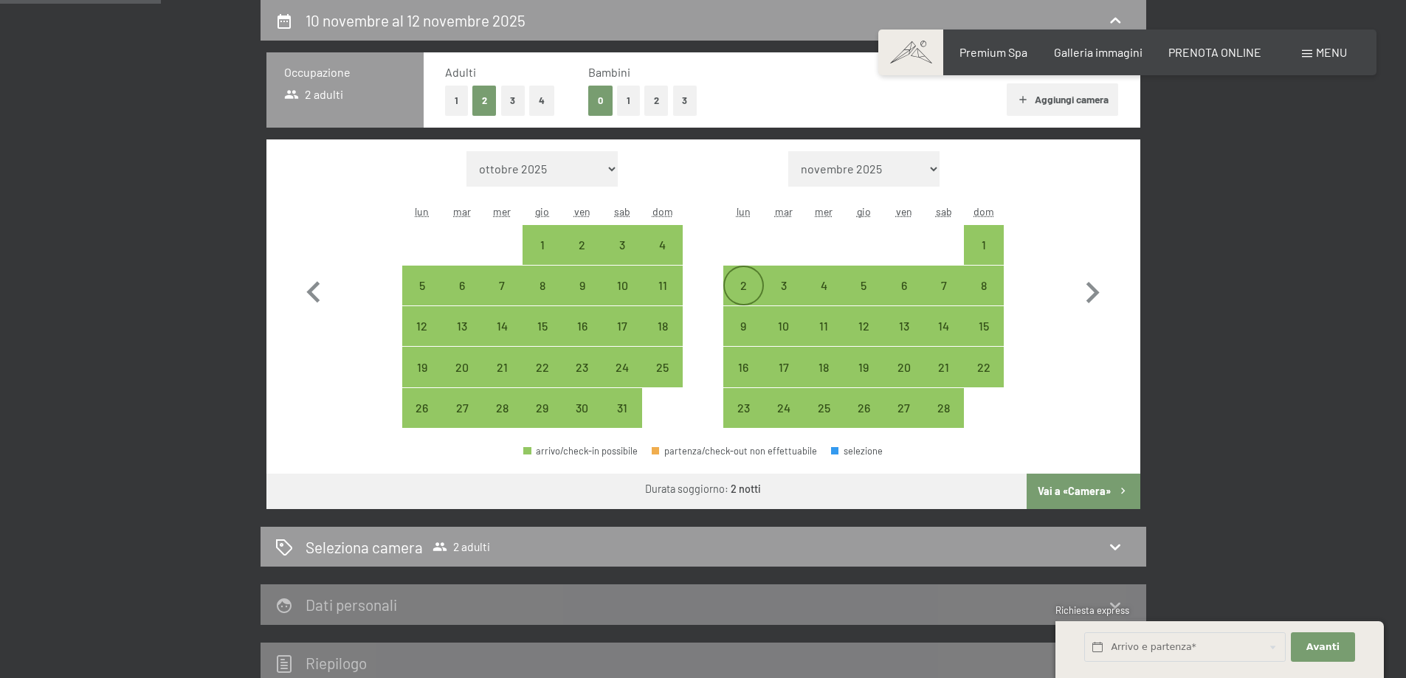
click at [740, 282] on div "2" at bounding box center [743, 298] width 37 height 37
select select "2026-01-01"
select select "2026-02-01"
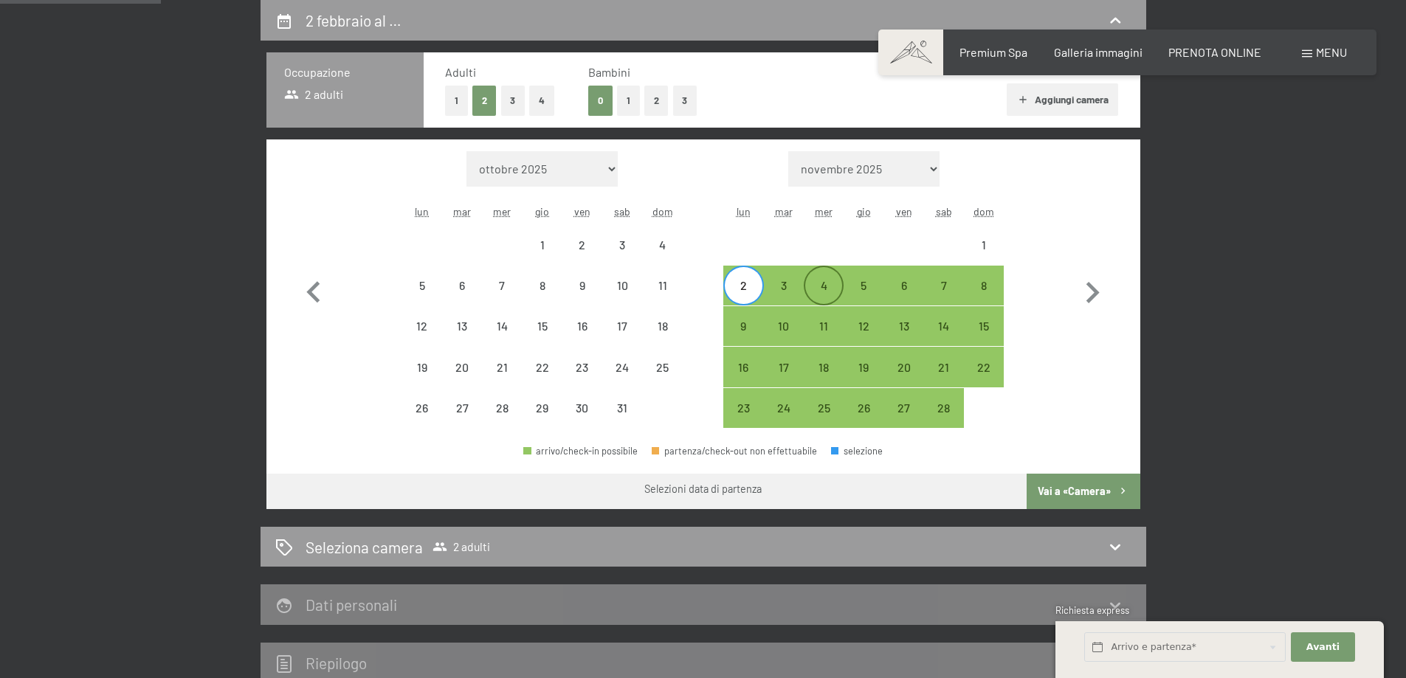
click at [827, 282] on div "4" at bounding box center [823, 298] width 37 height 37
select select "2026-01-01"
select select "2026-02-01"
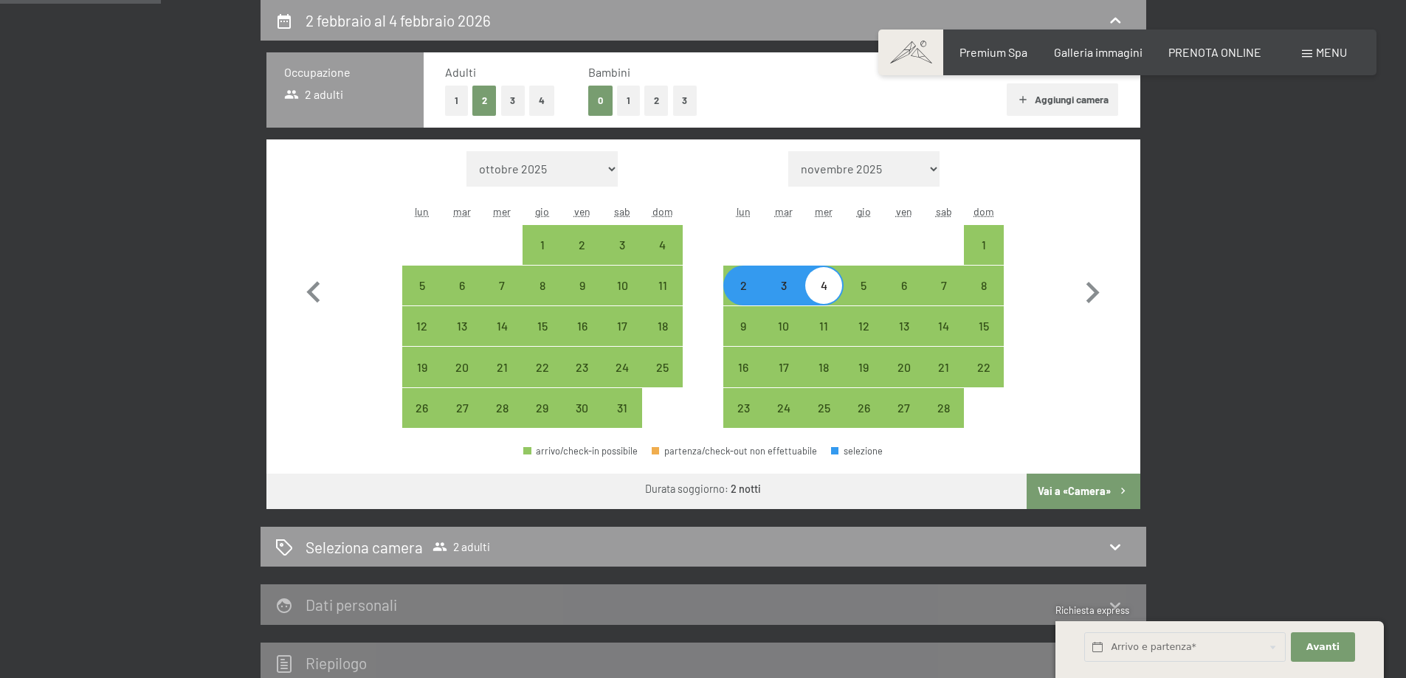
click at [1077, 486] on button "Vai a «Camera»" at bounding box center [1083, 491] width 113 height 35
select select "2026-01-01"
select select "2026-02-01"
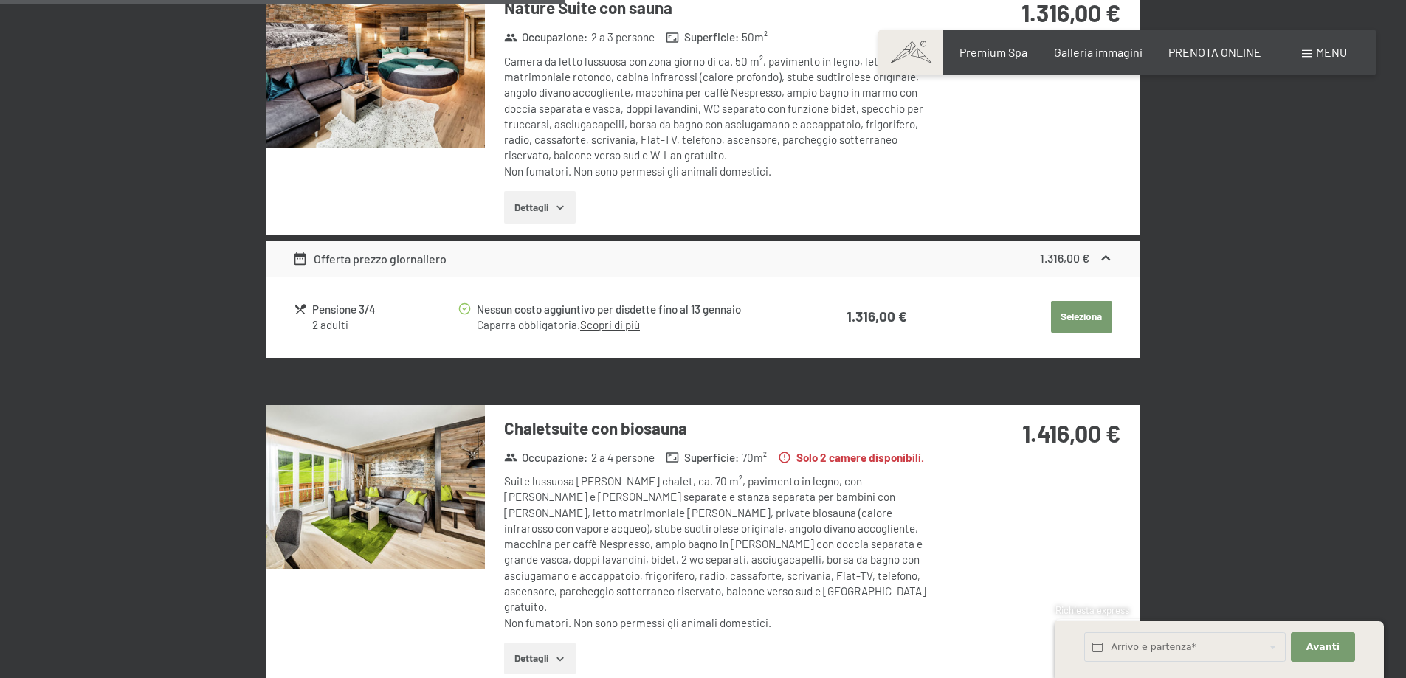
scroll to position [1766, 0]
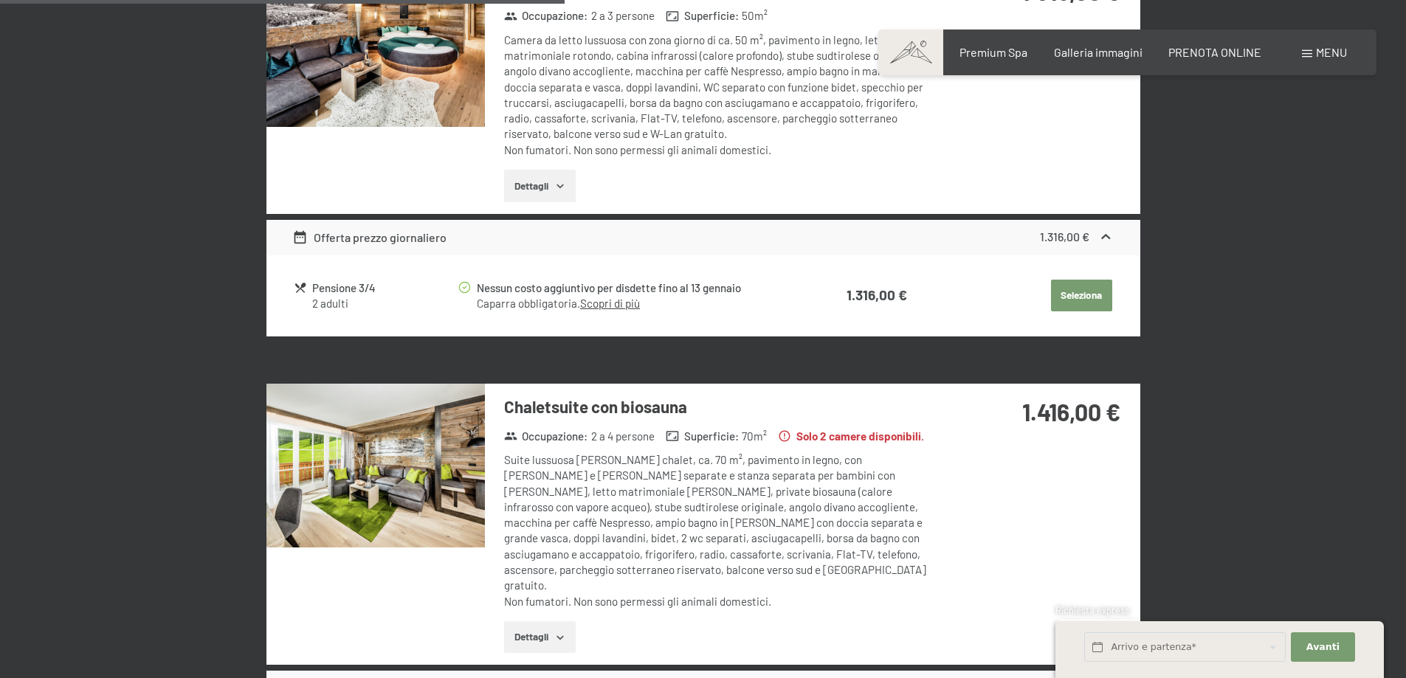
click at [342, 450] on img at bounding box center [375, 466] width 218 height 164
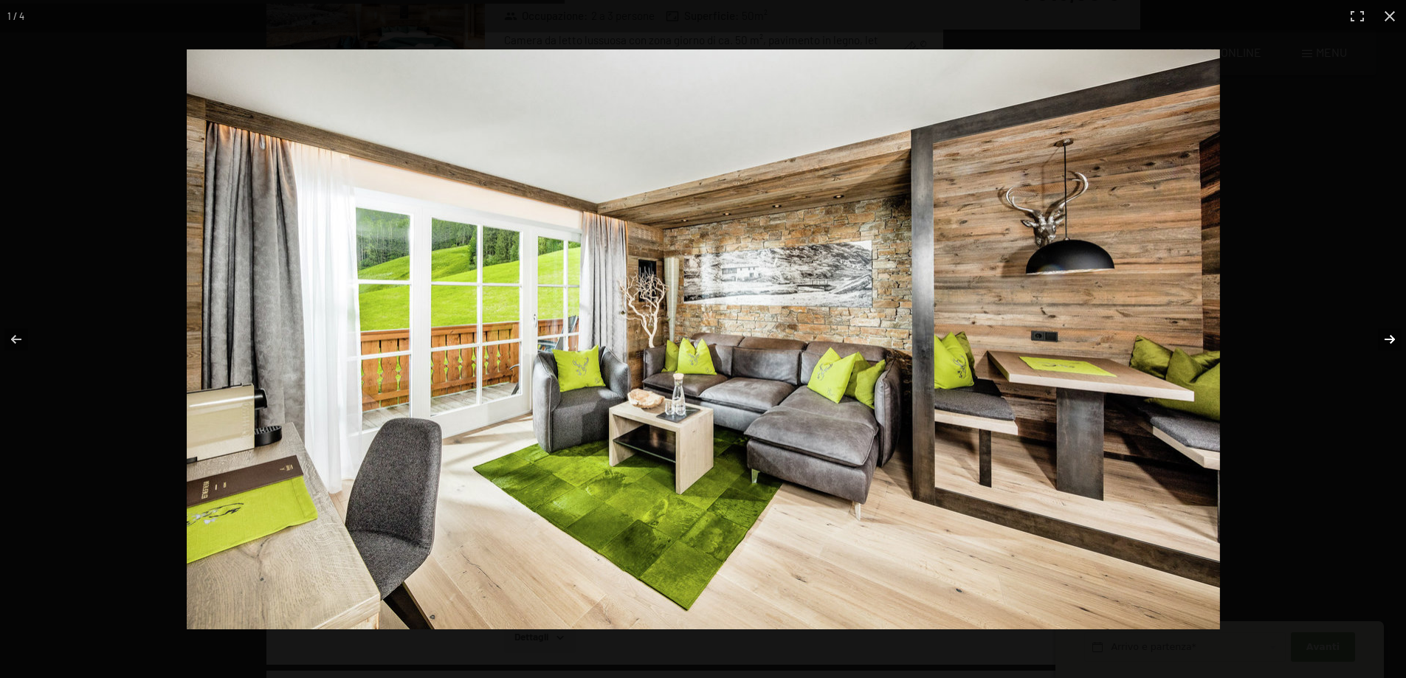
click at [1394, 334] on button "button" at bounding box center [1380, 340] width 52 height 74
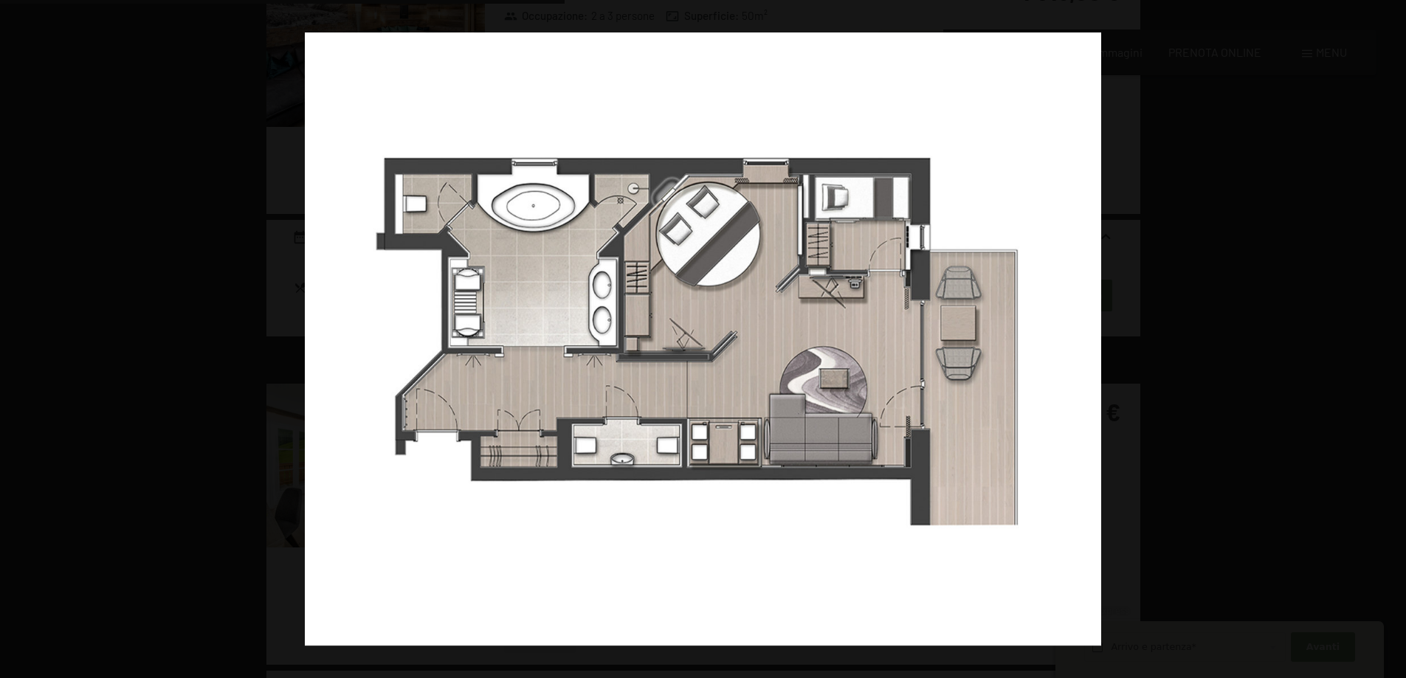
click at [1394, 334] on button "button" at bounding box center [1380, 340] width 52 height 74
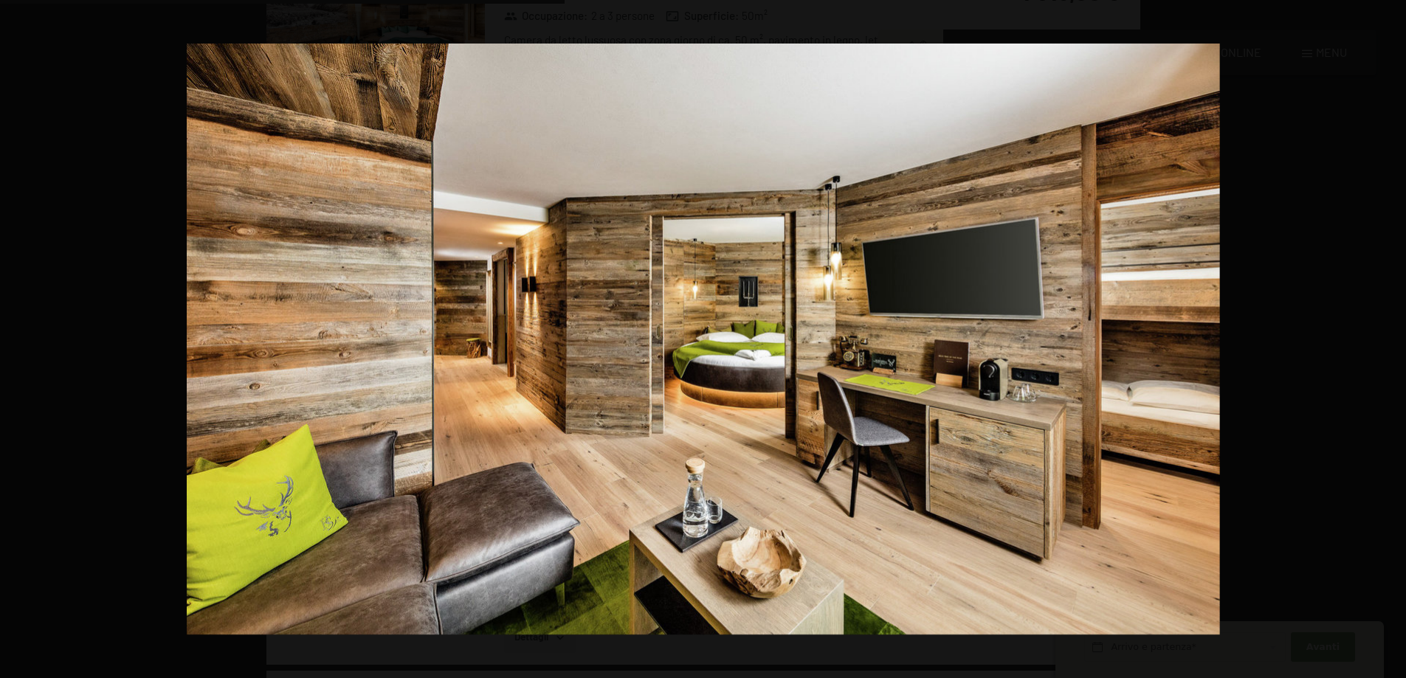
click at [1394, 334] on button "button" at bounding box center [1380, 340] width 52 height 74
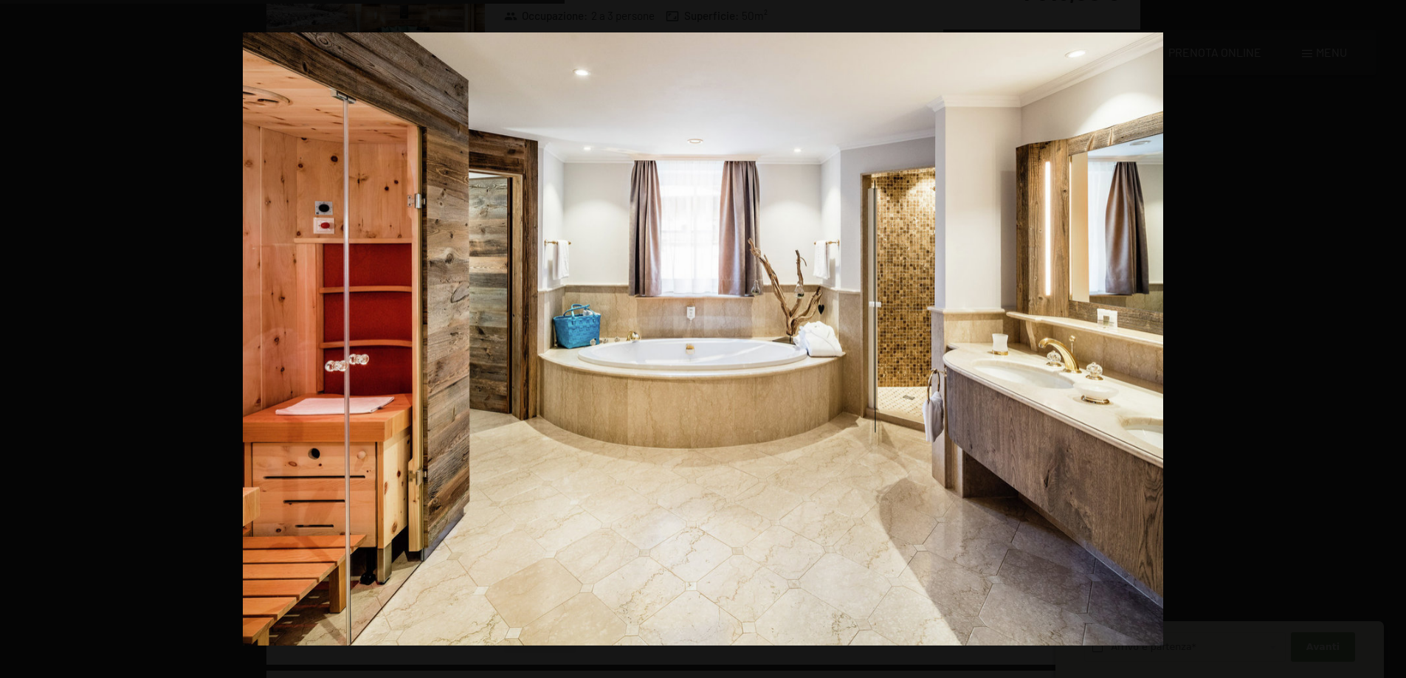
click at [1394, 334] on button "button" at bounding box center [1380, 340] width 52 height 74
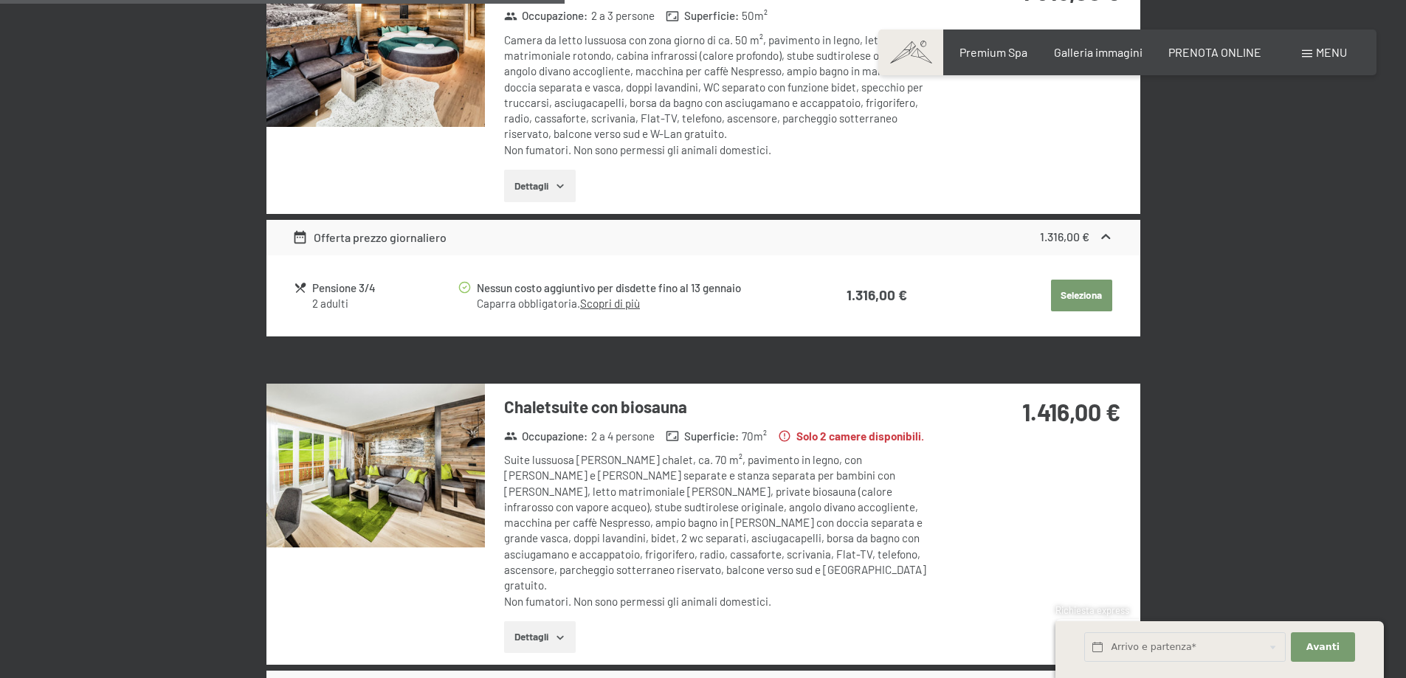
click at [0, 0] on button "button" at bounding box center [0, 0] width 0 height 0
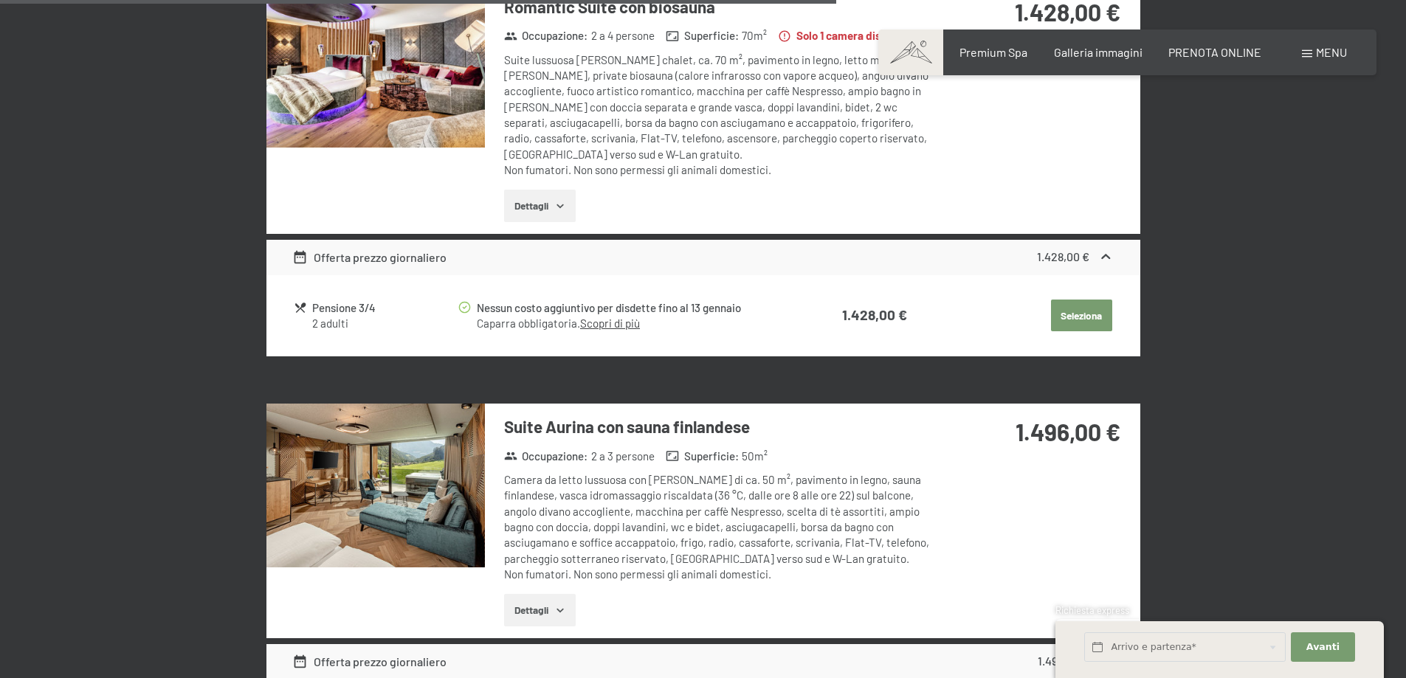
scroll to position [2725, 0]
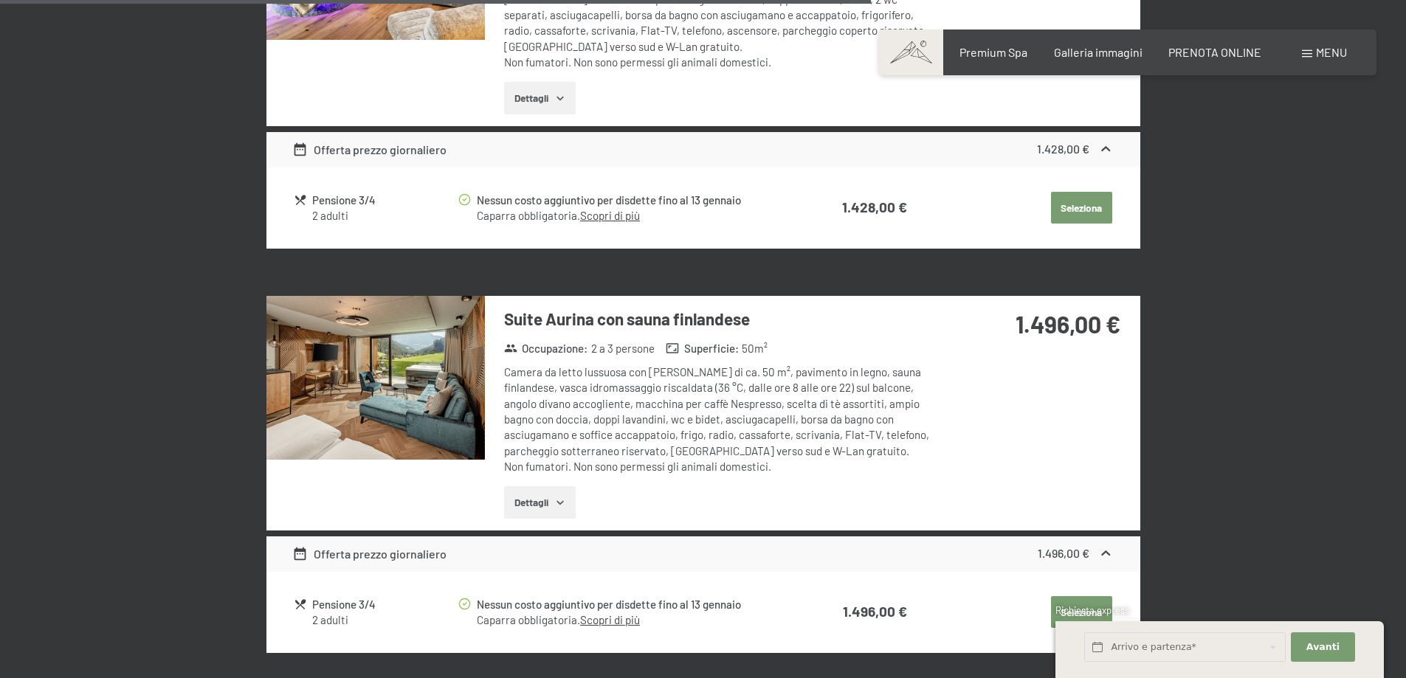
click at [390, 333] on img at bounding box center [375, 378] width 218 height 164
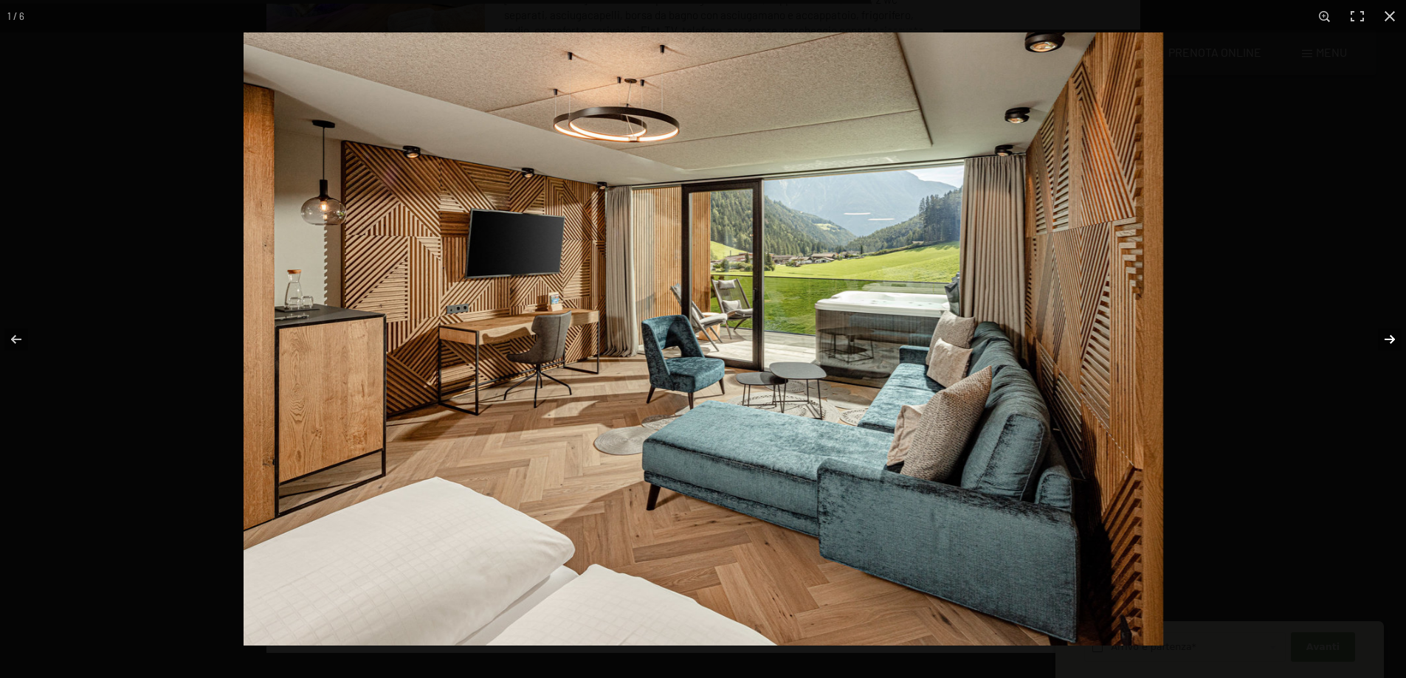
click at [1385, 337] on button "button" at bounding box center [1380, 340] width 52 height 74
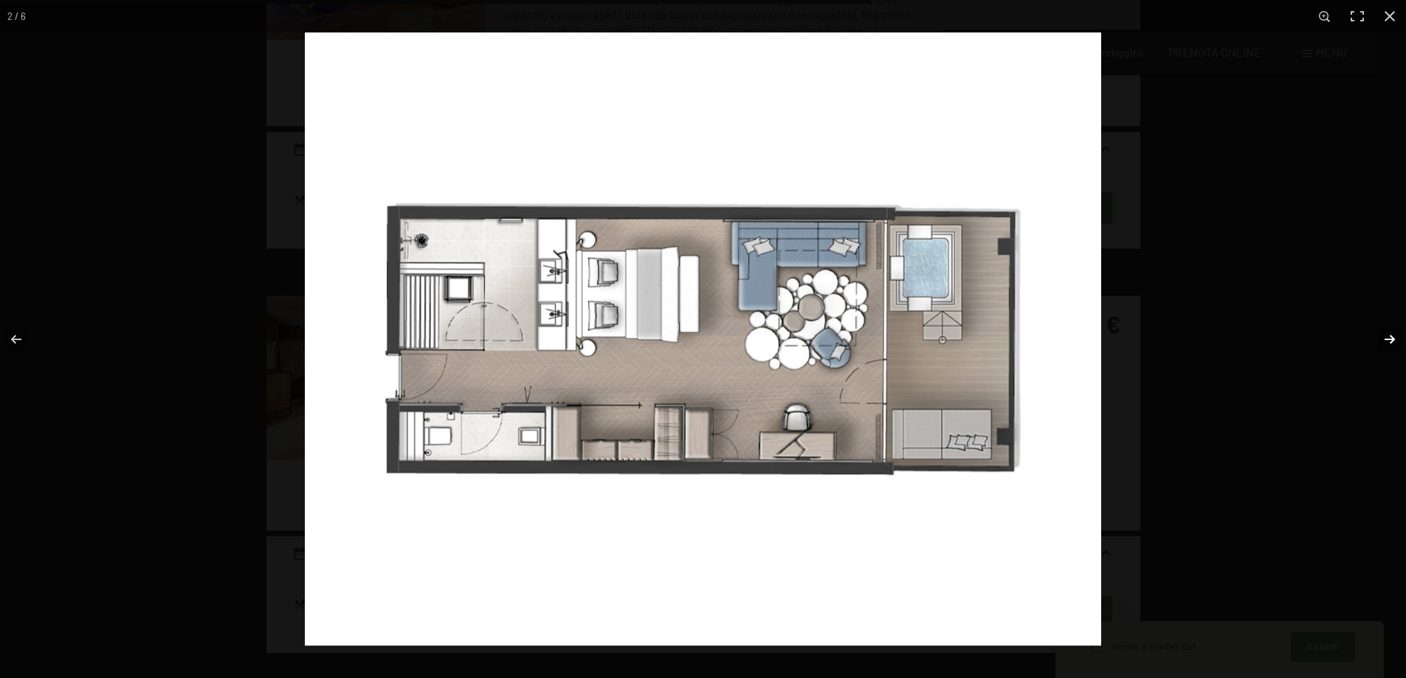
click at [1385, 337] on button "button" at bounding box center [1380, 340] width 52 height 74
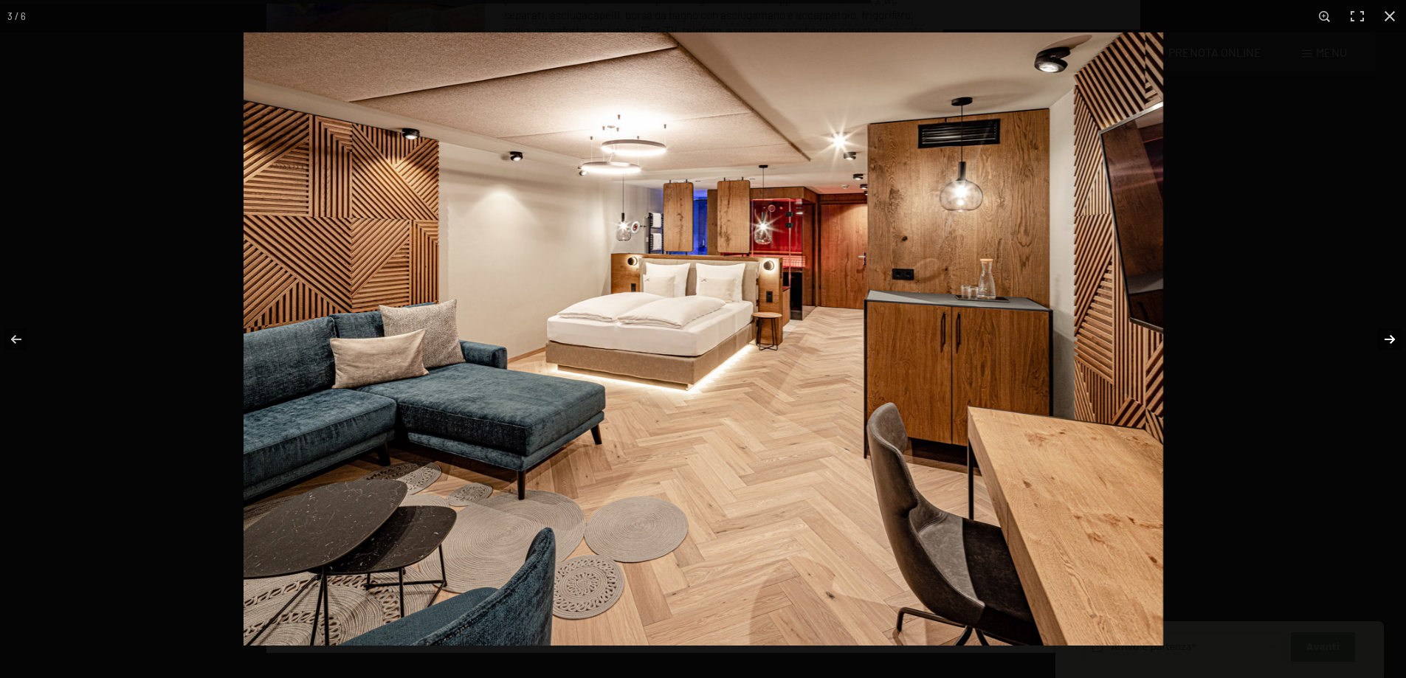
click at [1385, 337] on button "button" at bounding box center [1380, 340] width 52 height 74
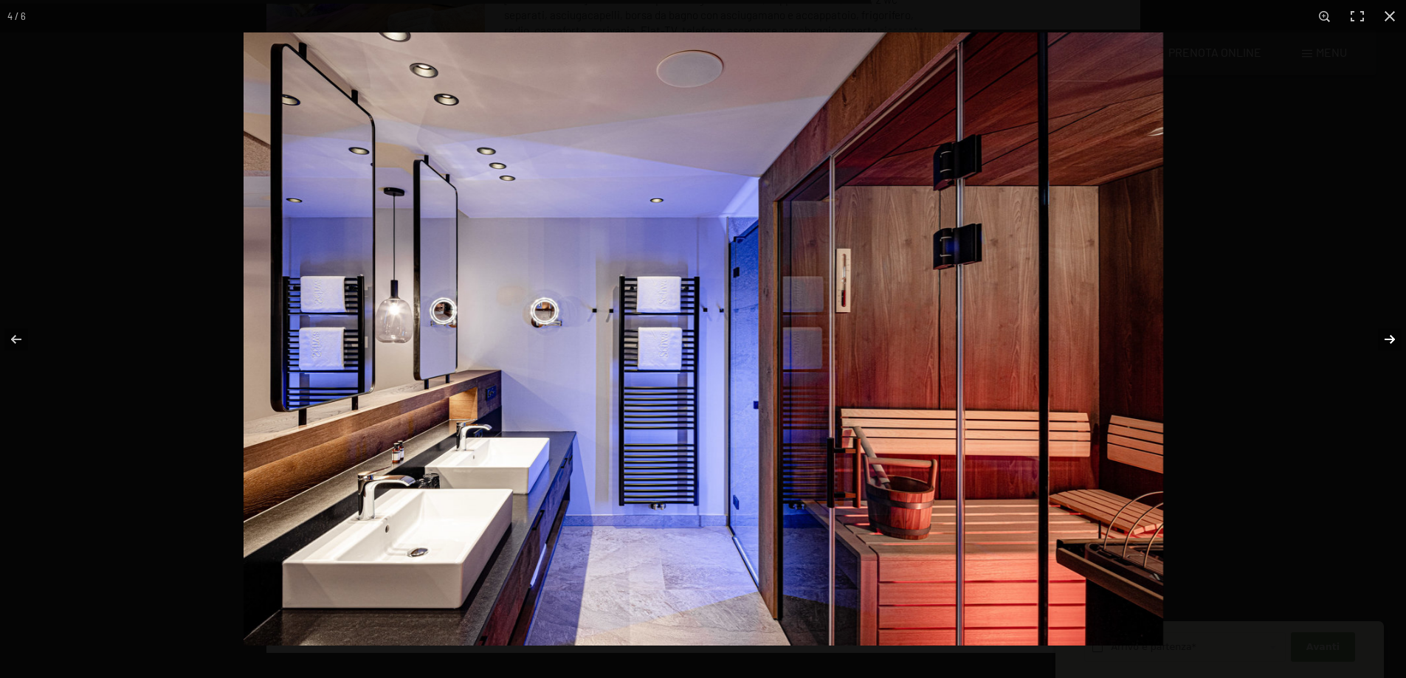
click at [1385, 337] on button "button" at bounding box center [1380, 340] width 52 height 74
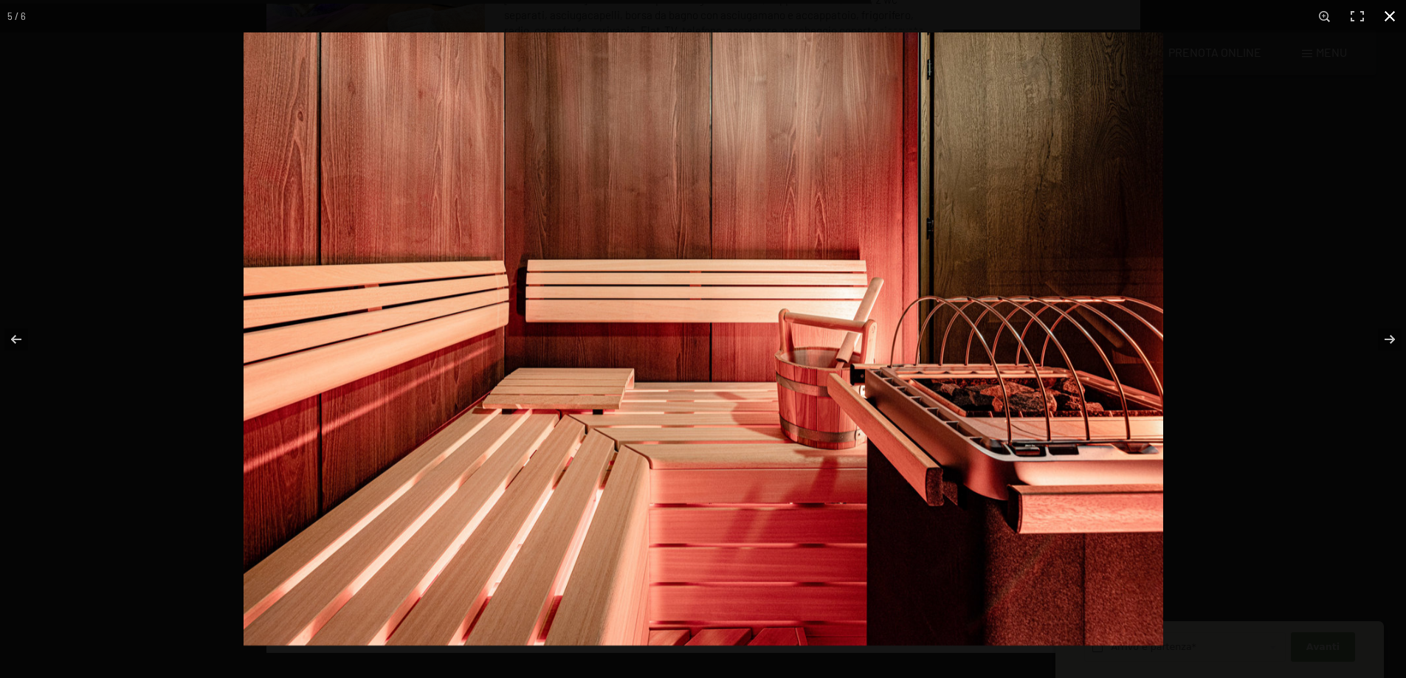
click at [1384, 10] on button "button" at bounding box center [1389, 16] width 32 height 32
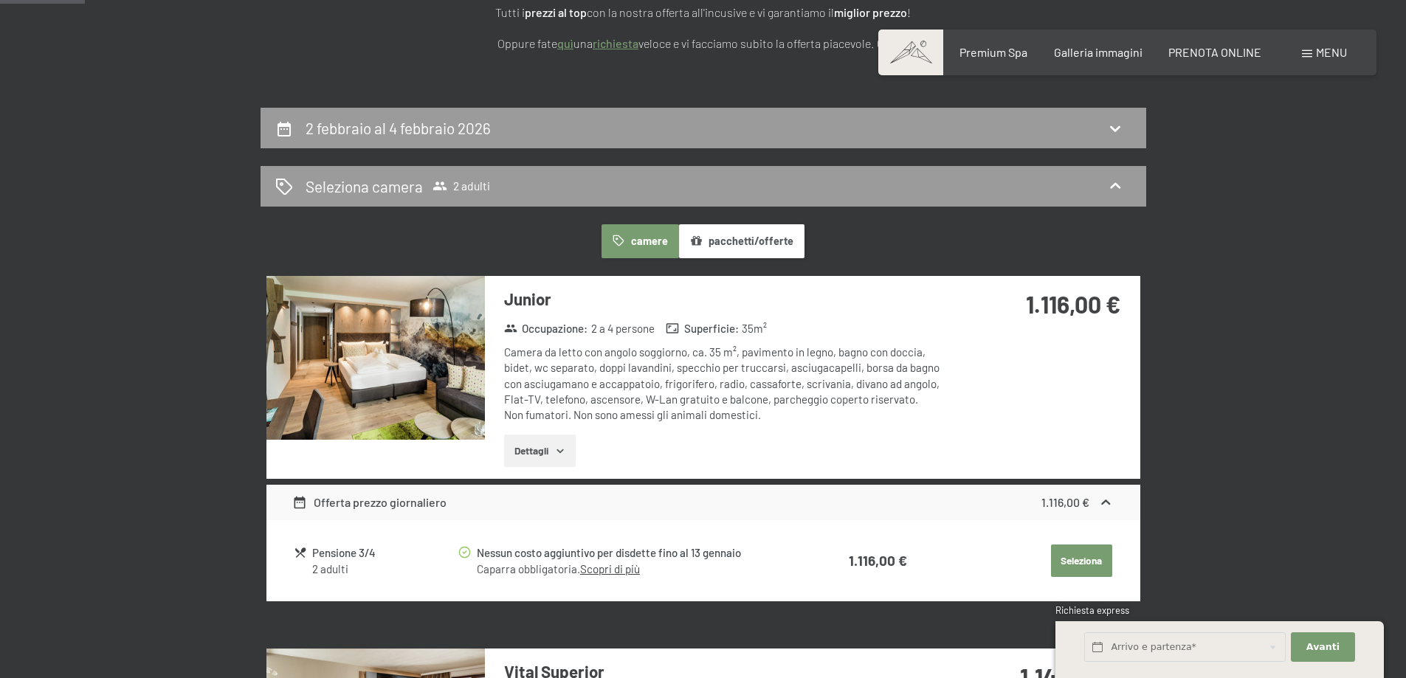
scroll to position [308, 0]
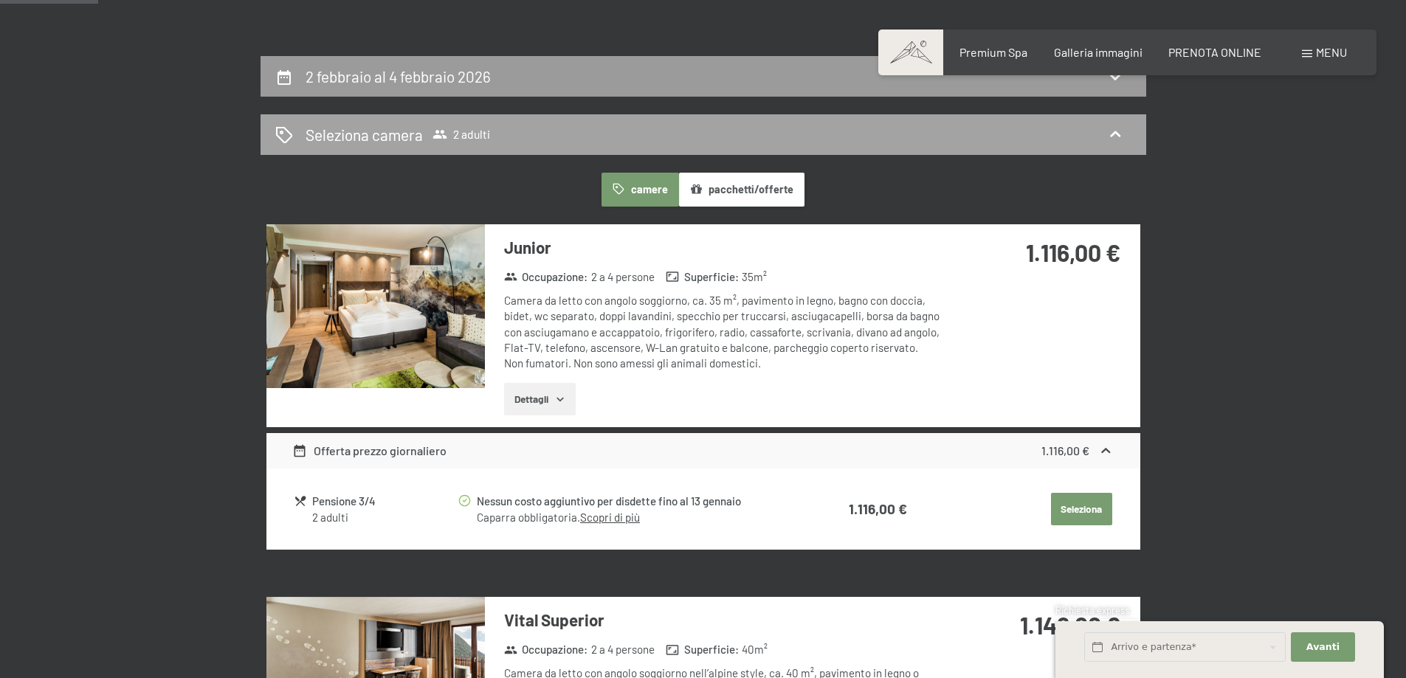
click at [1116, 125] on div "Seleziona camera 2 adulti" at bounding box center [703, 134] width 856 height 21
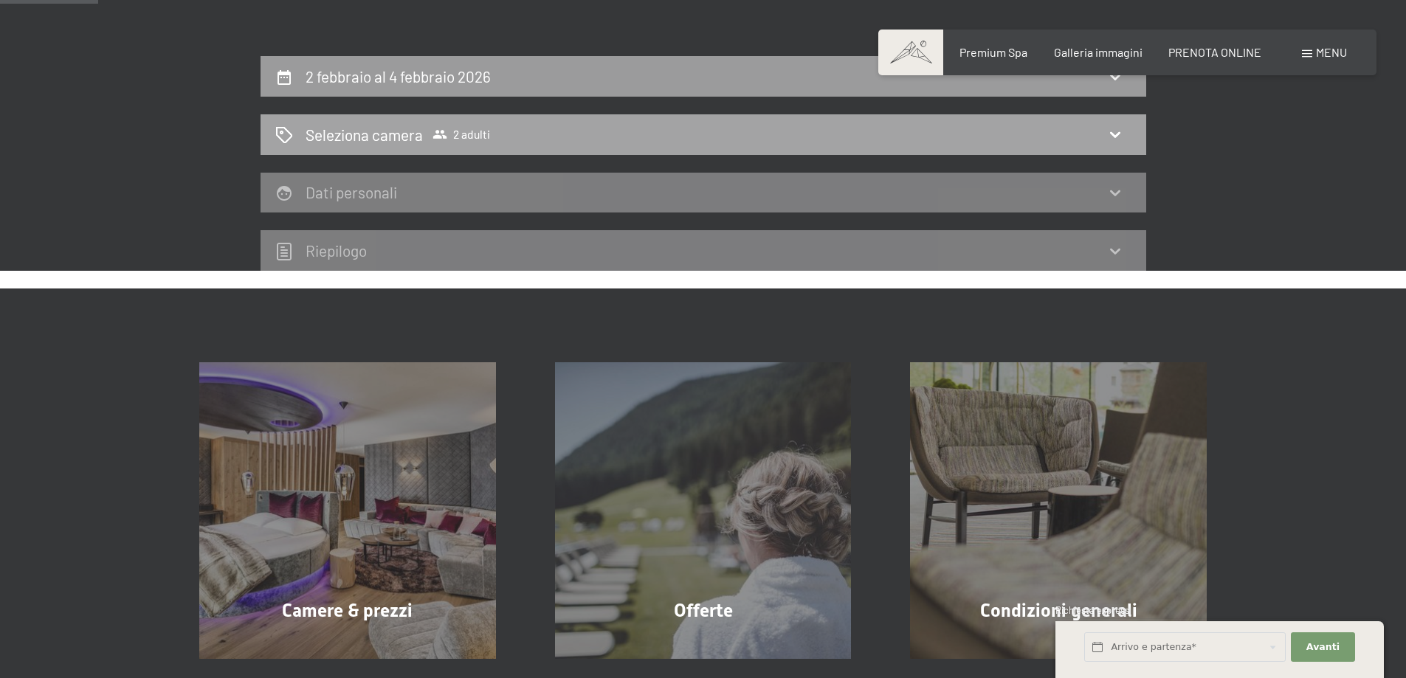
click at [1111, 129] on icon at bounding box center [1115, 134] width 18 height 18
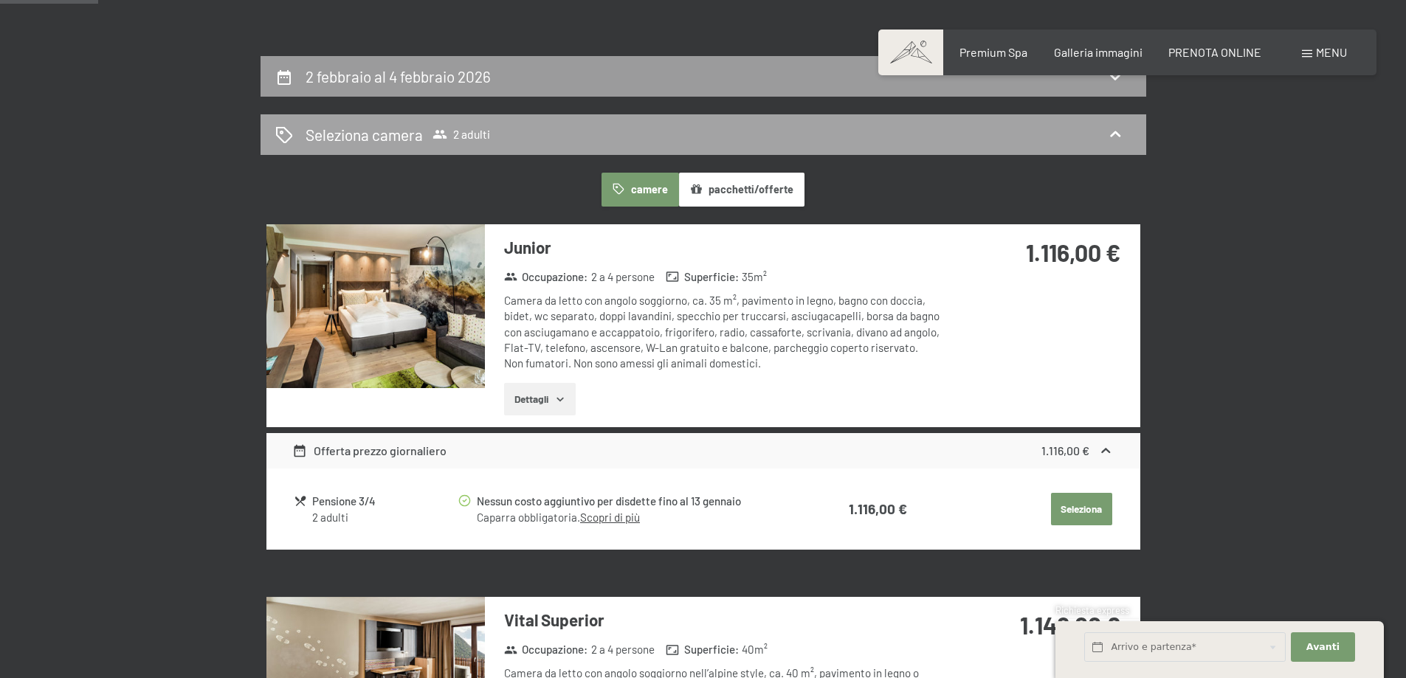
click at [1114, 125] on icon at bounding box center [1115, 134] width 18 height 18
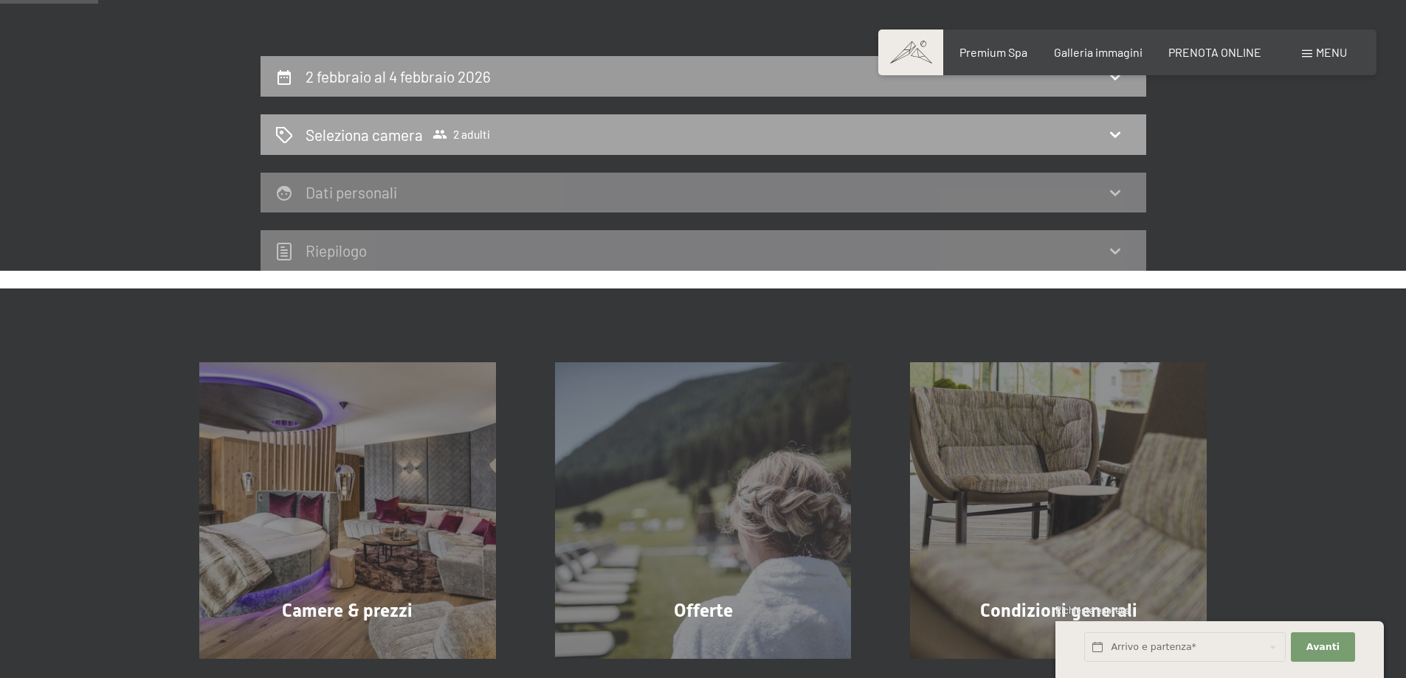
click at [419, 134] on h2 "Seleziona camera" at bounding box center [364, 134] width 117 height 21
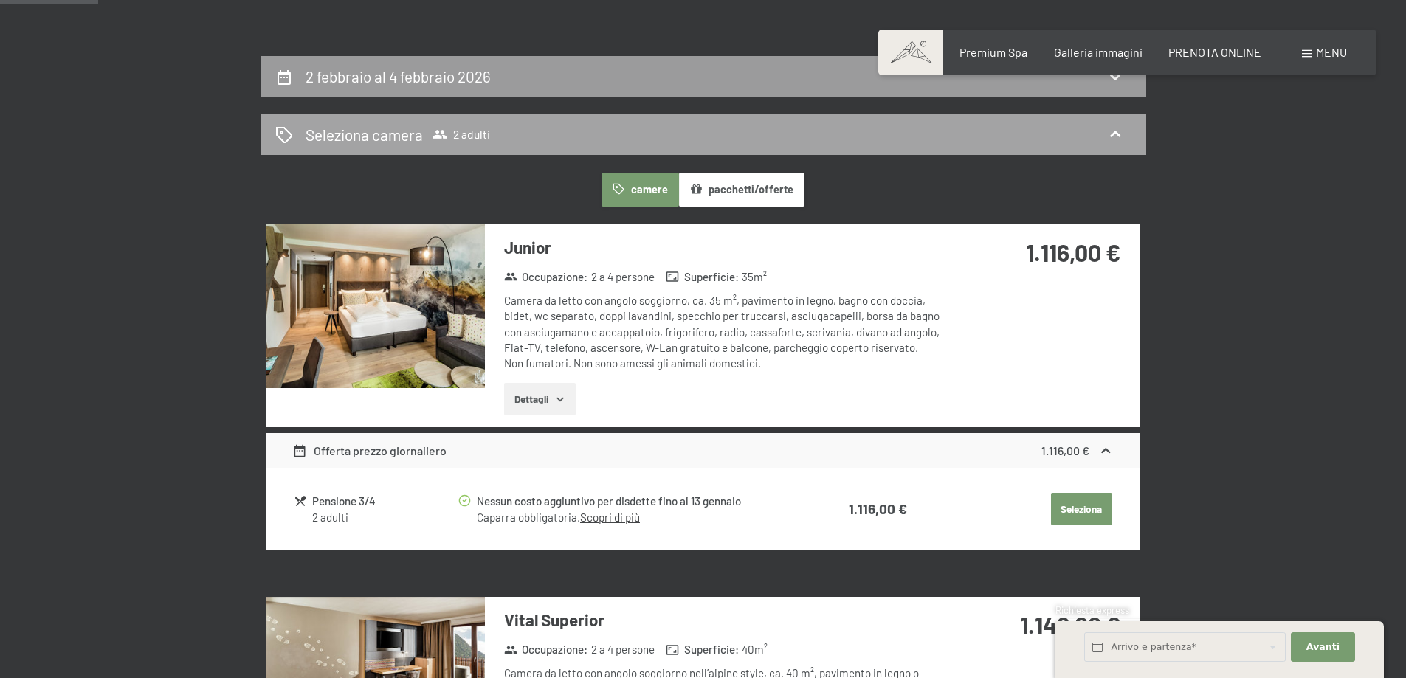
click at [456, 132] on span "2 adulti" at bounding box center [461, 134] width 58 height 15
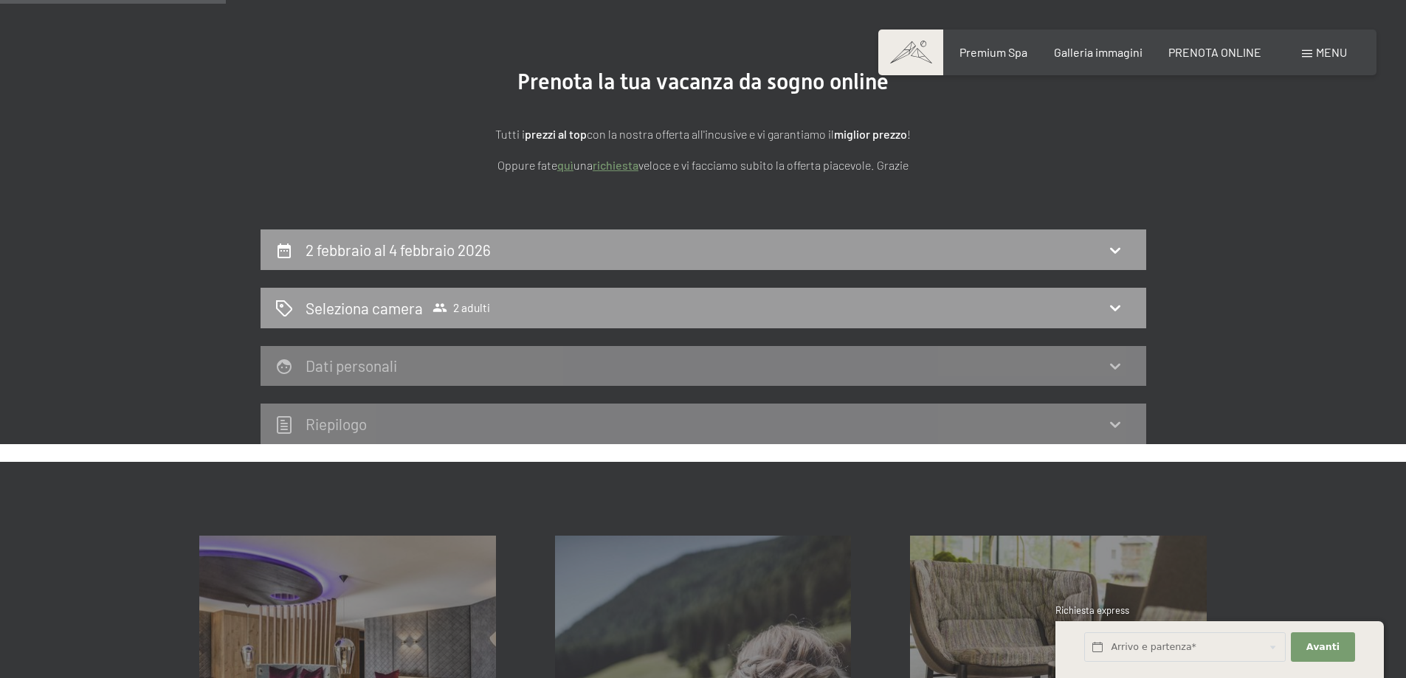
scroll to position [160, 0]
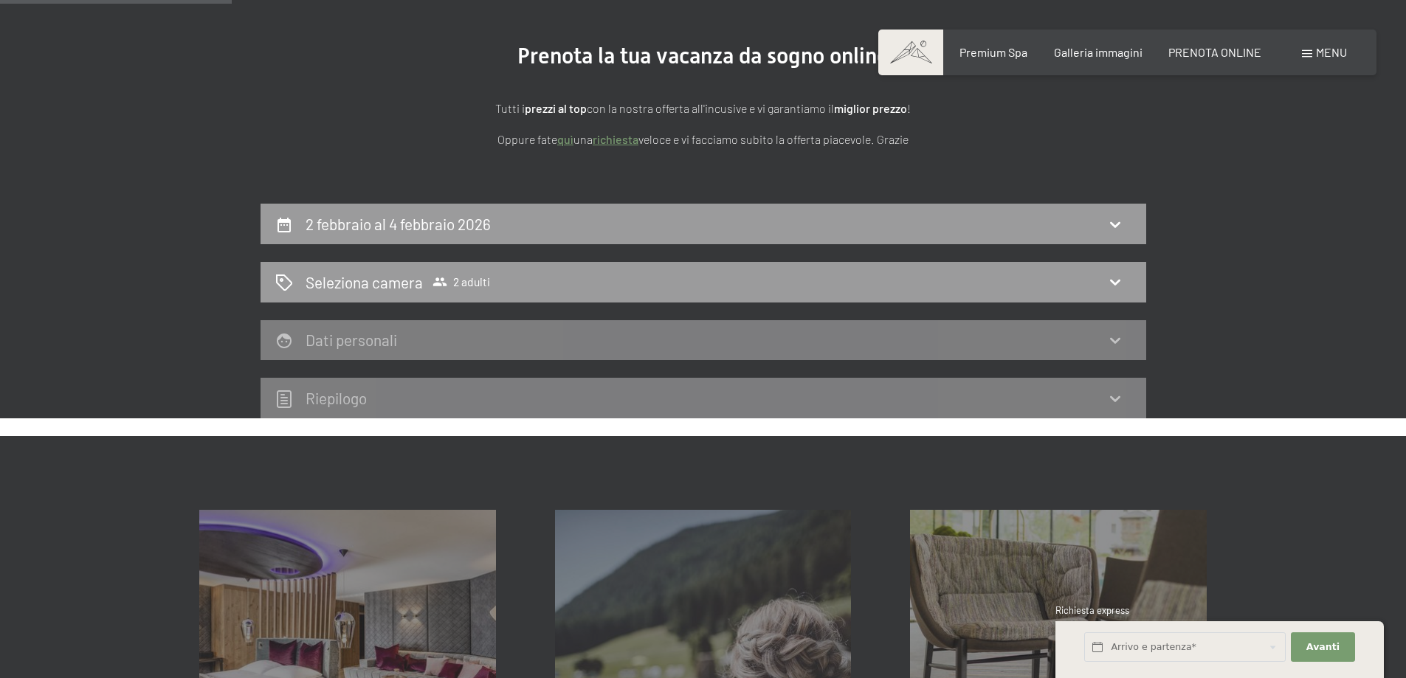
click at [1122, 334] on icon at bounding box center [1115, 340] width 18 height 18
click at [1110, 341] on icon at bounding box center [1115, 340] width 18 height 18
click at [1102, 286] on div "Seleziona camera 2 adulti" at bounding box center [703, 282] width 856 height 21
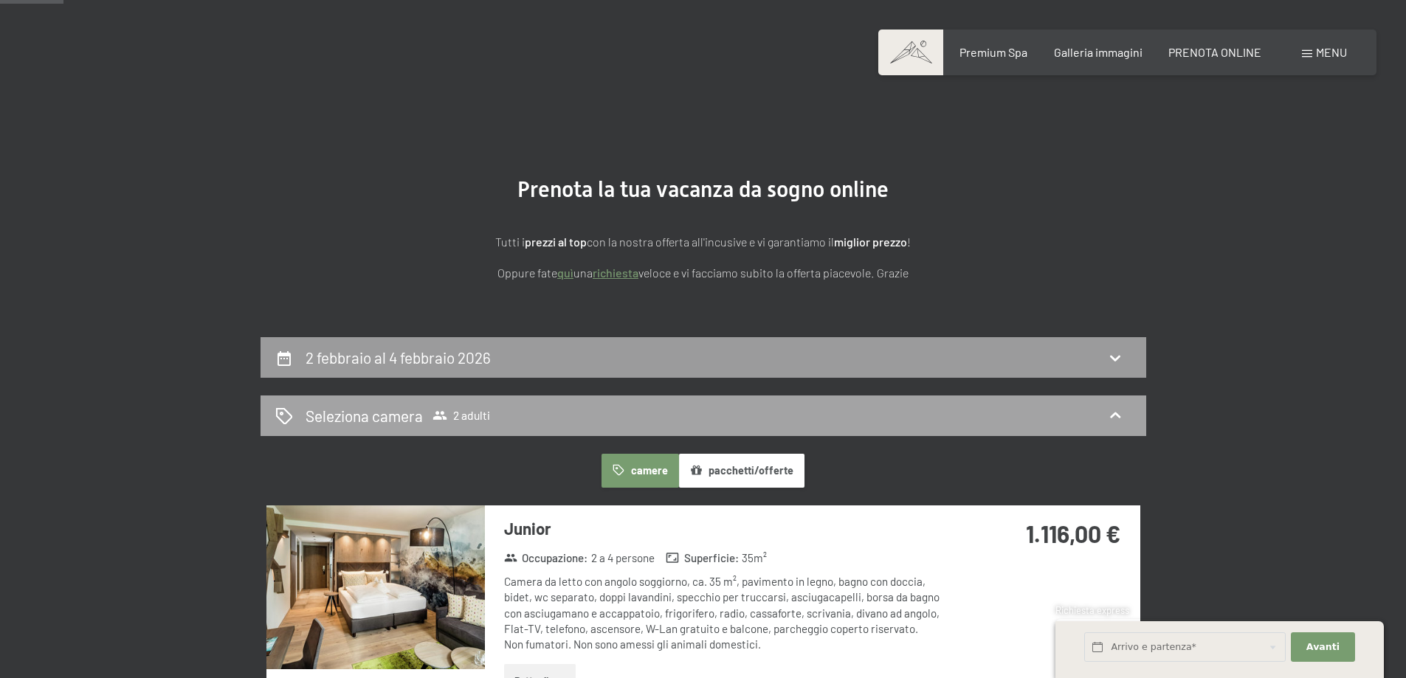
scroll to position [13, 0]
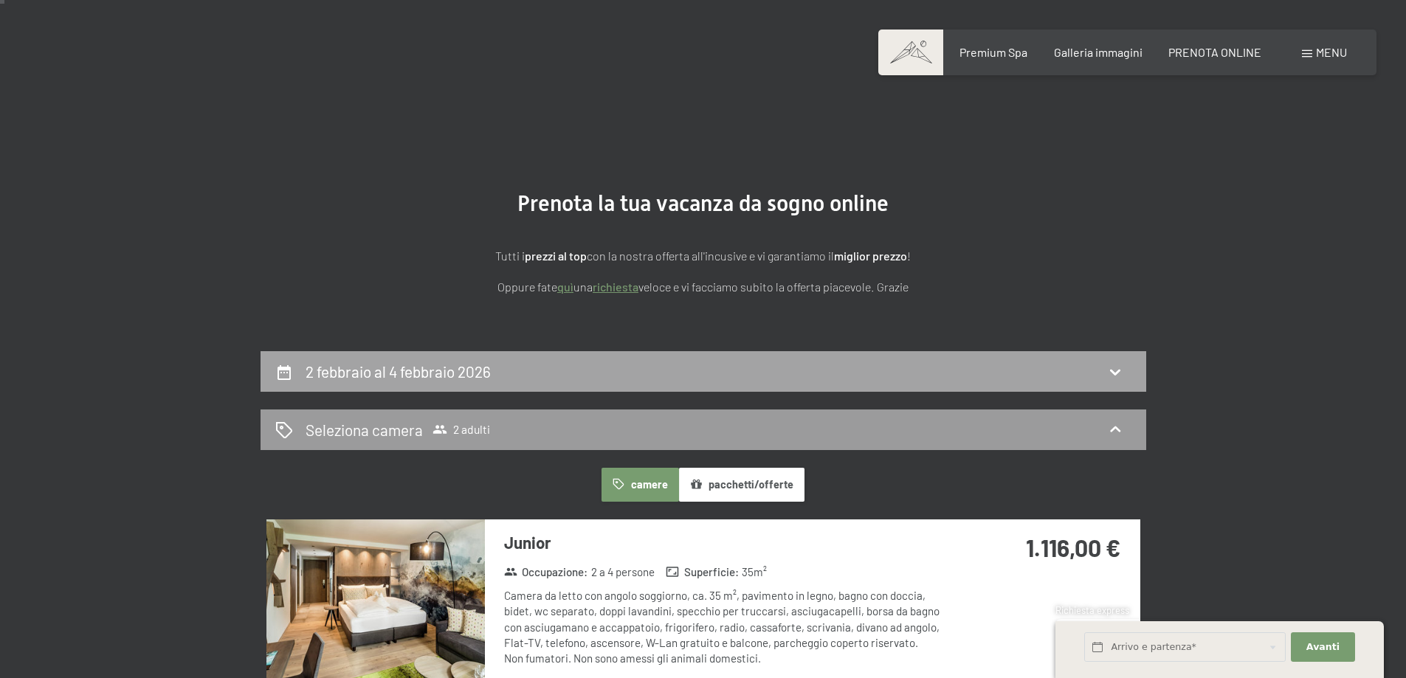
click at [486, 358] on div "2 febbraio al 4 febbraio 2026" at bounding box center [704, 371] width 886 height 41
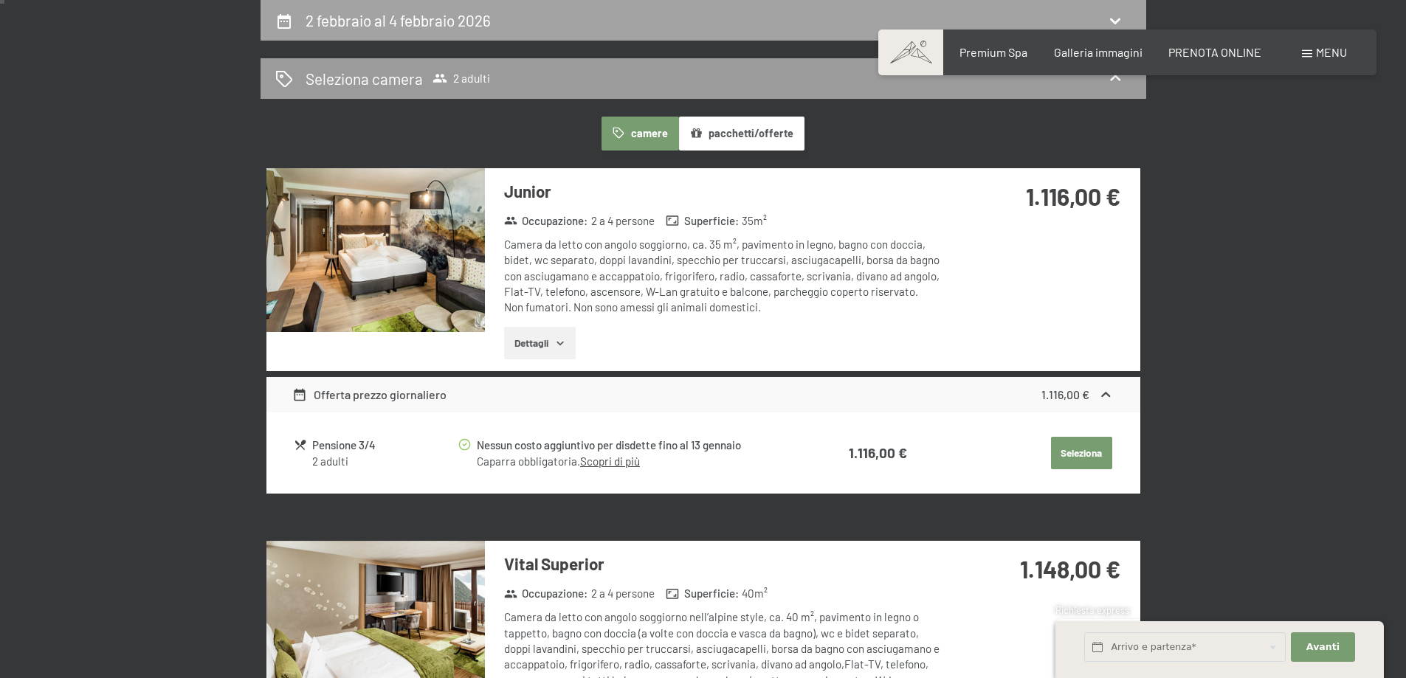
select select "2026-01-01"
select select "2026-02-01"
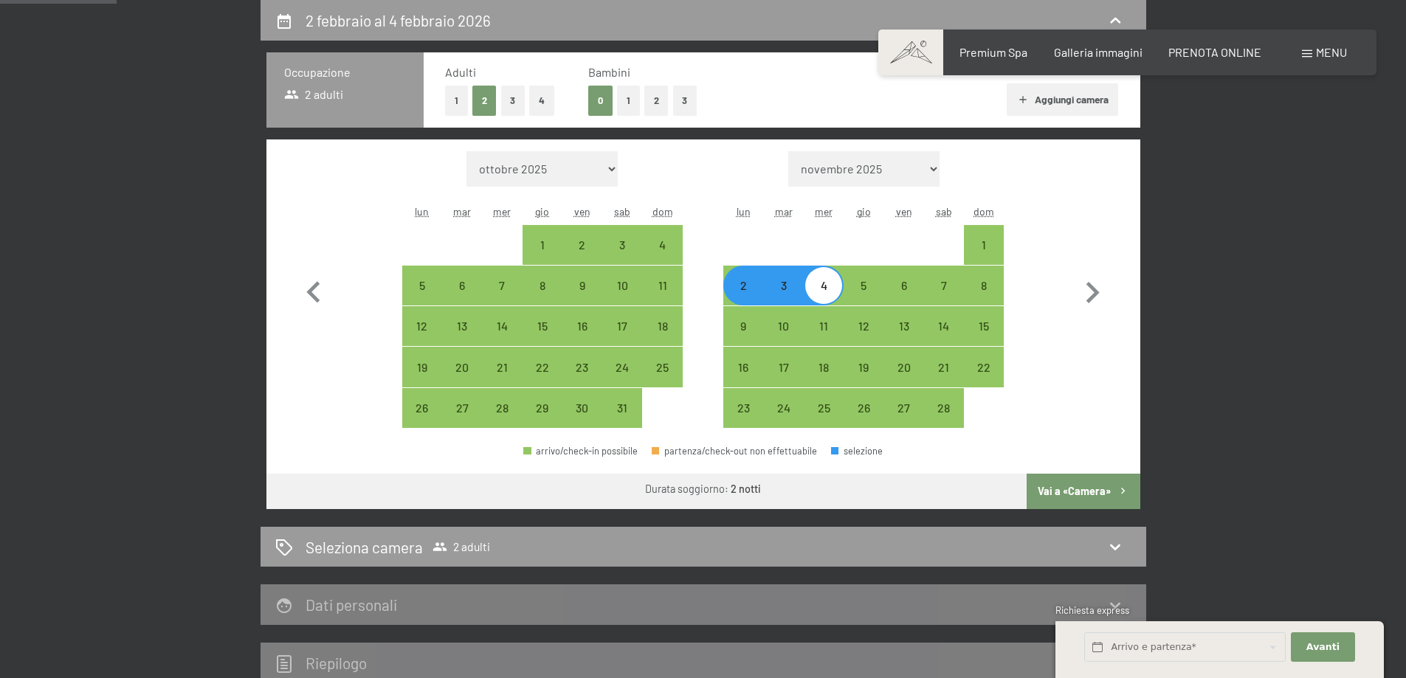
click at [654, 97] on button "2" at bounding box center [656, 101] width 24 height 30
select select "2026-01-01"
select select "2026-02-01"
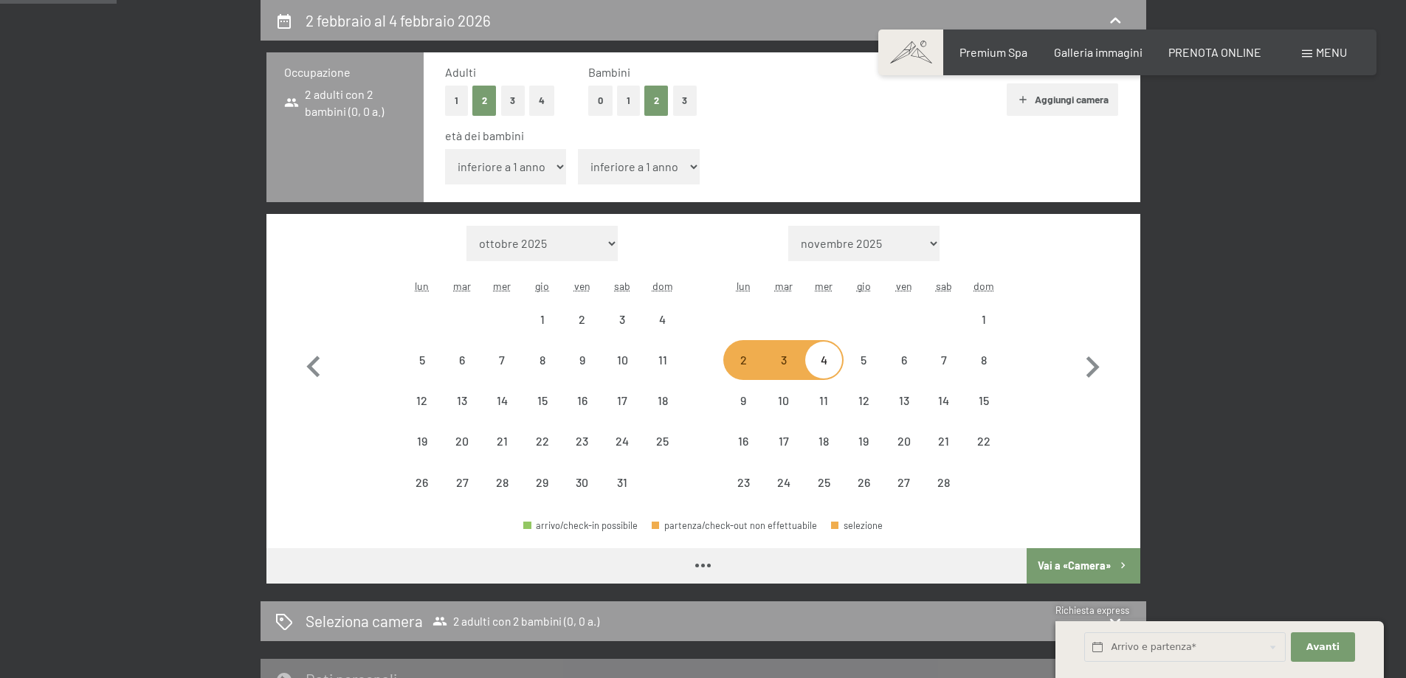
select select "2026-01-01"
select select "2026-02-01"
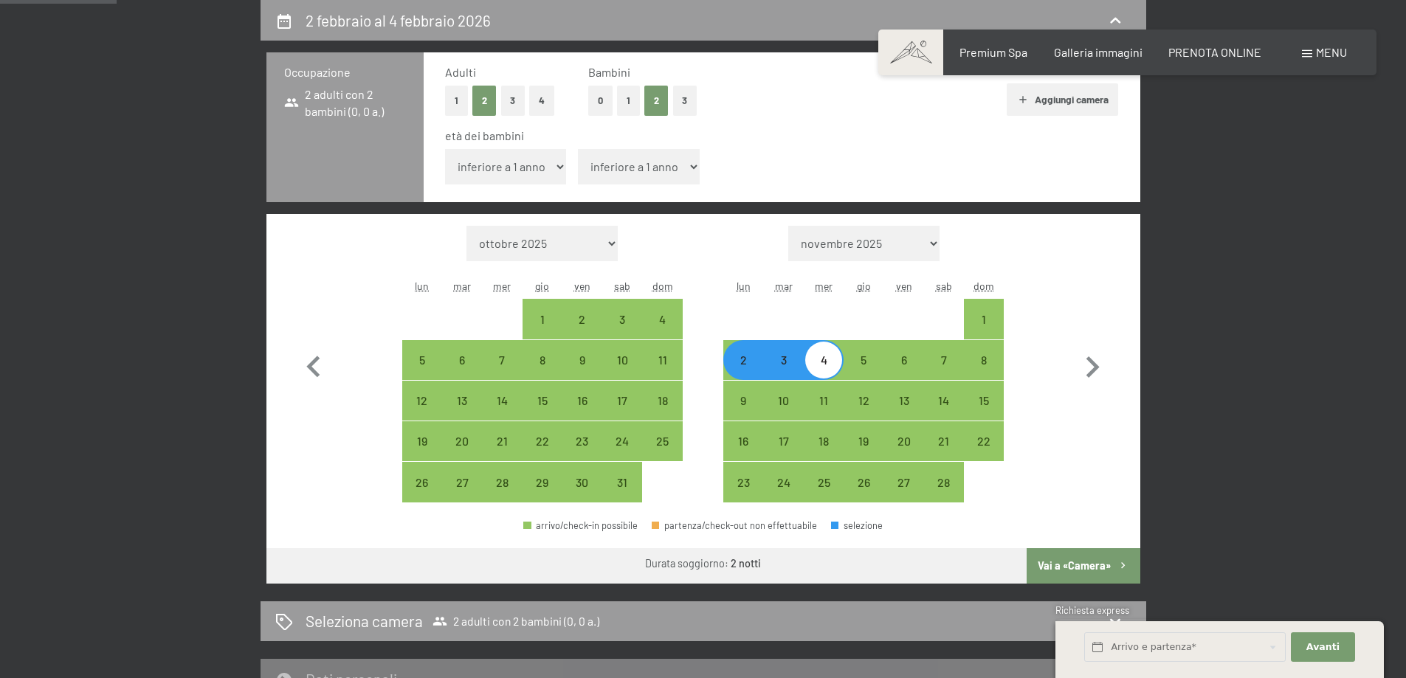
click at [553, 162] on select "inferiore a 1 anno 1 anno 2 anni 3 anni 4 anni 5 anni 6 anni 7 anni 8 anni 9 an…" at bounding box center [506, 166] width 122 height 35
select select "14"
click at [445, 149] on select "inferiore a 1 anno 1 anno 2 anni 3 anni 4 anni 5 anni 6 anni 7 anni 8 anni 9 an…" at bounding box center [506, 166] width 122 height 35
select select "2026-01-01"
select select "2026-02-01"
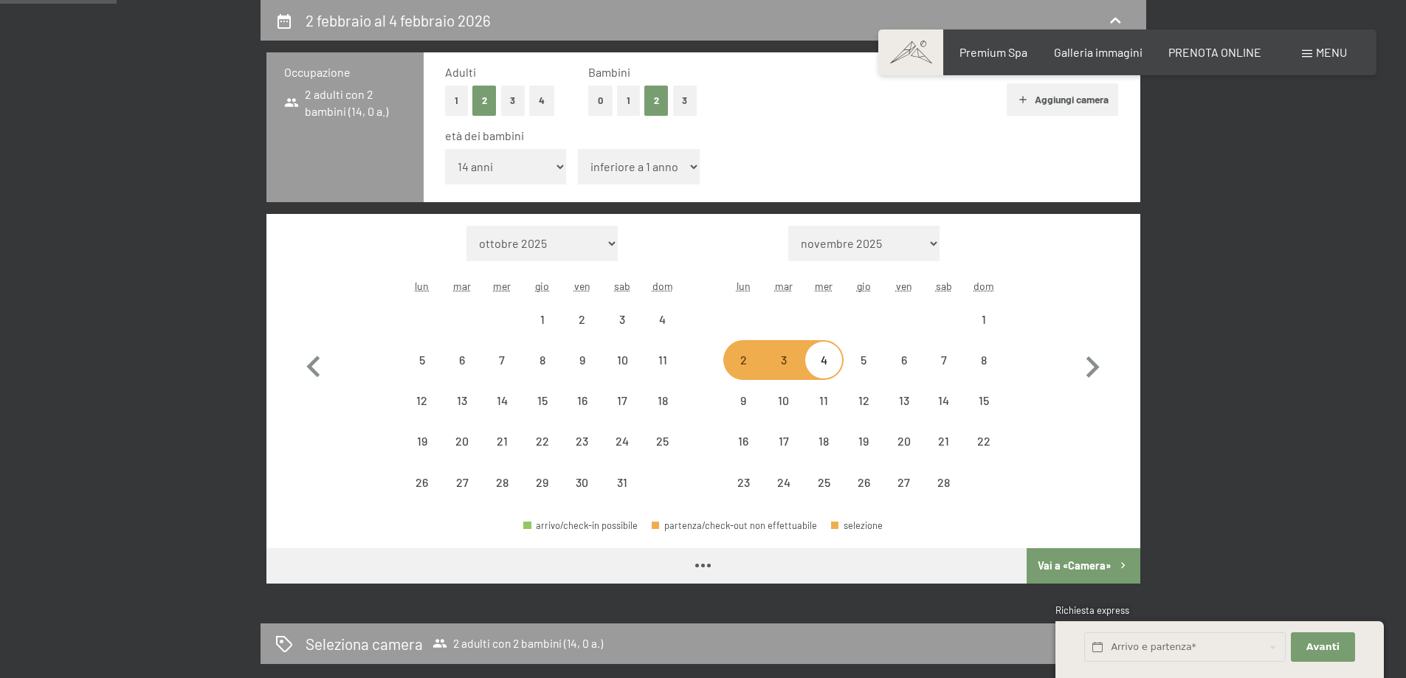
click at [677, 171] on select "inferiore a 1 anno 1 anno 2 anni 3 anni 4 anni 5 anni 6 anni 7 anni 8 anni 9 an…" at bounding box center [639, 166] width 122 height 35
select select "2026-01-01"
select select "2026-02-01"
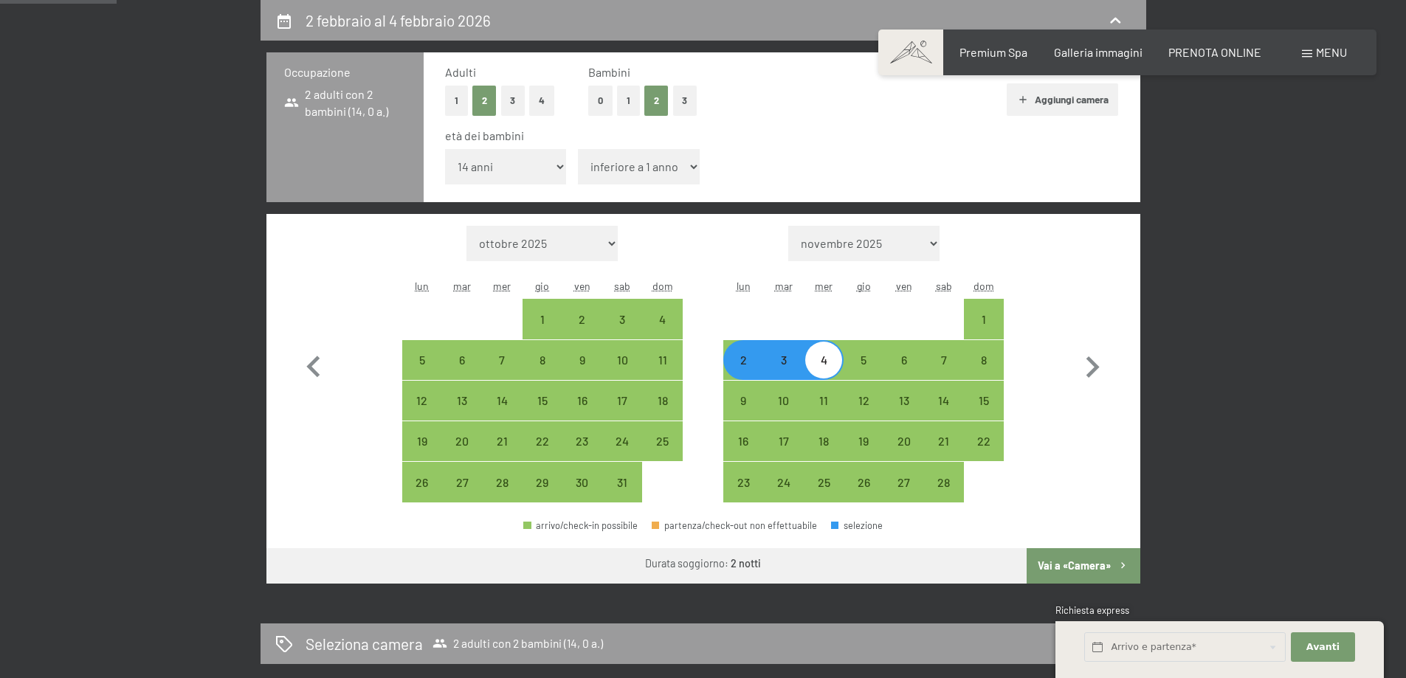
select select "16"
click at [578, 149] on select "inferiore a 1 anno 1 anno 2 anni 3 anni 4 anni 5 anni 6 anni 7 anni 8 anni 9 an…" at bounding box center [639, 166] width 122 height 35
select select "2026-01-01"
select select "2026-02-01"
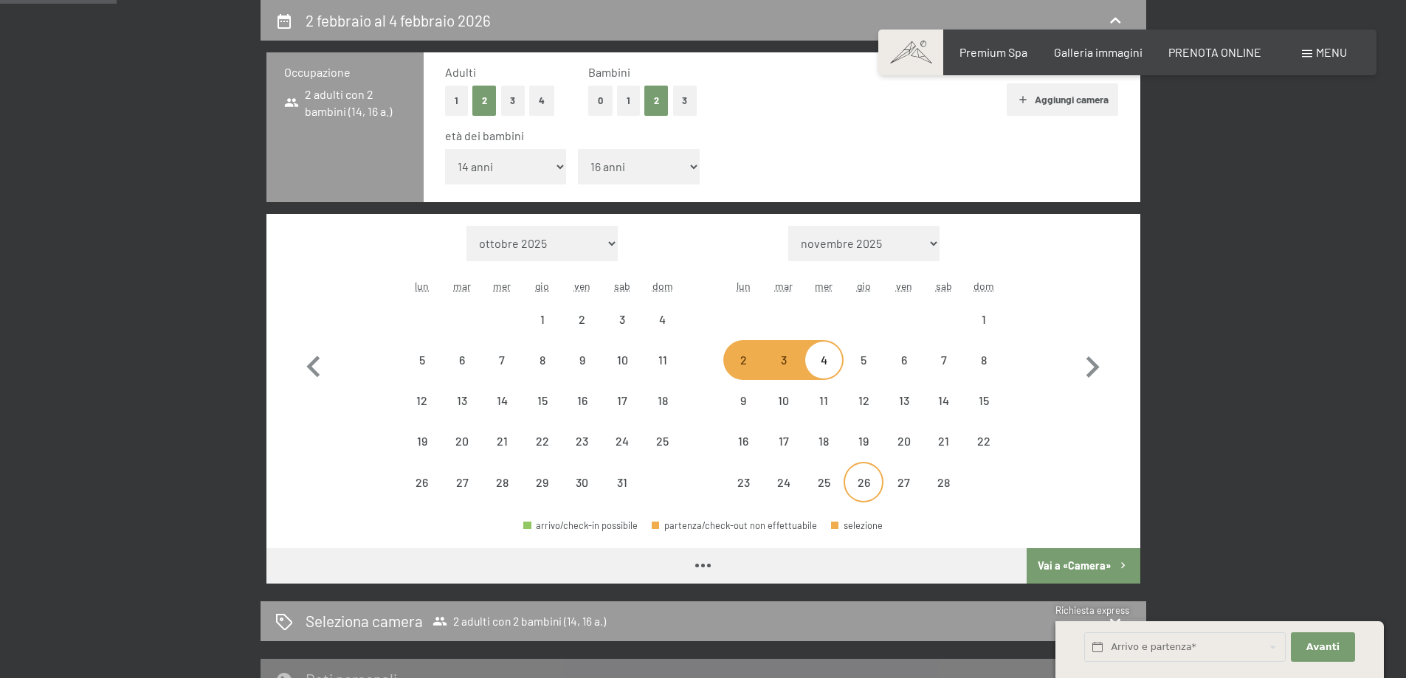
select select "2026-01-01"
select select "2026-02-01"
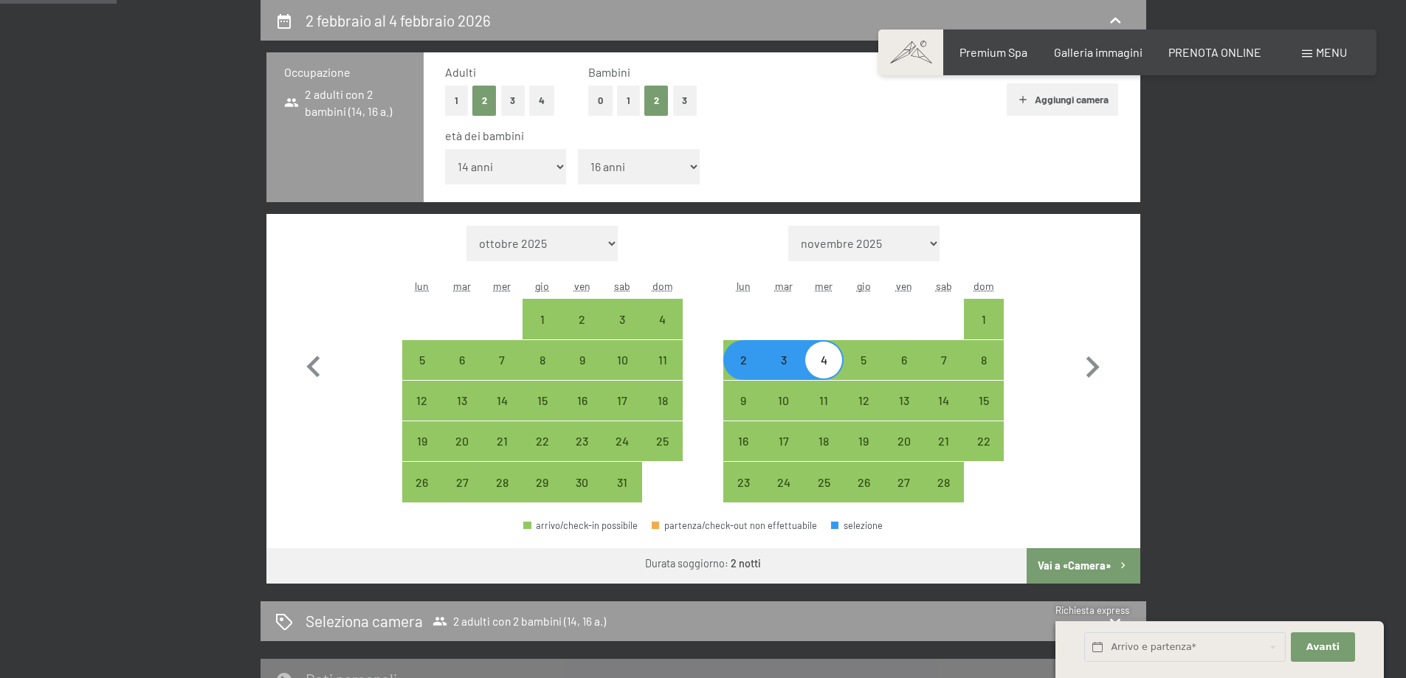
click at [1084, 564] on button "Vai a «Camera»" at bounding box center [1083, 565] width 113 height 35
select select "2026-01-01"
select select "2026-02-01"
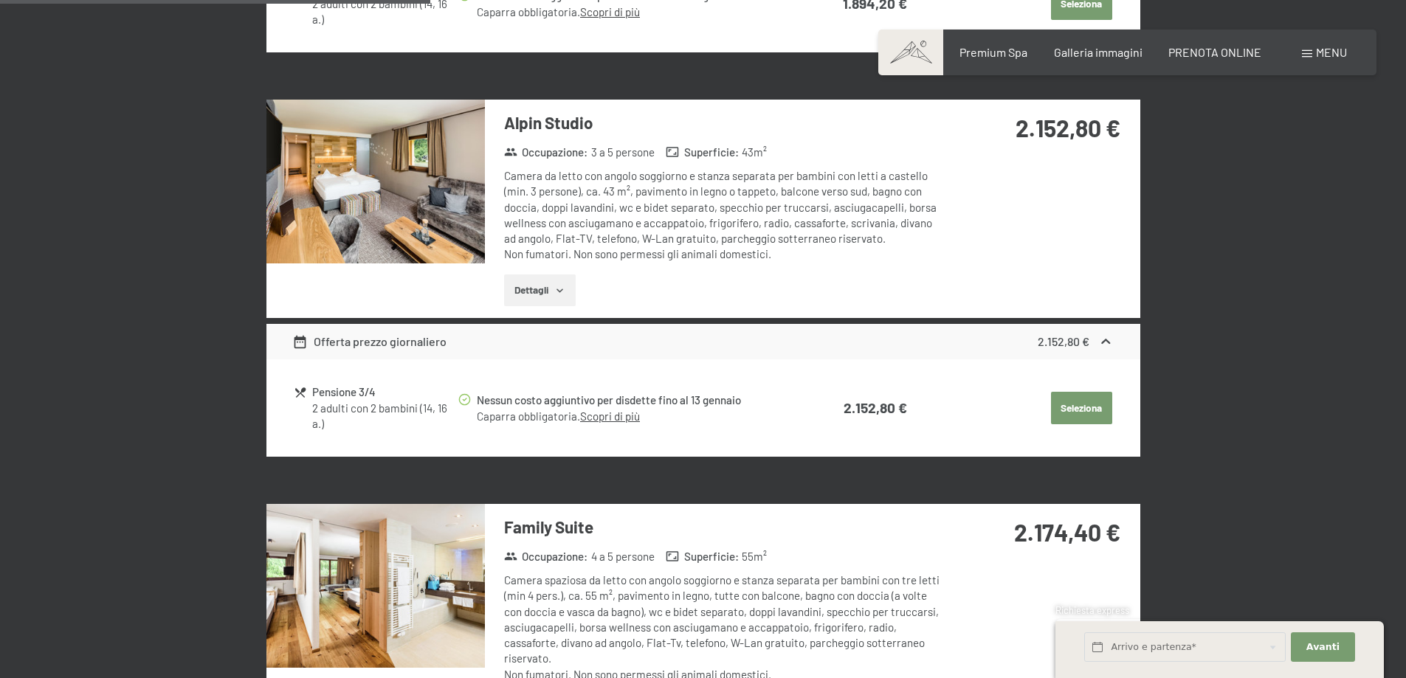
scroll to position [1323, 0]
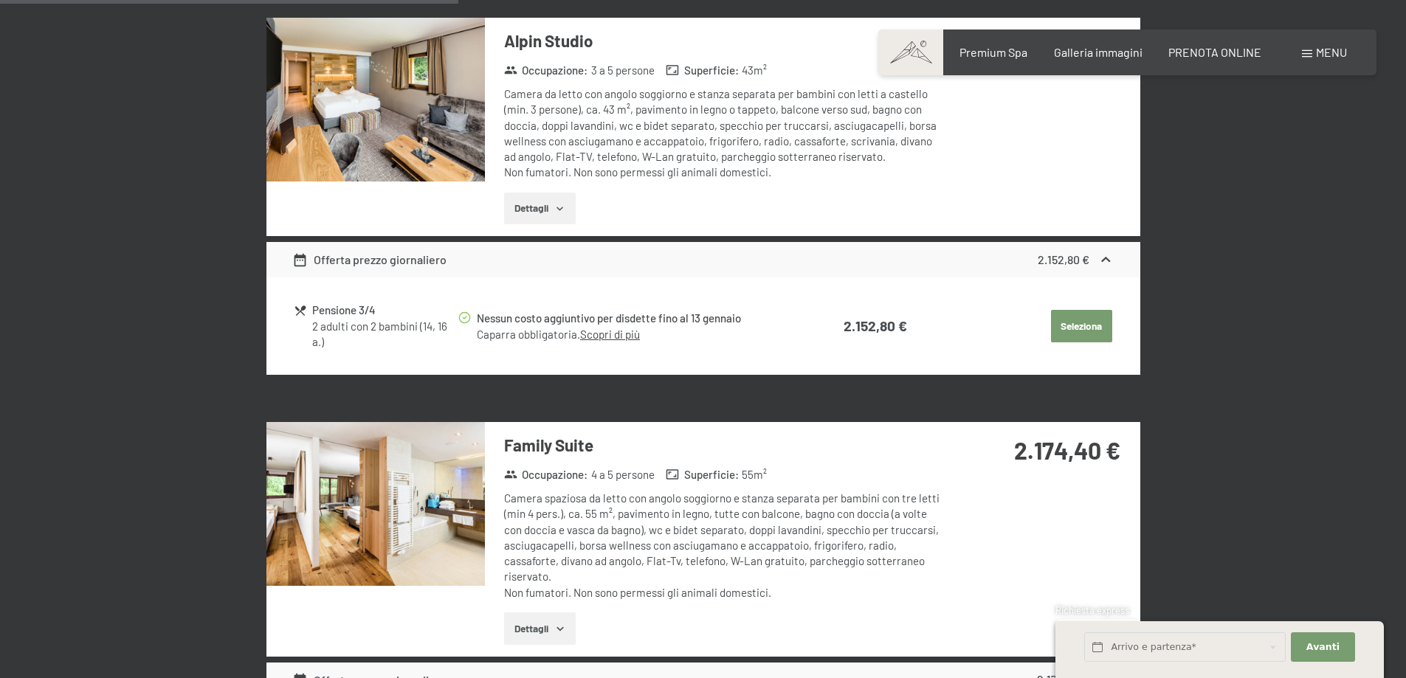
click at [428, 499] on img at bounding box center [375, 504] width 218 height 164
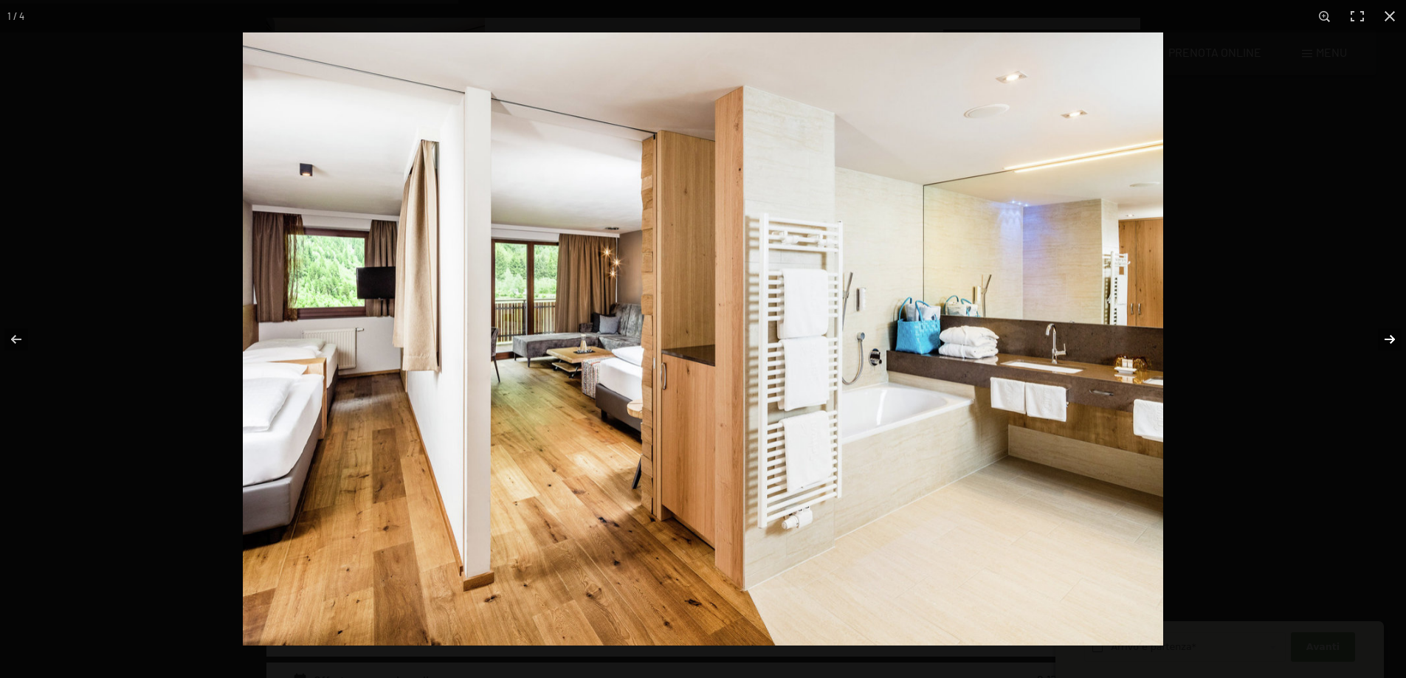
click at [1382, 332] on button "button" at bounding box center [1380, 340] width 52 height 74
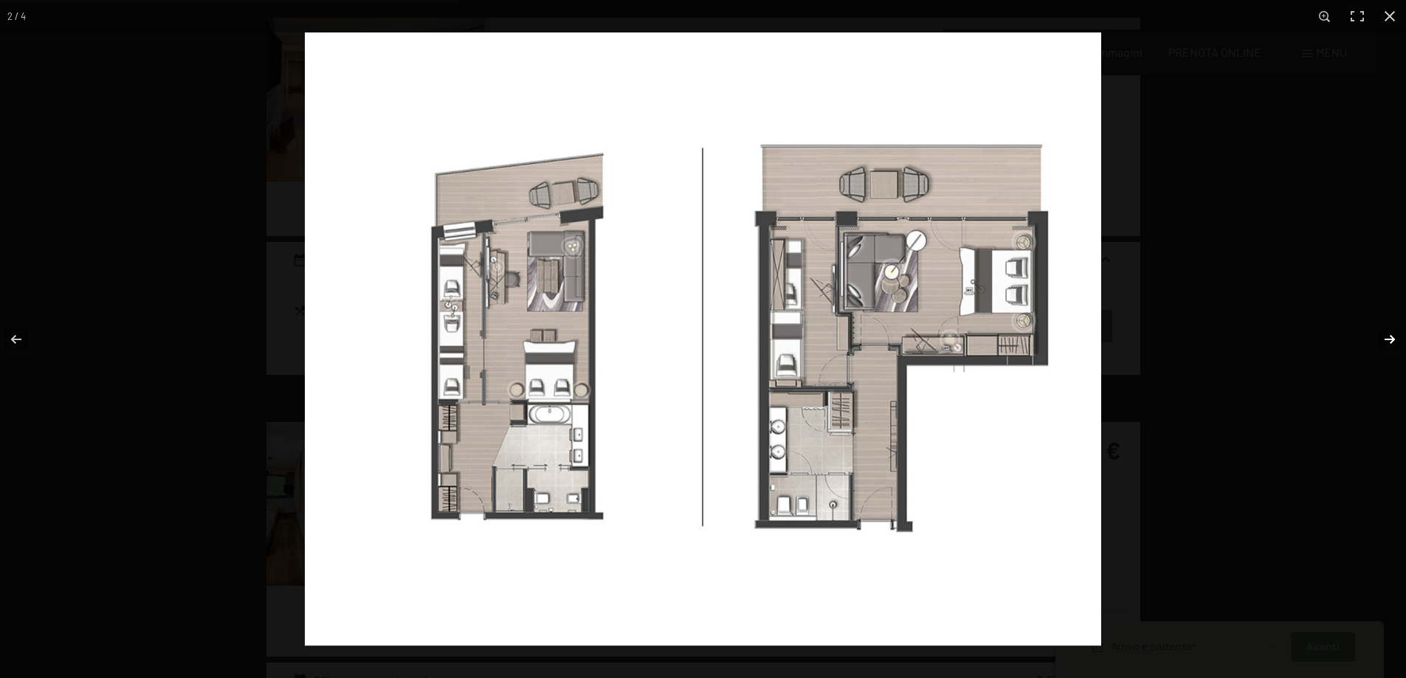
click at [1382, 332] on button "button" at bounding box center [1380, 340] width 52 height 74
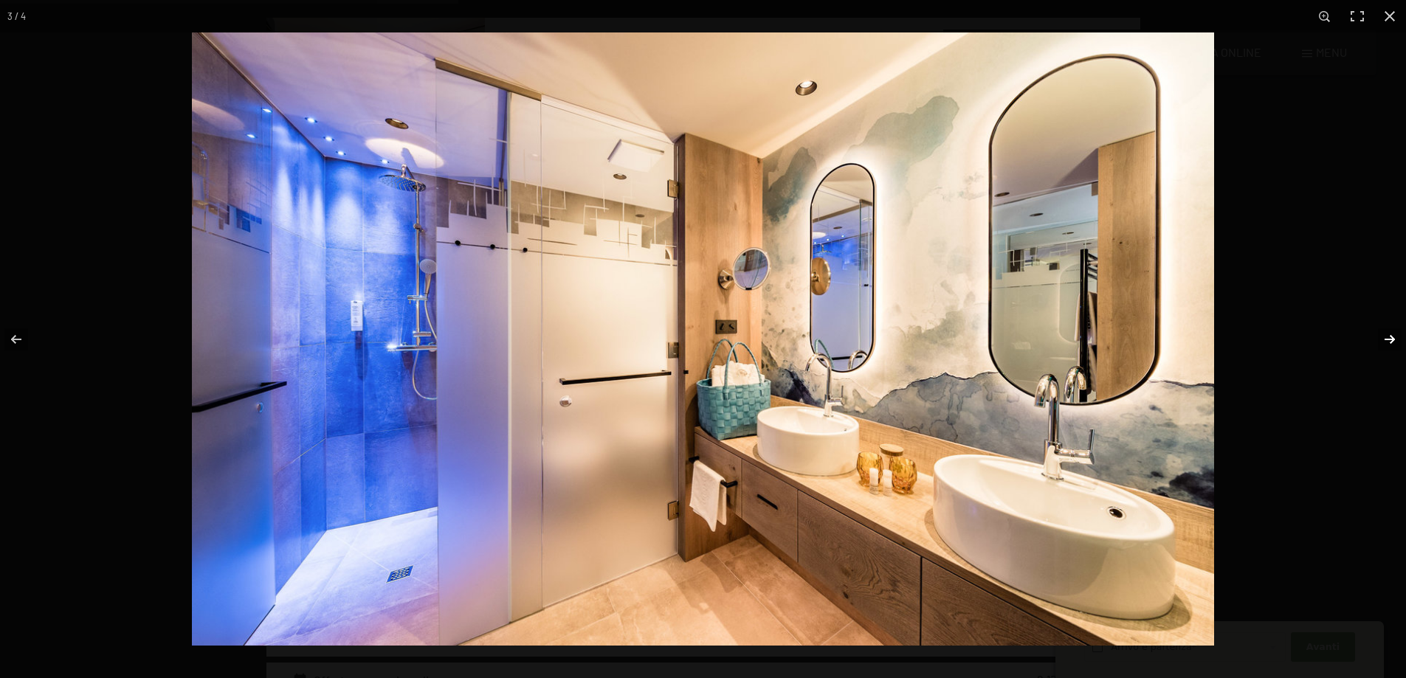
click at [1382, 332] on button "button" at bounding box center [1380, 340] width 52 height 74
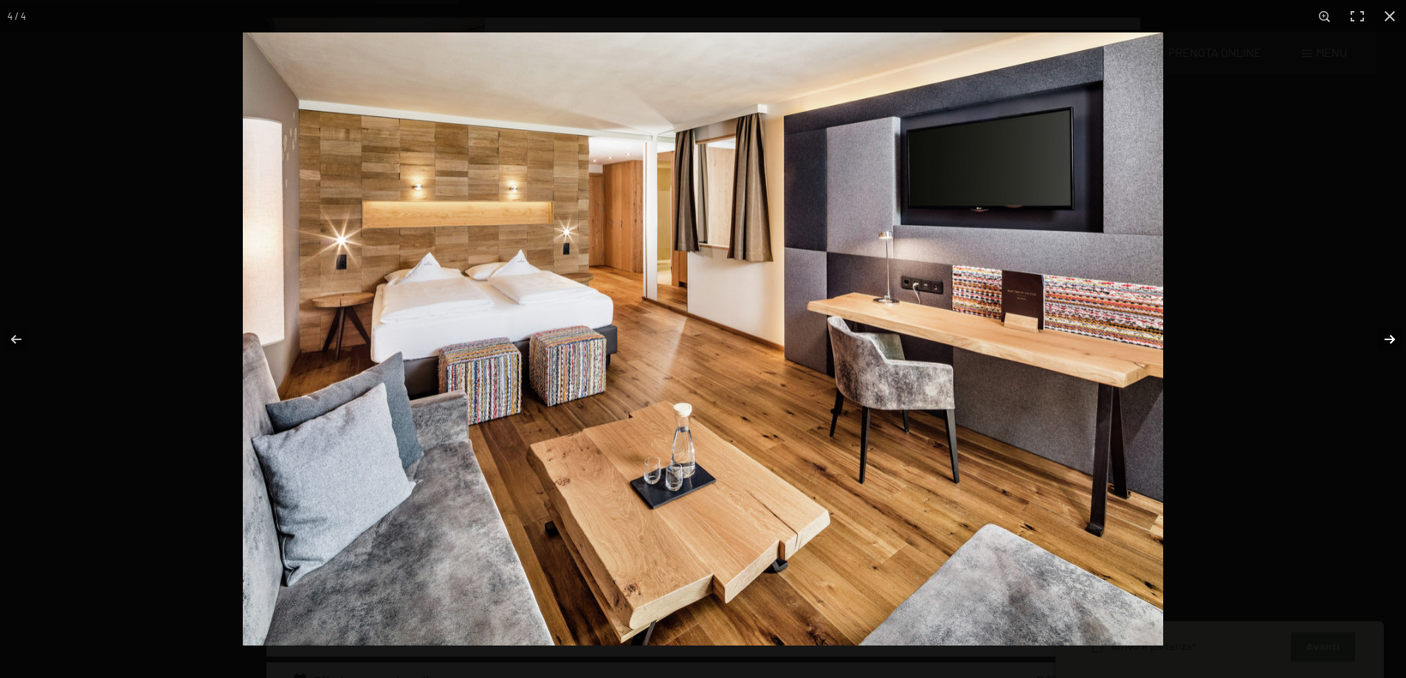
click at [1382, 332] on button "button" at bounding box center [1380, 340] width 52 height 74
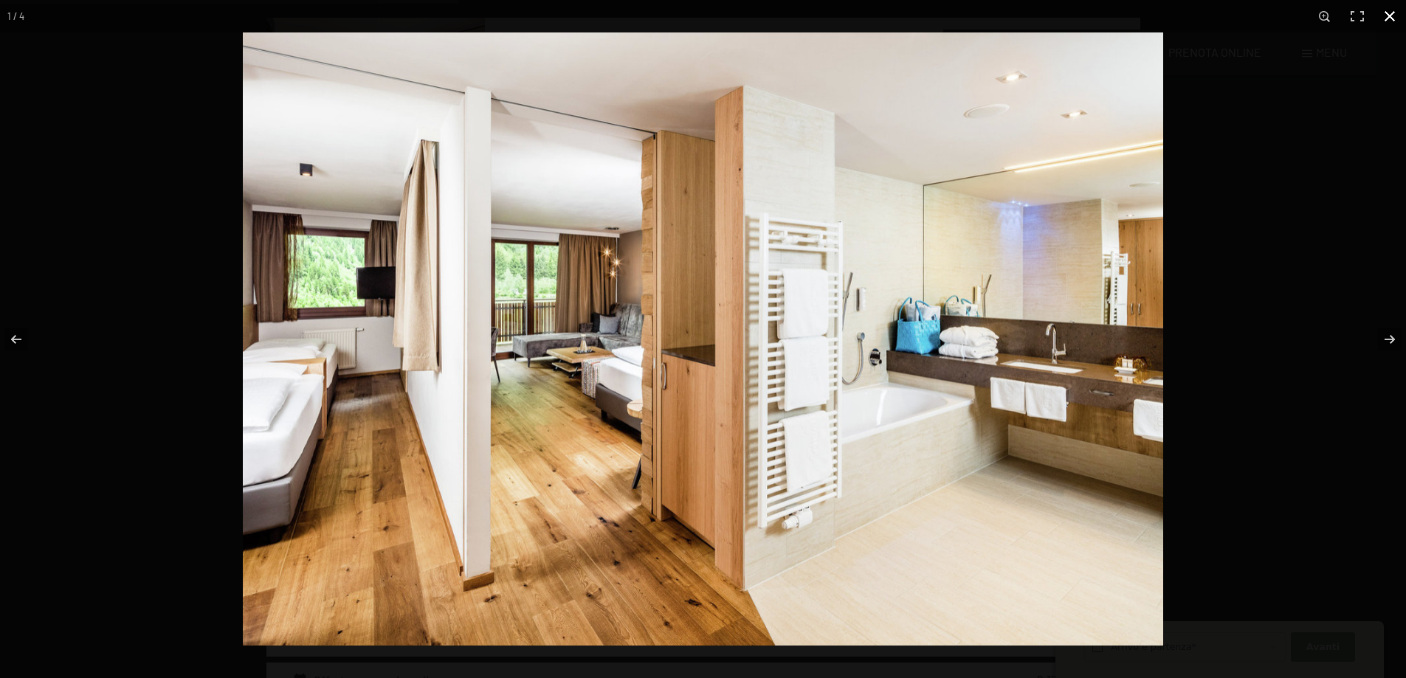
click at [1390, 9] on button "button" at bounding box center [1389, 16] width 32 height 32
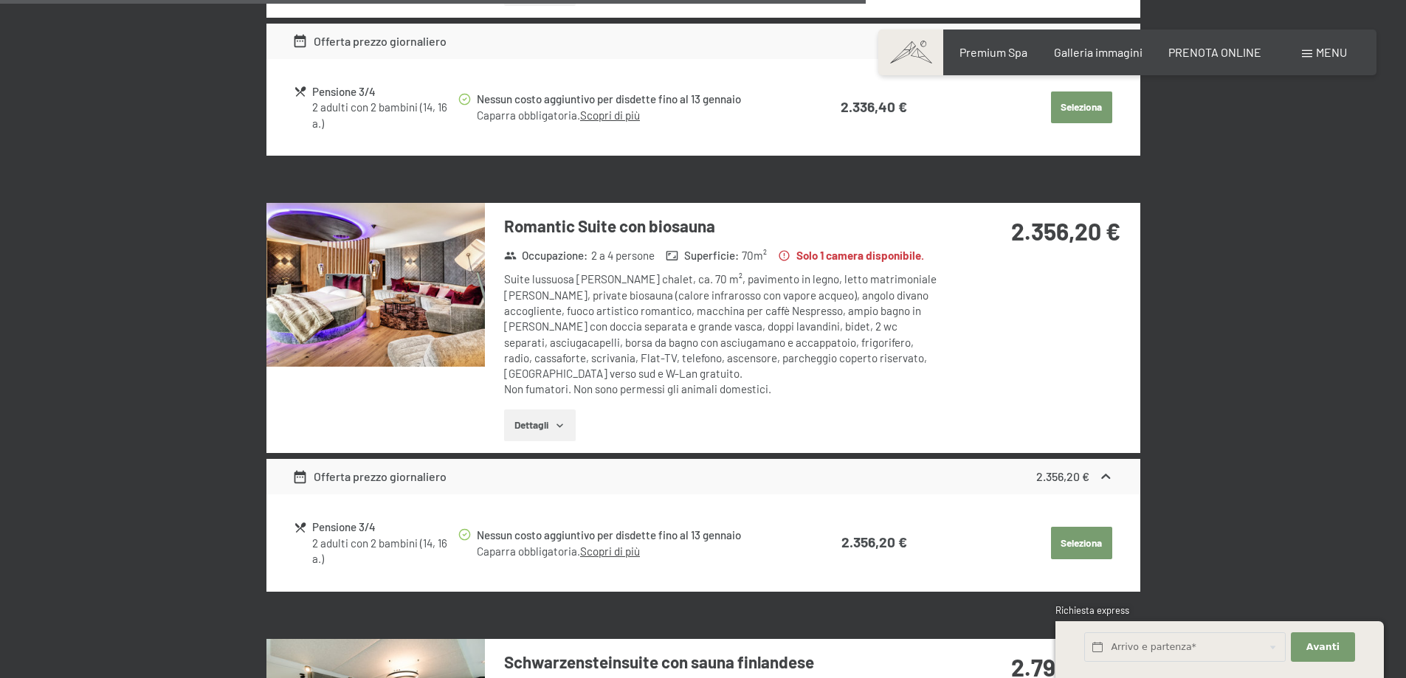
scroll to position [2652, 0]
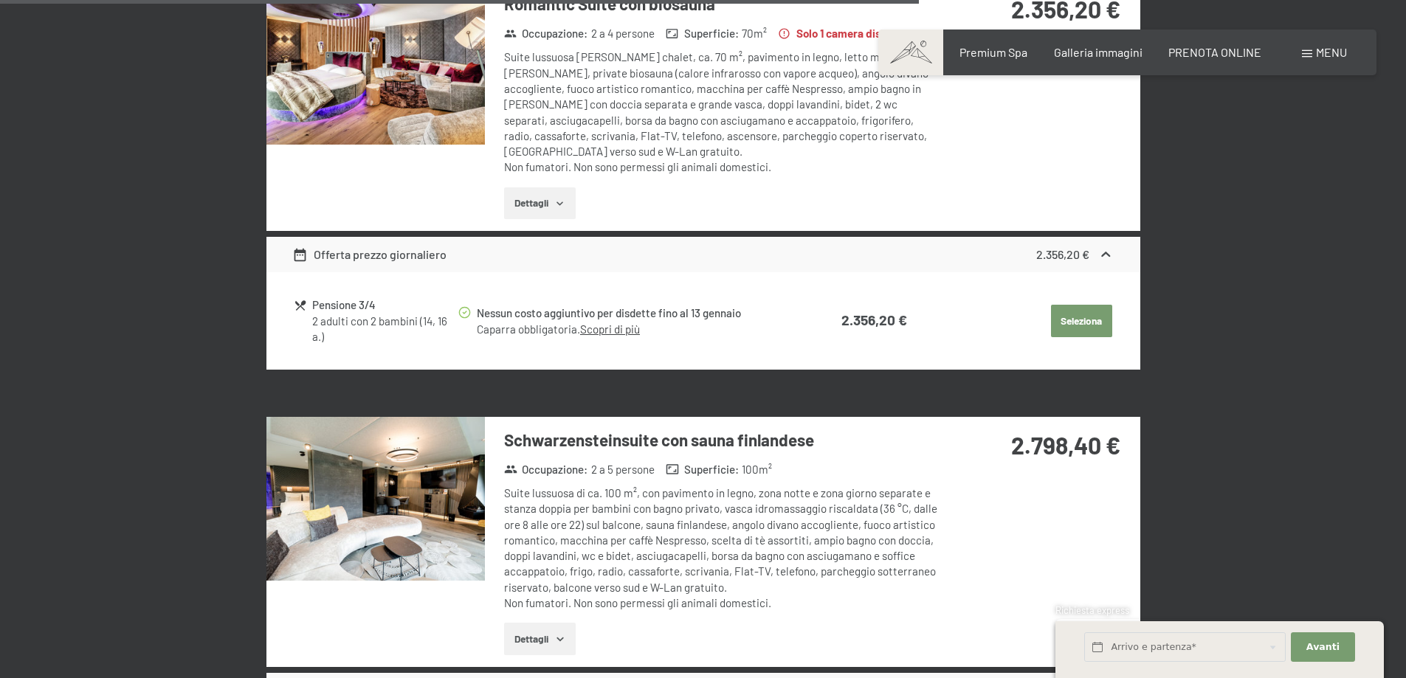
click at [427, 470] on img at bounding box center [375, 499] width 218 height 164
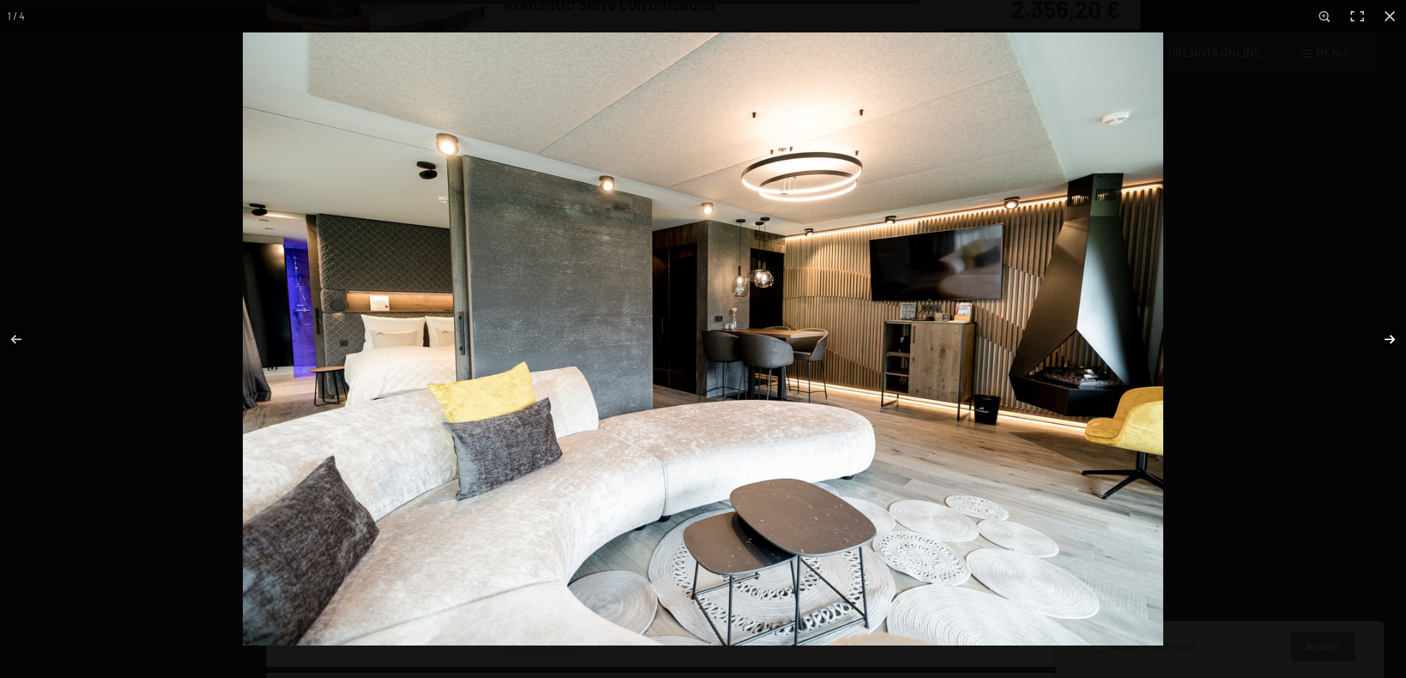
click at [1388, 337] on button "button" at bounding box center [1380, 340] width 52 height 74
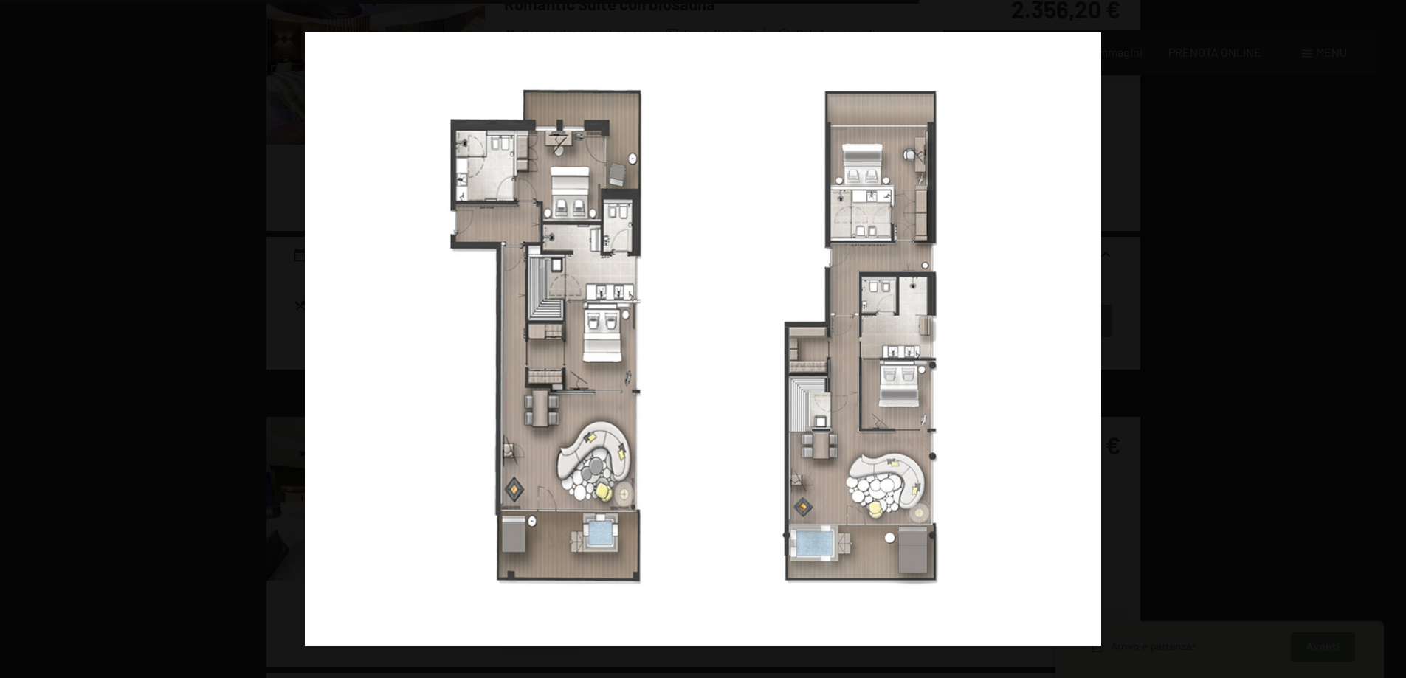
click at [1388, 337] on button "button" at bounding box center [1380, 340] width 52 height 74
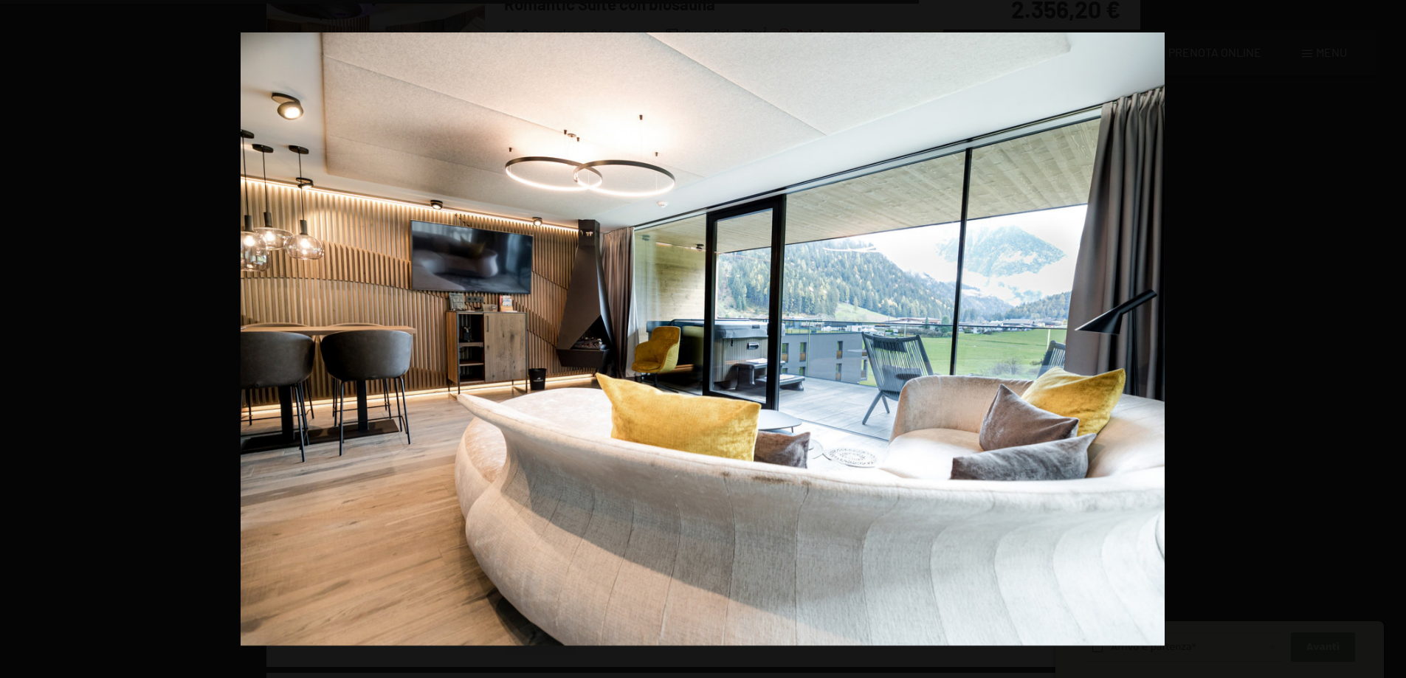
click at [1388, 337] on button "button" at bounding box center [1380, 340] width 52 height 74
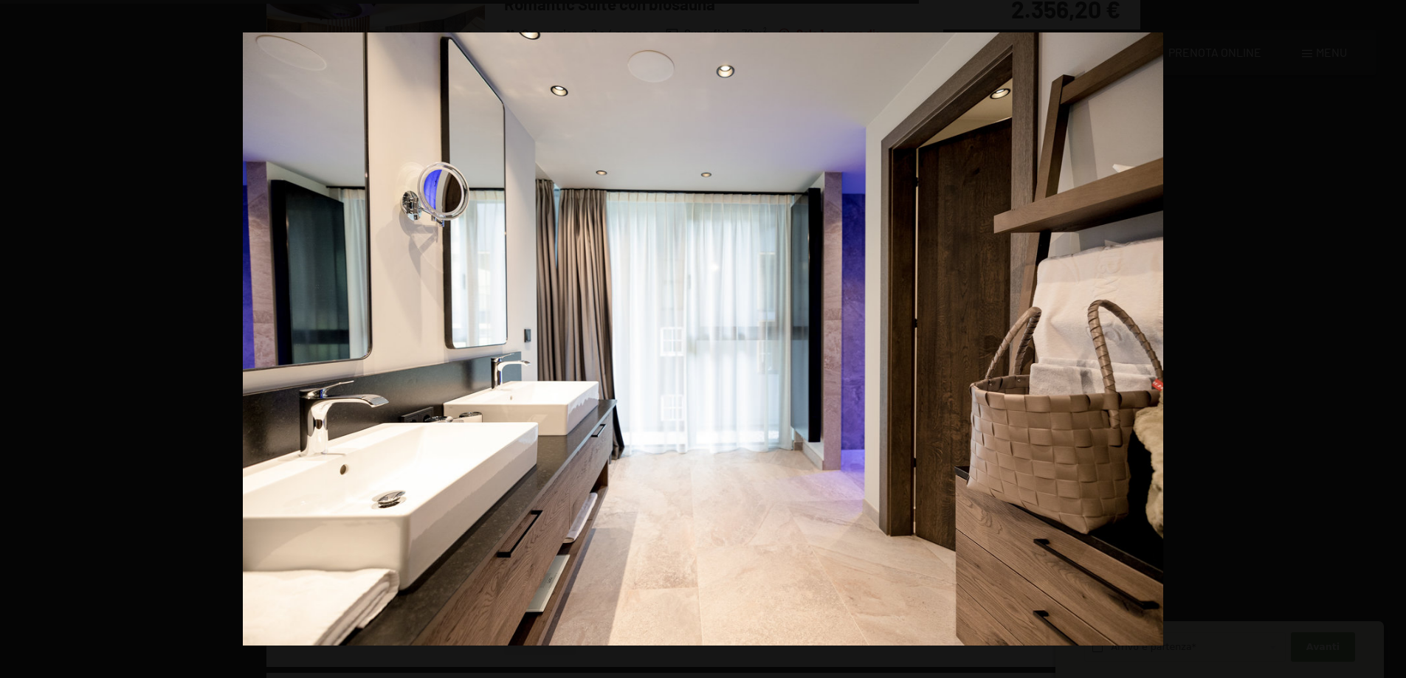
click at [1388, 337] on button "button" at bounding box center [1380, 340] width 52 height 74
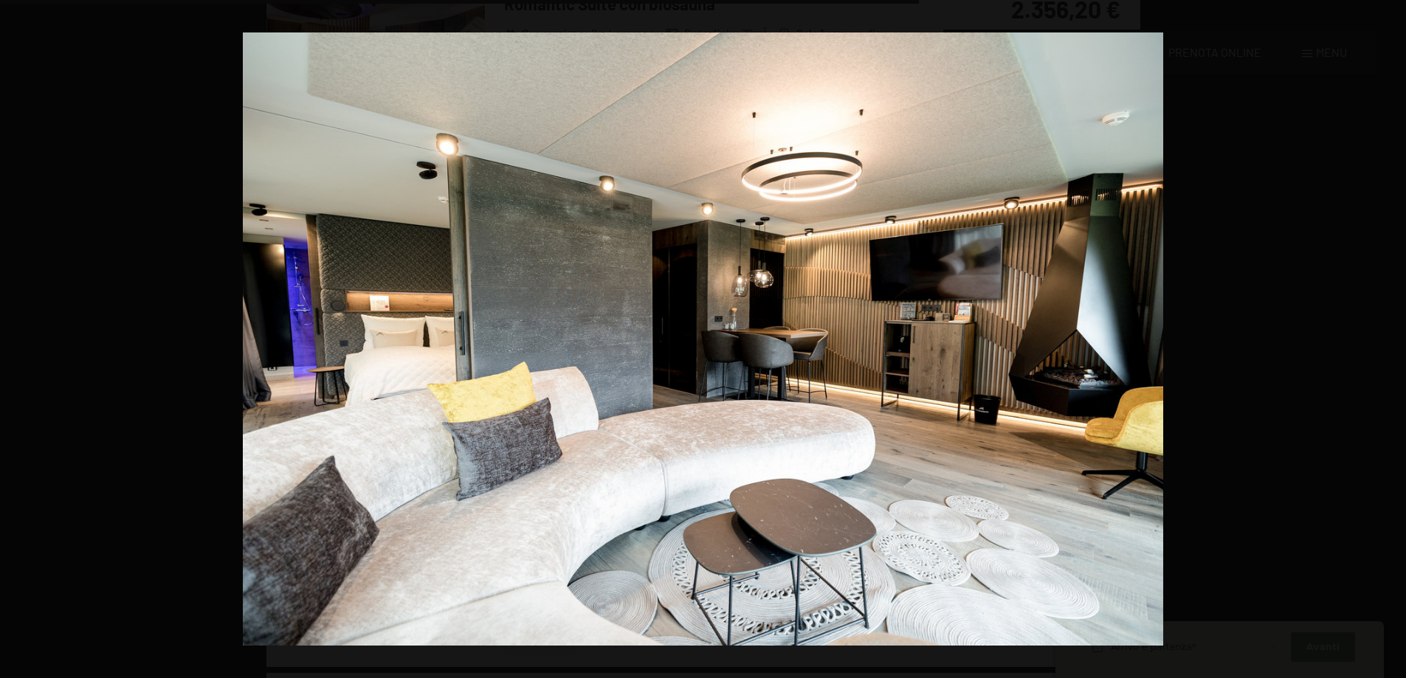
click at [1388, 337] on button "button" at bounding box center [1380, 340] width 52 height 74
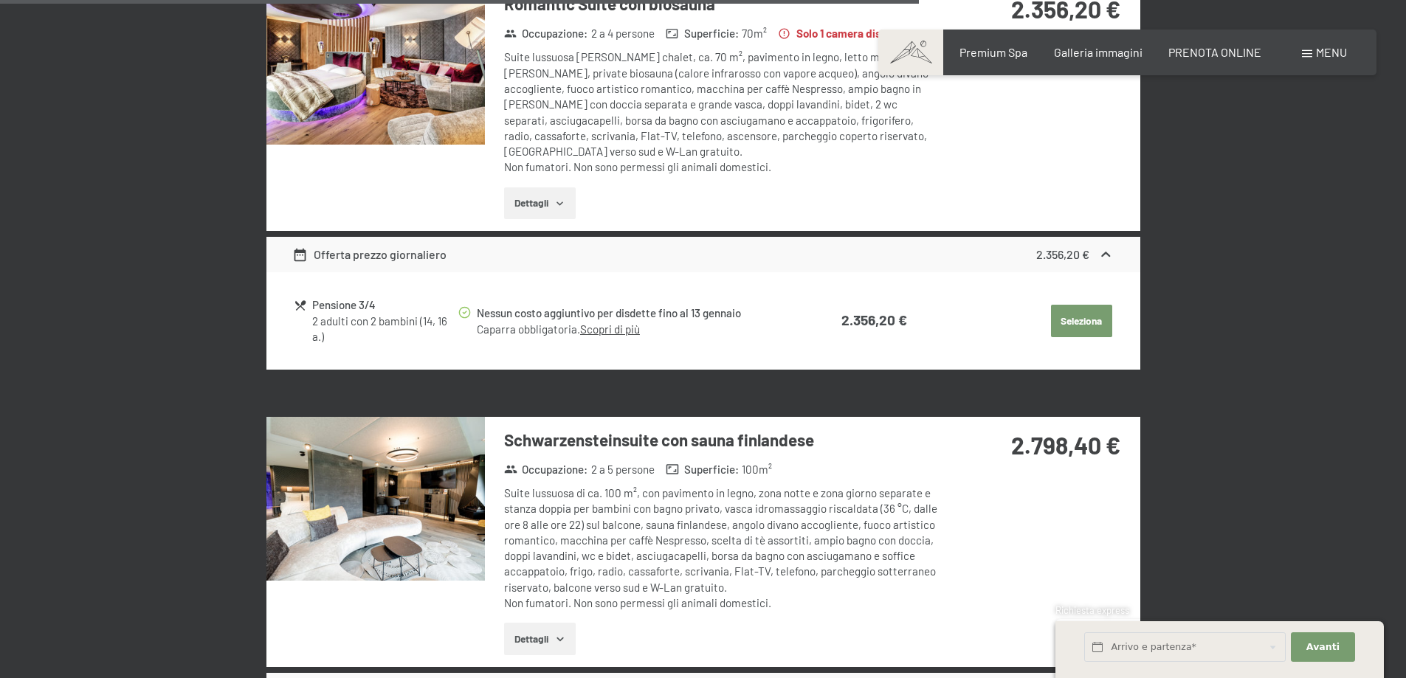
click at [0, 0] on button "button" at bounding box center [0, 0] width 0 height 0
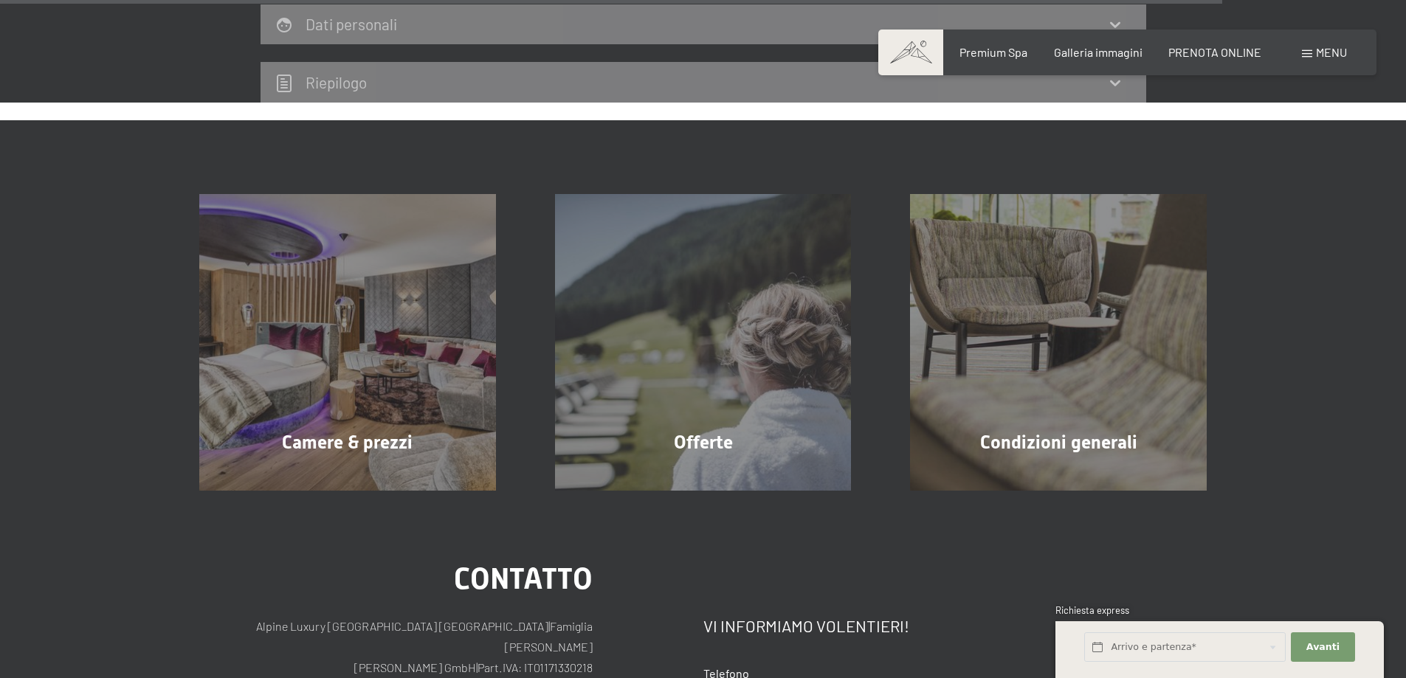
scroll to position [3611, 0]
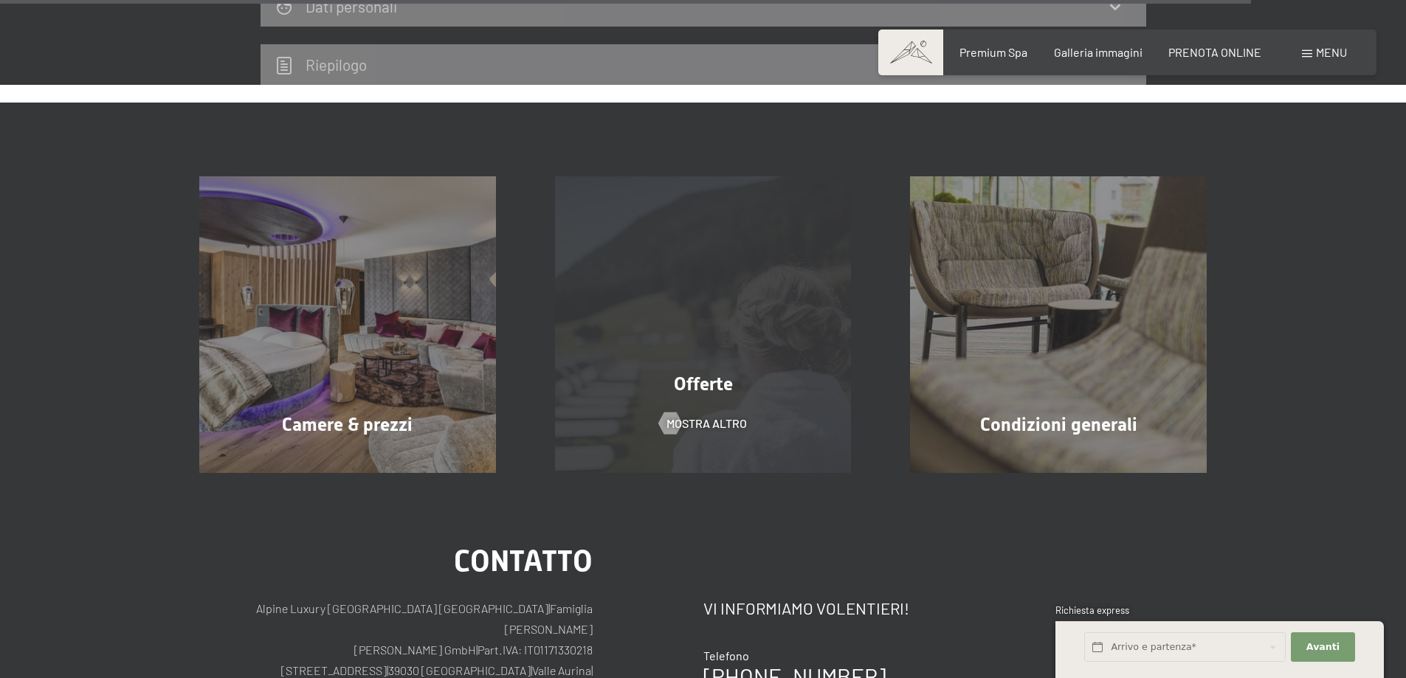
click at [689, 317] on div "Offerte mostra altro" at bounding box center [703, 324] width 356 height 297
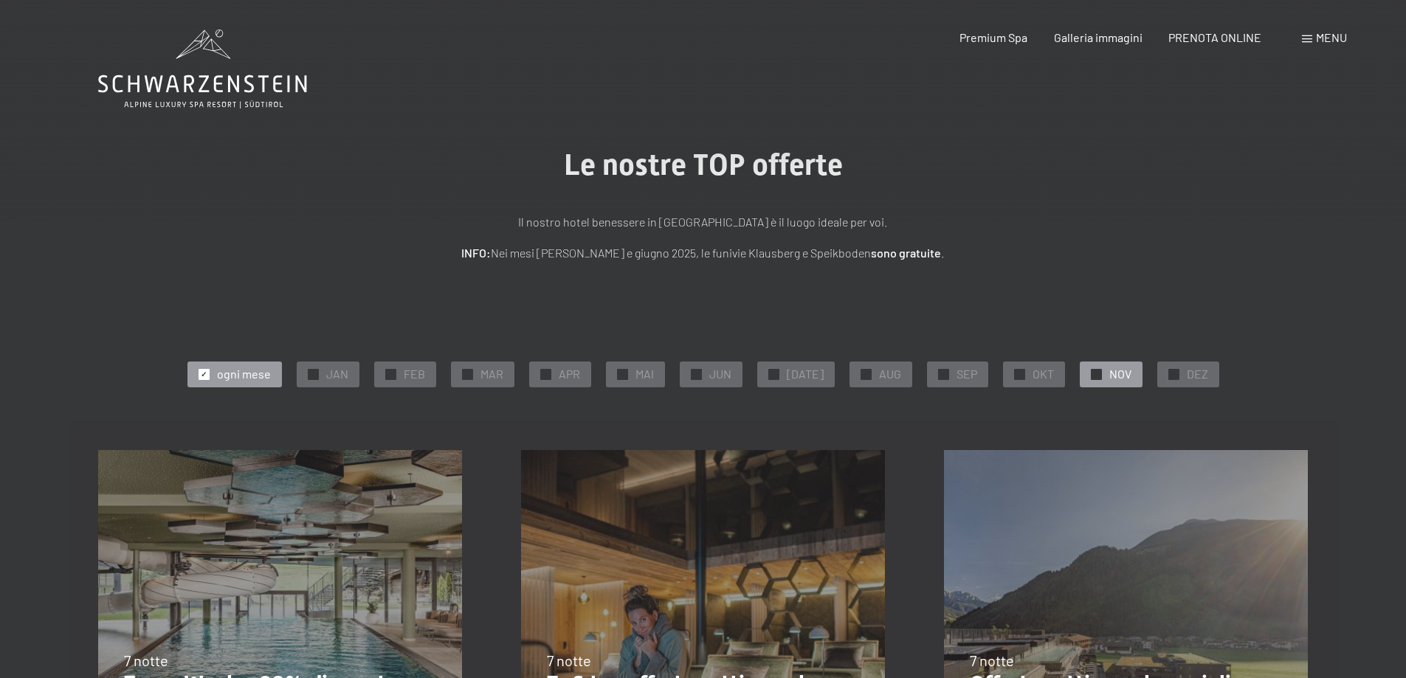
click at [1094, 371] on div "✓ NOV" at bounding box center [1111, 374] width 63 height 25
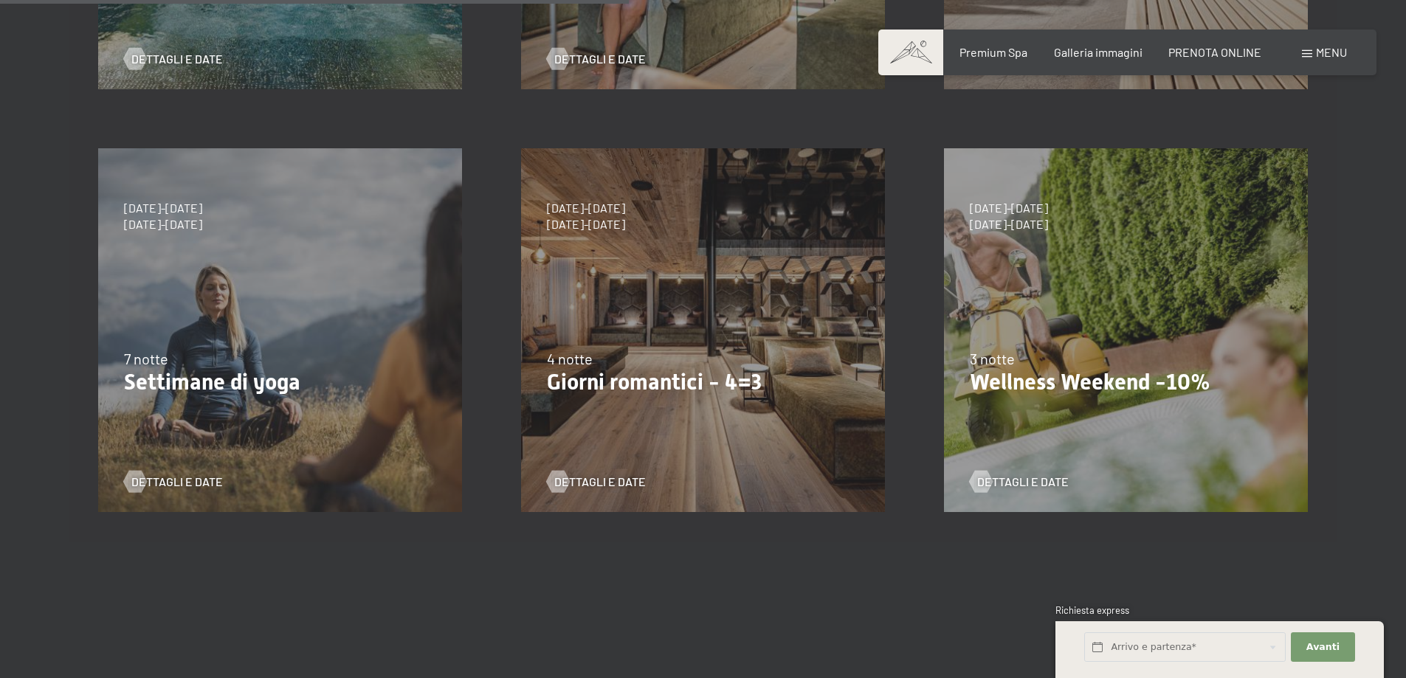
scroll to position [738, 0]
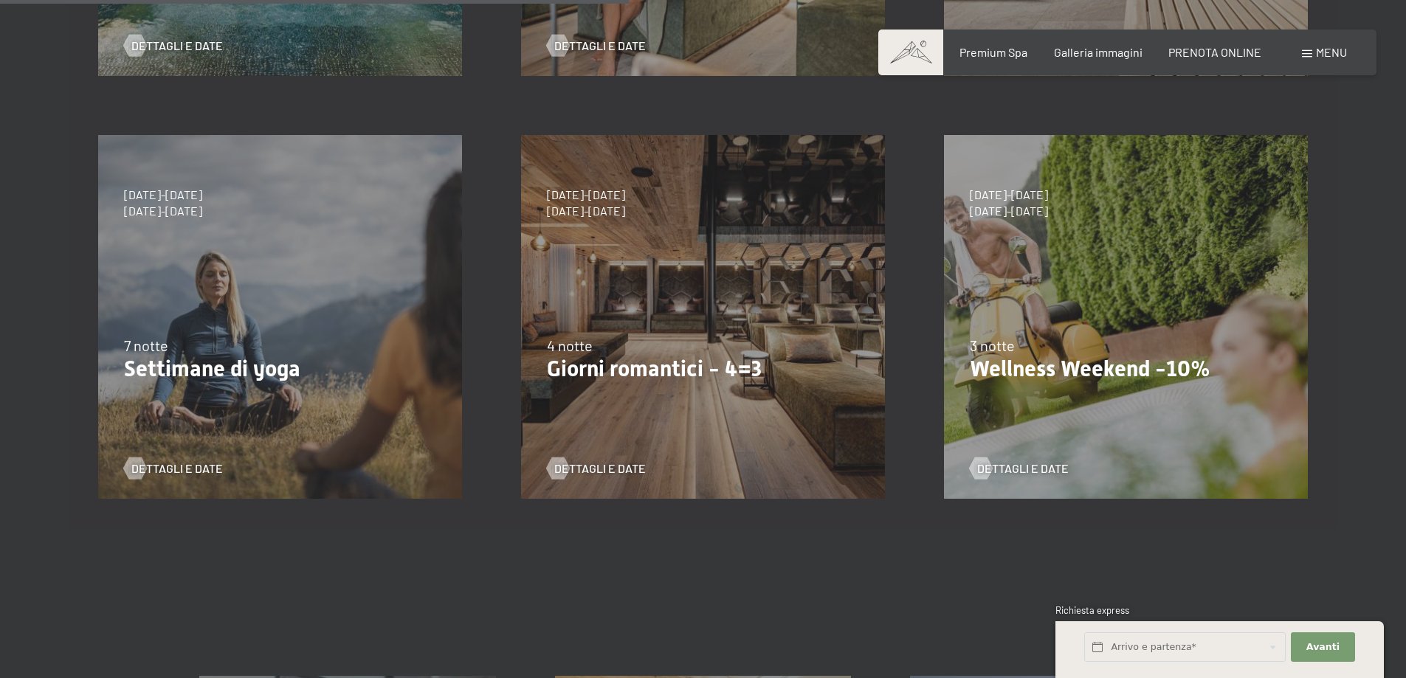
click at [1148, 365] on p "Wellness Weekend -10%" at bounding box center [1126, 369] width 312 height 27
click at [1064, 374] on p "Wellness Weekend -10%" at bounding box center [1126, 369] width 312 height 27
click at [1012, 469] on span "Dettagli e Date" at bounding box center [1038, 469] width 92 height 16
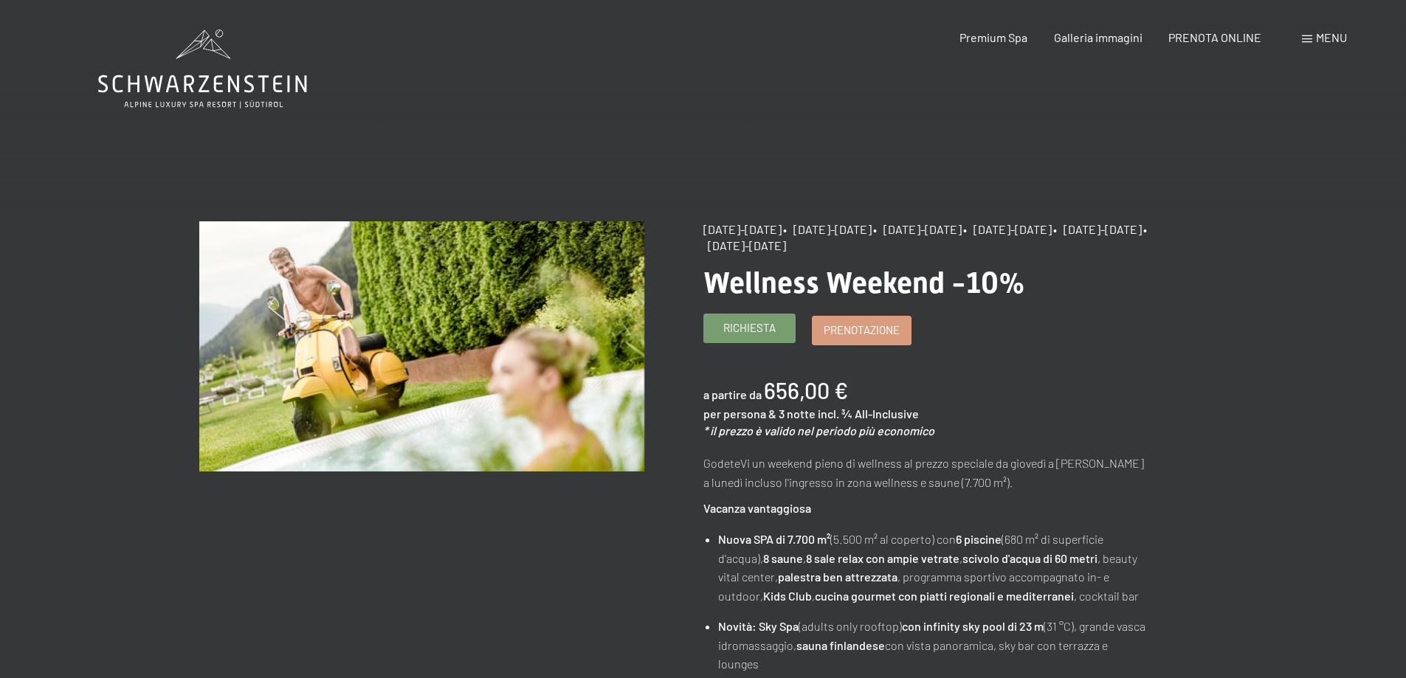
click at [739, 331] on span "Richiesta" at bounding box center [749, 327] width 52 height 15
